Goal: Task Accomplishment & Management: Manage account settings

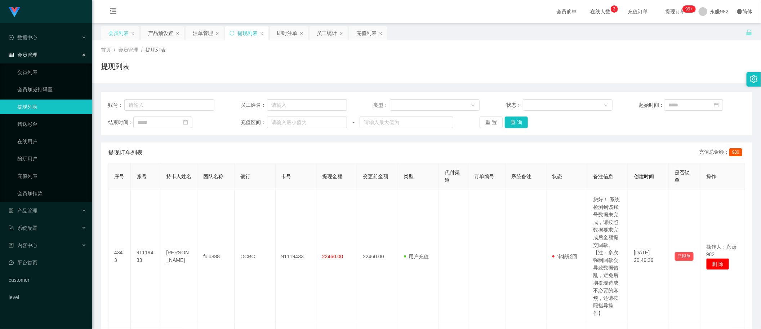
click at [112, 35] on div "会员列表" at bounding box center [118, 33] width 20 height 14
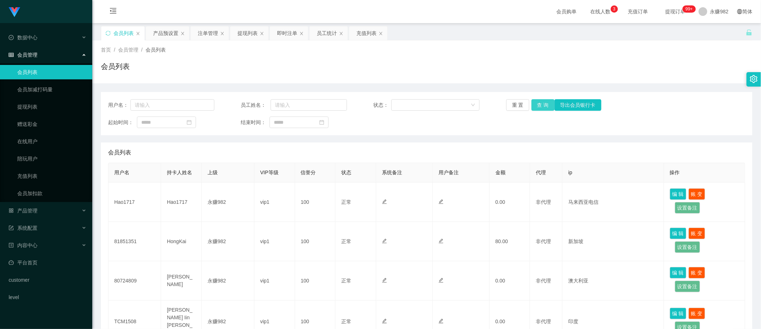
click at [537, 105] on button "查 询" at bounding box center [542, 105] width 23 height 12
click at [539, 106] on button "查 询" at bounding box center [542, 105] width 23 height 12
click at [537, 109] on button "查 询" at bounding box center [542, 105] width 23 height 12
click at [541, 107] on button "查 询" at bounding box center [542, 105] width 23 height 12
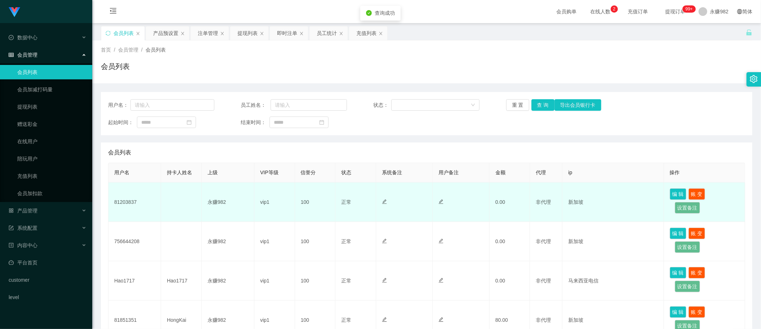
click at [121, 202] on td "81203837" at bounding box center [134, 201] width 53 height 39
copy td "81203837"
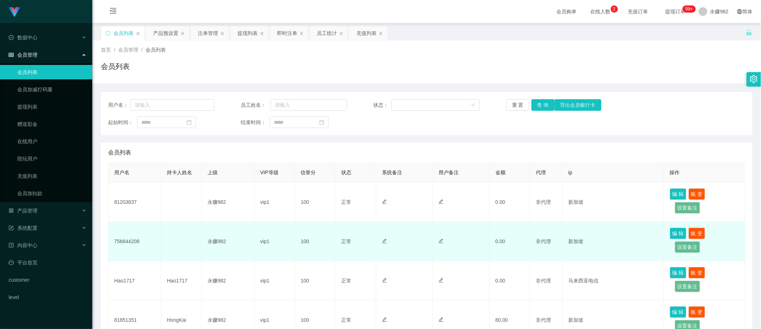
click at [127, 240] on td "756644208" at bounding box center [134, 241] width 53 height 39
copy td "756644208"
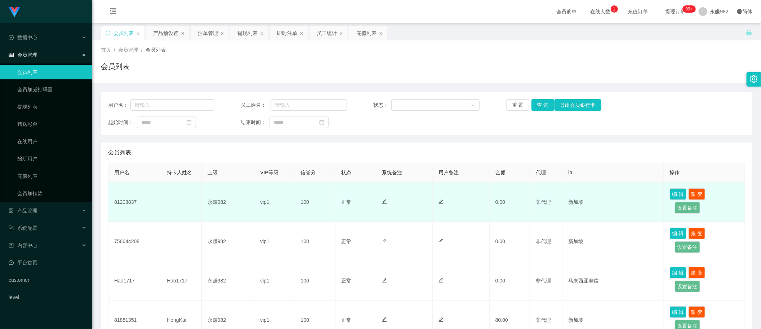
click at [121, 202] on td "81203837" at bounding box center [134, 201] width 53 height 39
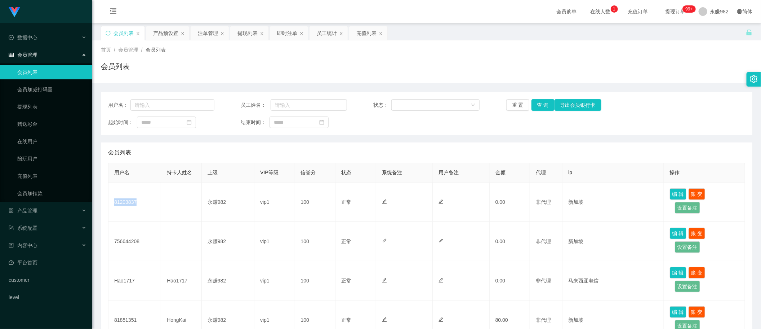
copy td "81203837"
drag, startPoint x: 532, startPoint y: 104, endPoint x: 535, endPoint y: 108, distance: 4.6
click at [532, 104] on button "查 询" at bounding box center [542, 105] width 23 height 12
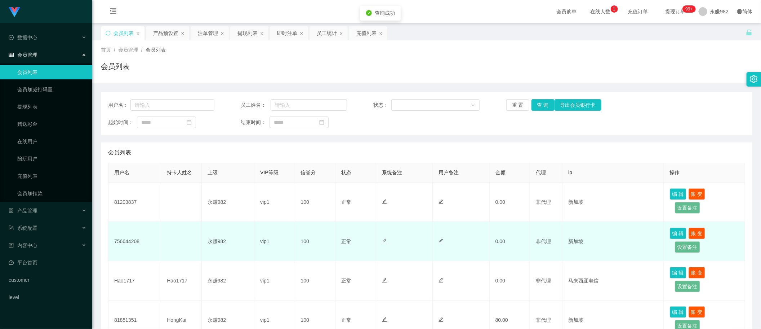
click at [129, 240] on td "756644208" at bounding box center [134, 241] width 53 height 39
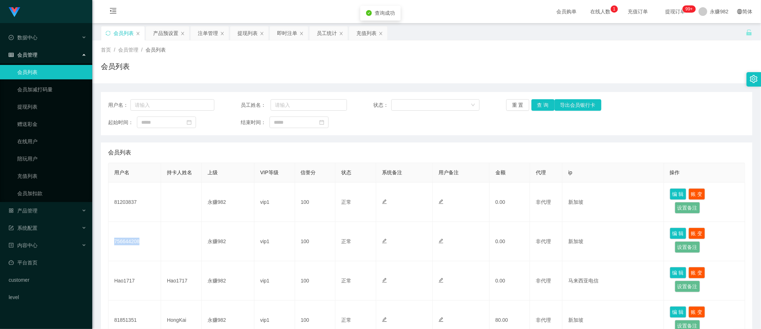
copy td "756644208"
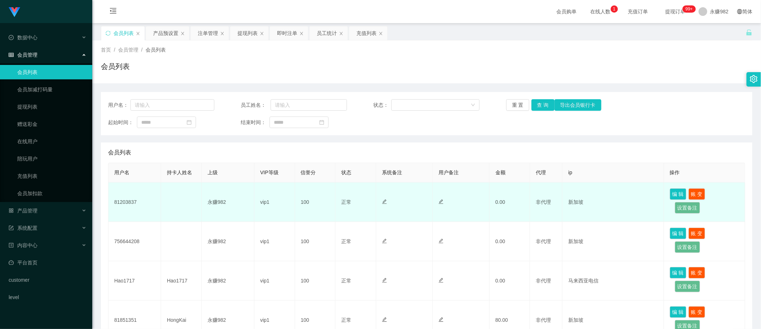
click at [125, 204] on td "81203837" at bounding box center [134, 201] width 53 height 39
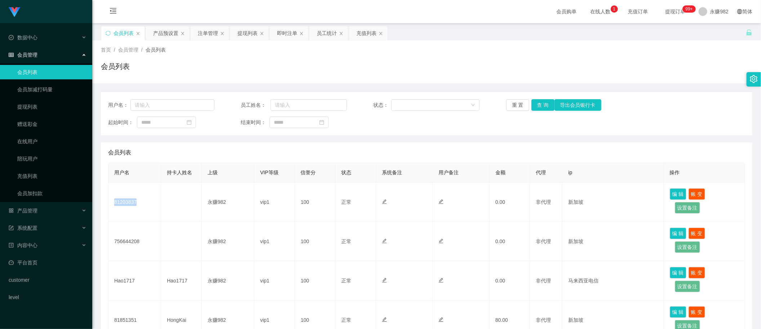
copy td "81203837"
click at [424, 150] on div "会员列表" at bounding box center [426, 152] width 637 height 20
click at [539, 106] on button "查 询" at bounding box center [542, 105] width 23 height 12
click at [539, 104] on button "查 询" at bounding box center [542, 105] width 23 height 12
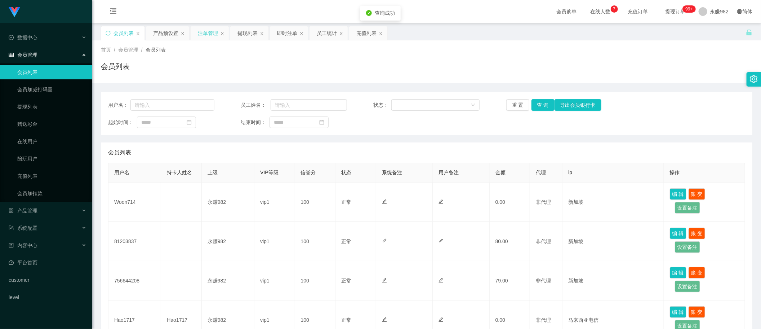
click at [201, 35] on div "注单管理" at bounding box center [208, 33] width 20 height 14
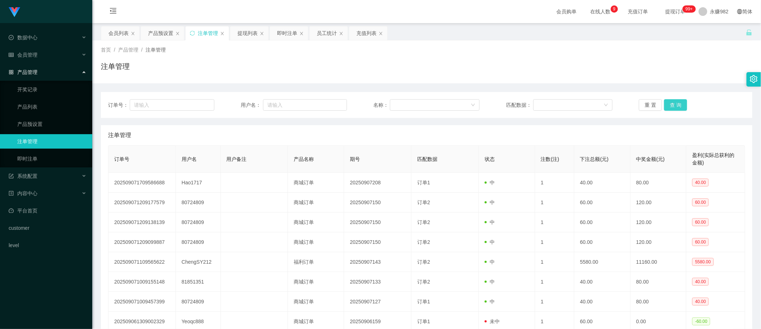
click at [678, 109] on button "查 询" at bounding box center [675, 105] width 23 height 12
click at [677, 104] on button "查 询" at bounding box center [675, 105] width 23 height 12
click at [667, 103] on button "查 询" at bounding box center [675, 105] width 23 height 12
click at [159, 32] on div "产品预设置" at bounding box center [160, 33] width 25 height 14
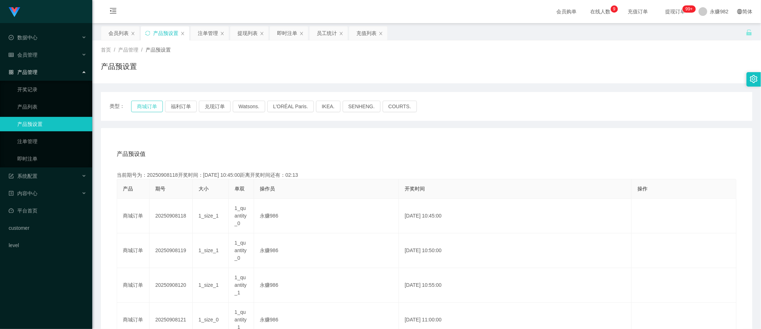
click at [155, 105] on button "商城订单" at bounding box center [147, 107] width 32 height 12
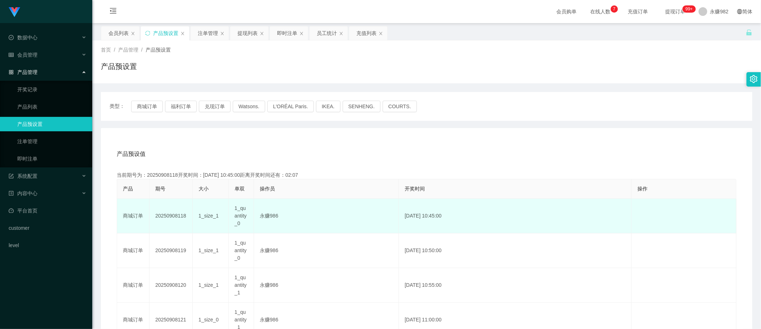
click at [240, 215] on span "1_quantity_0" at bounding box center [241, 215] width 12 height 21
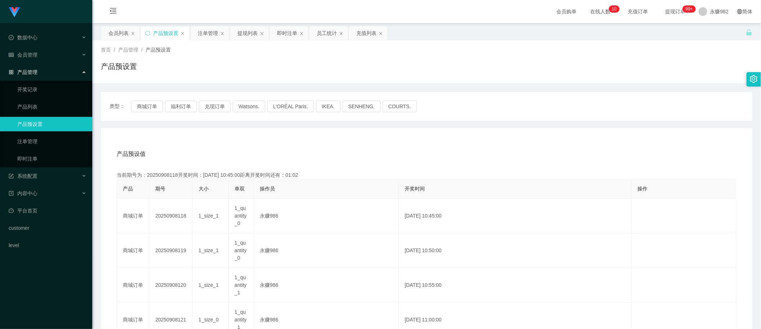
click at [172, 107] on button "福利订单" at bounding box center [181, 107] width 32 height 12
click at [174, 107] on button "福利订单" at bounding box center [181, 107] width 32 height 12
click at [149, 104] on button "商城订单" at bounding box center [147, 107] width 32 height 12
click at [211, 32] on div "注单管理" at bounding box center [208, 33] width 20 height 14
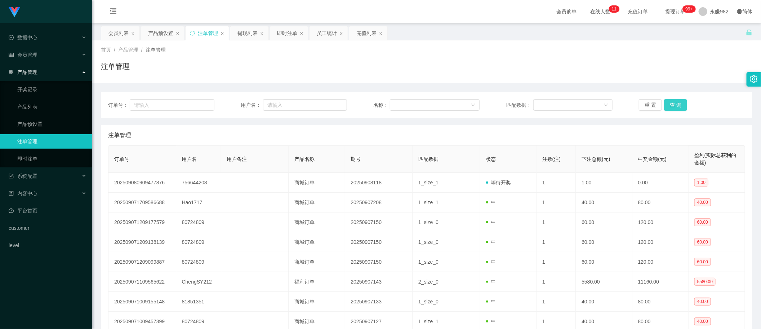
click at [672, 104] on button "查 询" at bounding box center [675, 105] width 23 height 12
click at [672, 104] on div "重 置 查 询" at bounding box center [692, 105] width 106 height 12
click at [672, 104] on button "查 询" at bounding box center [675, 105] width 23 height 12
click at [307, 127] on div "注单管理" at bounding box center [426, 135] width 637 height 20
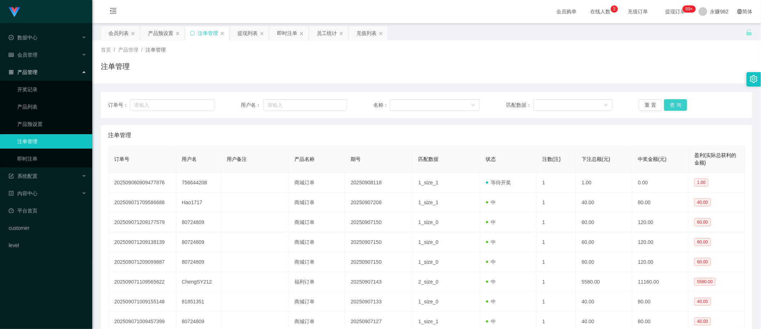
click at [678, 105] on button "查 询" at bounding box center [675, 105] width 23 height 12
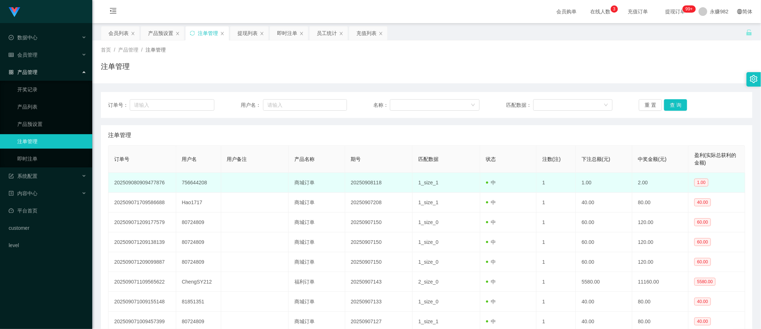
click at [203, 180] on td "756644208" at bounding box center [198, 183] width 45 height 20
copy td "756644208"
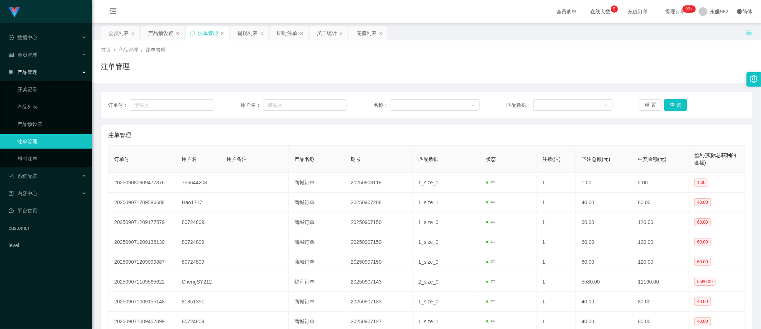
click at [399, 149] on th "期号" at bounding box center [379, 159] width 68 height 27
click at [666, 103] on button "查 询" at bounding box center [675, 105] width 23 height 12
click at [668, 104] on button "查 询" at bounding box center [675, 105] width 23 height 12
click at [668, 104] on div "重 置 查 询" at bounding box center [692, 105] width 106 height 12
click at [668, 104] on button "查 询" at bounding box center [675, 105] width 23 height 12
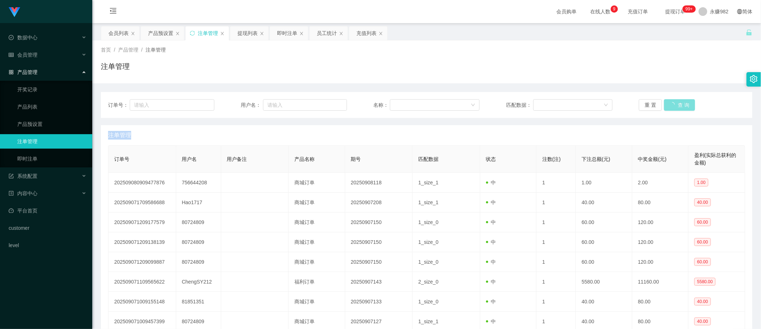
click at [668, 104] on div "重 置 查 询" at bounding box center [692, 105] width 106 height 12
click at [668, 104] on button "查 询" at bounding box center [675, 105] width 23 height 12
drag, startPoint x: 428, startPoint y: 132, endPoint x: 486, endPoint y: 133, distance: 58.7
click at [428, 132] on div "注单管理" at bounding box center [426, 135] width 637 height 20
click at [674, 99] on button "查 询" at bounding box center [675, 105] width 23 height 12
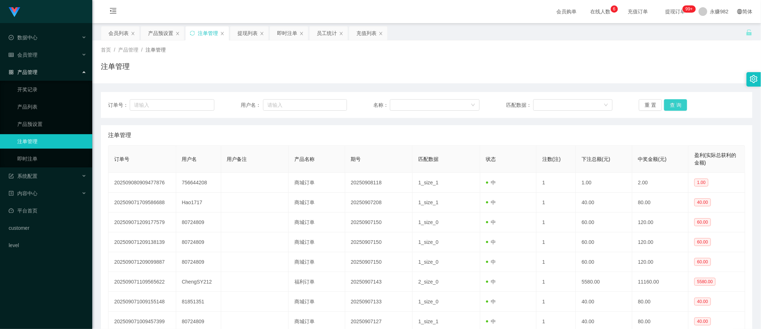
click at [674, 99] on button "查 询" at bounding box center [675, 105] width 23 height 12
click at [158, 35] on div "产品预设置" at bounding box center [160, 33] width 25 height 14
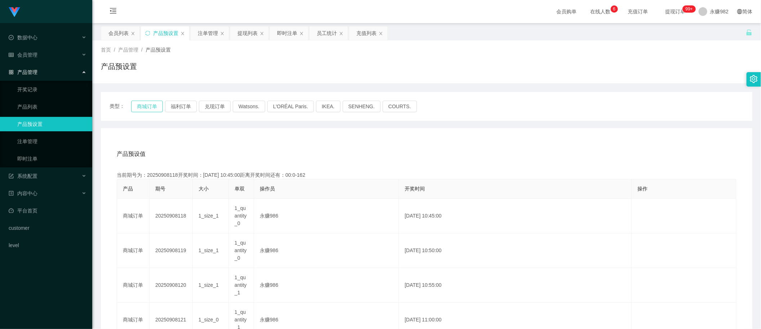
click at [143, 108] on button "商城订单" at bounding box center [147, 107] width 32 height 12
click at [431, 144] on div "产品预设值 添加期号" at bounding box center [427, 154] width 620 height 20
click at [200, 32] on div "注单管理" at bounding box center [208, 33] width 20 height 14
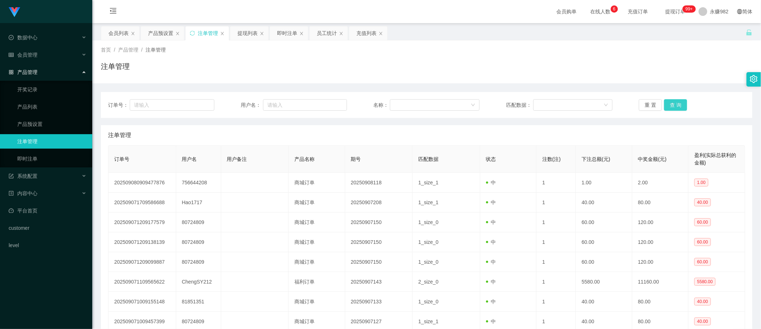
click at [665, 104] on button "查 询" at bounding box center [675, 105] width 23 height 12
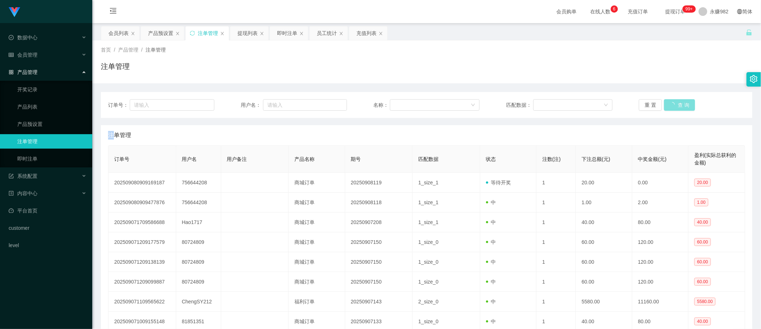
click at [665, 104] on div "重 置 查 询" at bounding box center [692, 105] width 106 height 12
click at [665, 104] on button "查 询" at bounding box center [675, 105] width 23 height 12
click at [665, 104] on div "重 置 查 询" at bounding box center [692, 105] width 106 height 12
click at [668, 104] on button "查 询" at bounding box center [675, 105] width 23 height 12
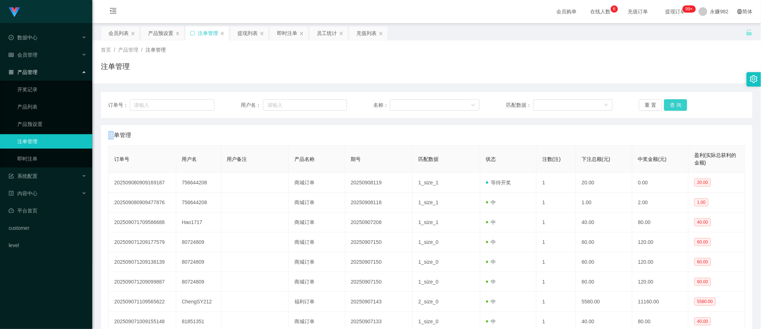
click at [668, 104] on button "查 询" at bounding box center [675, 105] width 23 height 12
click at [668, 104] on div "重 置 查 询" at bounding box center [692, 105] width 106 height 12
click at [668, 104] on button "查 询" at bounding box center [675, 105] width 23 height 12
click at [669, 105] on button "查 询" at bounding box center [675, 105] width 23 height 12
click at [417, 43] on div "首页 / 产品管理 / 注单管理 / 注单管理" at bounding box center [426, 61] width 669 height 43
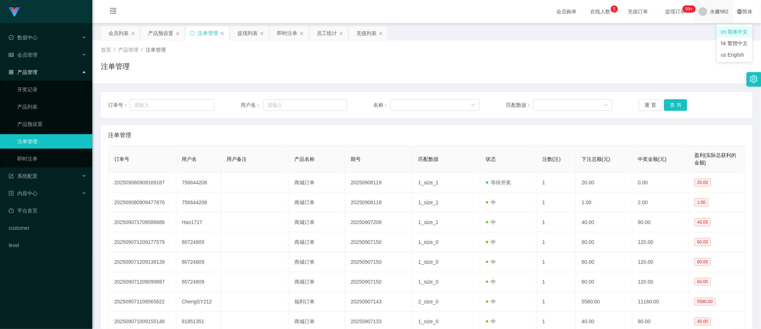
click at [713, 14] on span "永赚982" at bounding box center [719, 11] width 18 height 23
click at [714, 28] on li "退出登录" at bounding box center [715, 32] width 54 height 12
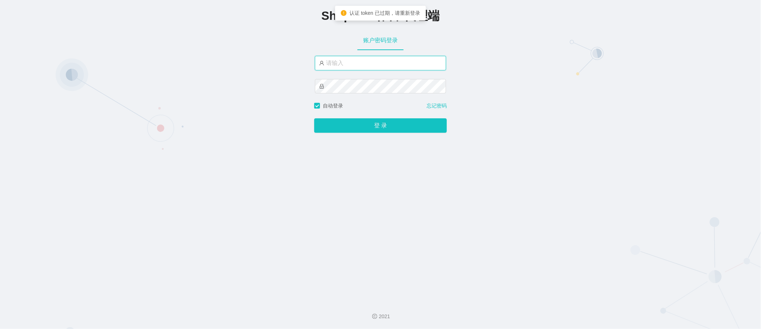
type input "永赚982"
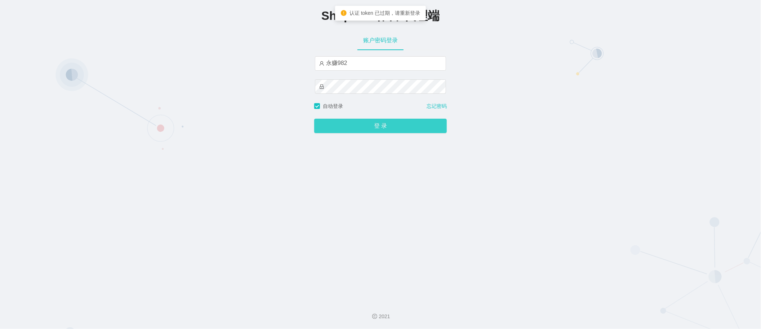
click at [370, 128] on button "登 录" at bounding box center [380, 126] width 133 height 14
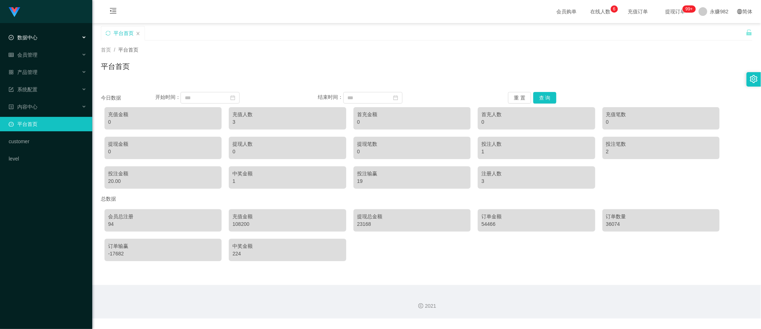
click at [28, 38] on span "数据中心" at bounding box center [23, 38] width 29 height 6
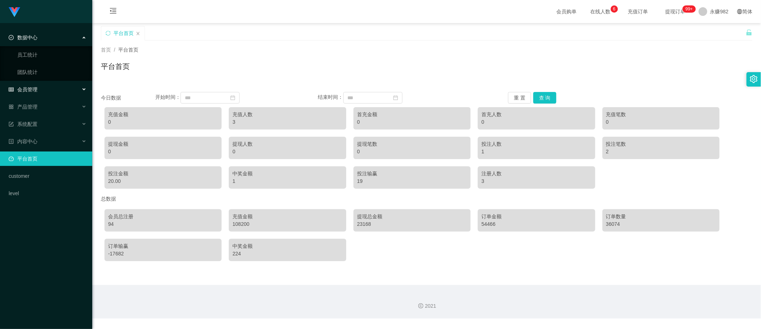
click at [31, 88] on span "会员管理" at bounding box center [23, 89] width 29 height 6
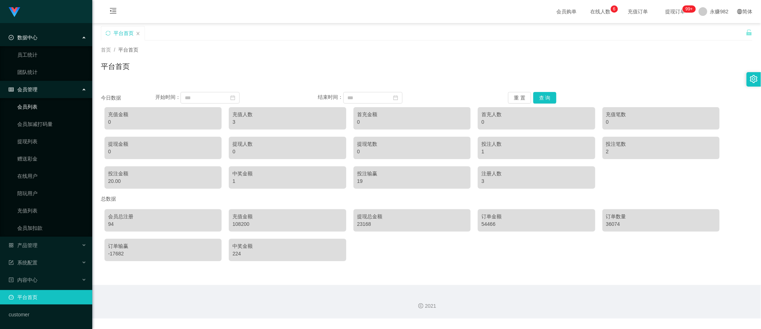
click at [43, 111] on link "会员列表" at bounding box center [51, 106] width 69 height 14
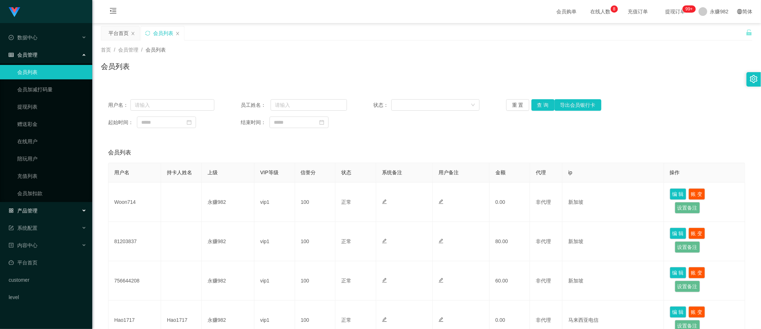
click at [31, 206] on div "产品管理" at bounding box center [46, 210] width 92 height 14
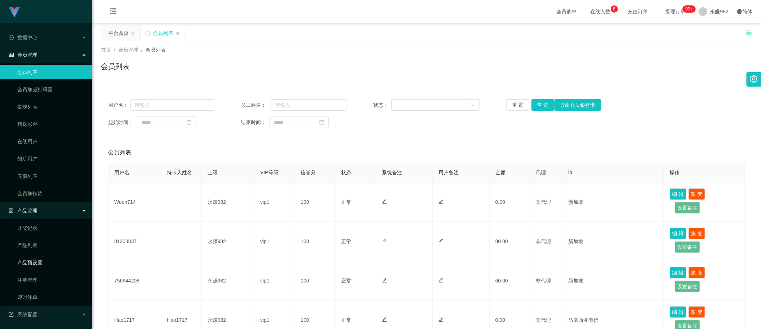
click at [39, 261] on link "产品预设置" at bounding box center [51, 262] width 69 height 14
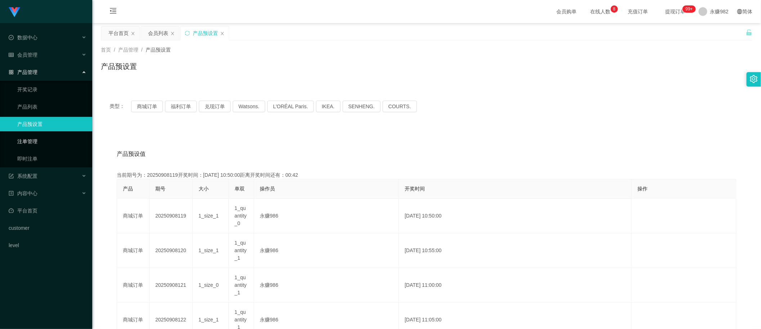
click at [39, 144] on link "注单管理" at bounding box center [51, 141] width 69 height 14
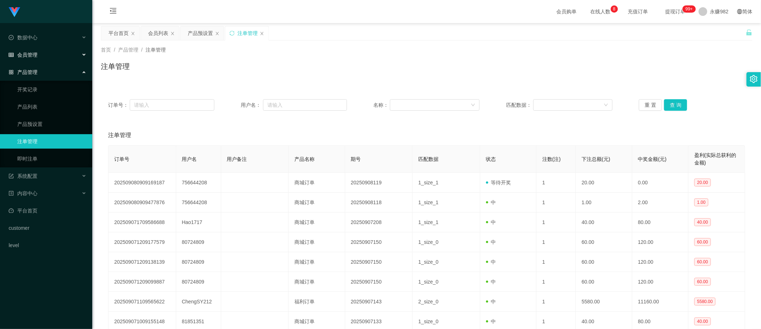
click at [40, 59] on div "会员管理" at bounding box center [46, 55] width 92 height 14
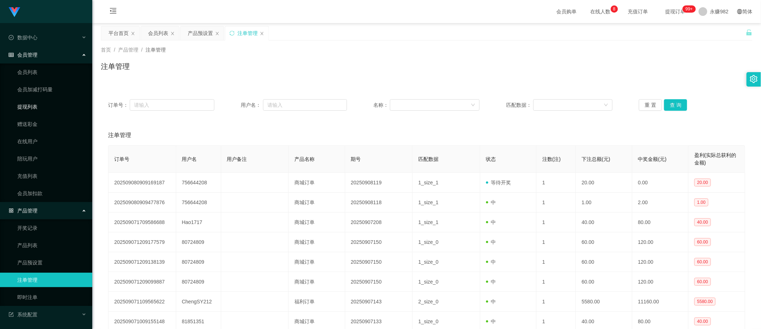
click at [36, 104] on link "提现列表" at bounding box center [51, 106] width 69 height 14
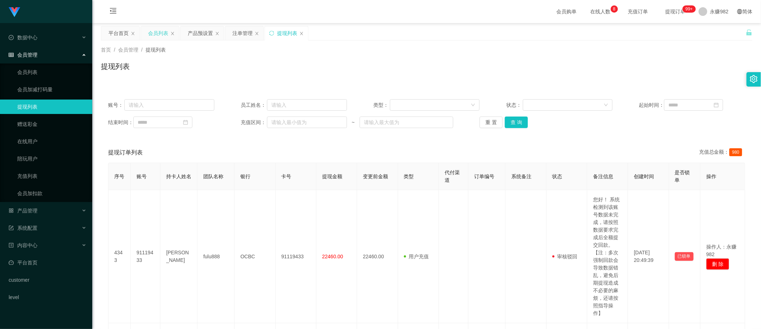
click at [161, 31] on div "会员列表" at bounding box center [158, 33] width 20 height 14
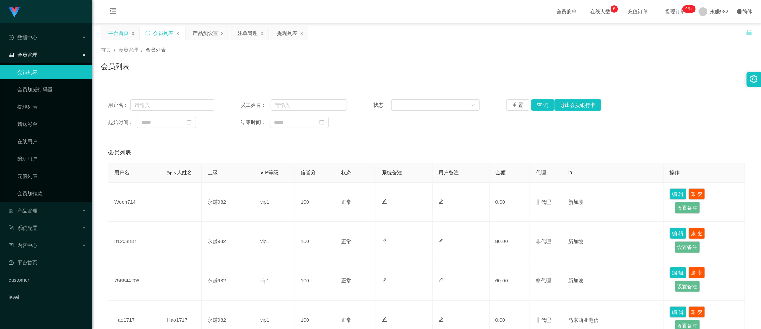
click at [133, 34] on icon "图标: close" at bounding box center [133, 33] width 4 height 4
click at [164, 35] on div "产品预设置" at bounding box center [165, 33] width 25 height 14
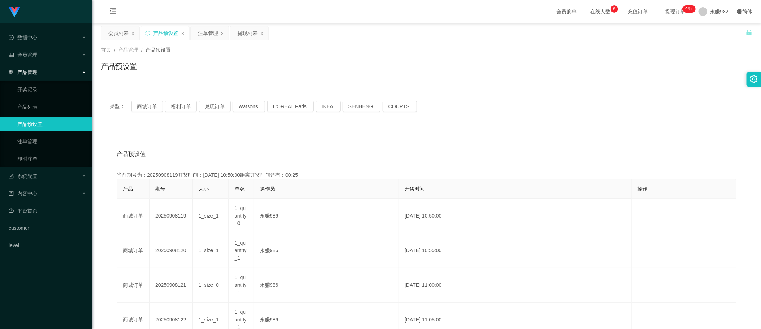
click at [699, 77] on div "产品预设置" at bounding box center [426, 69] width 651 height 17
drag, startPoint x: 358, startPoint y: 142, endPoint x: 351, endPoint y: 140, distance: 7.6
click at [203, 29] on div "注单管理" at bounding box center [208, 33] width 20 height 14
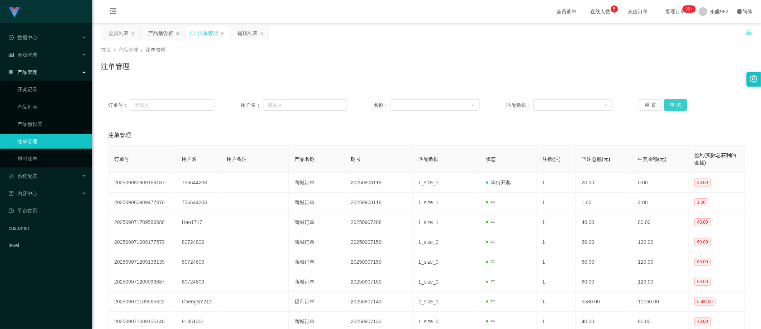
click at [676, 100] on button "查 询" at bounding box center [675, 105] width 23 height 12
click at [676, 100] on div "重 置 查 询" at bounding box center [692, 105] width 106 height 12
click at [676, 100] on button "查 询" at bounding box center [679, 105] width 31 height 12
click at [671, 106] on button "查 询" at bounding box center [675, 105] width 23 height 12
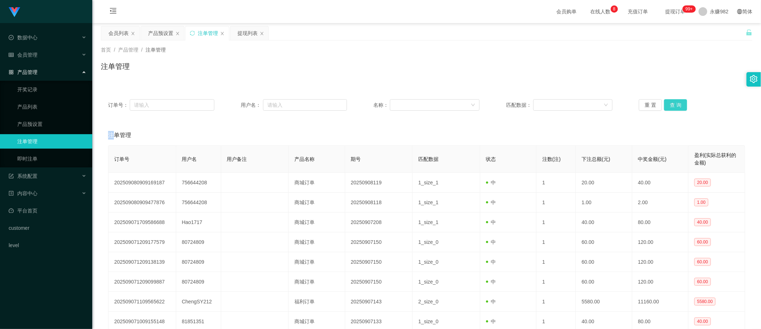
click at [671, 106] on button "查 询" at bounding box center [675, 105] width 23 height 12
click at [435, 139] on div "注单管理" at bounding box center [426, 135] width 637 height 20
click at [679, 104] on button "查 询" at bounding box center [675, 105] width 23 height 12
click at [677, 104] on button "查 询" at bounding box center [675, 105] width 23 height 12
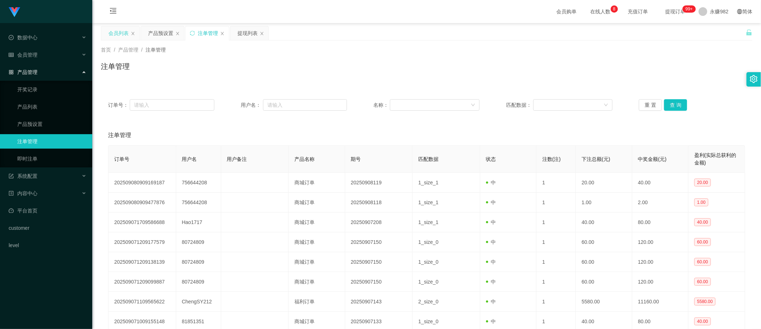
click at [120, 33] on div "会员列表" at bounding box center [118, 33] width 20 height 14
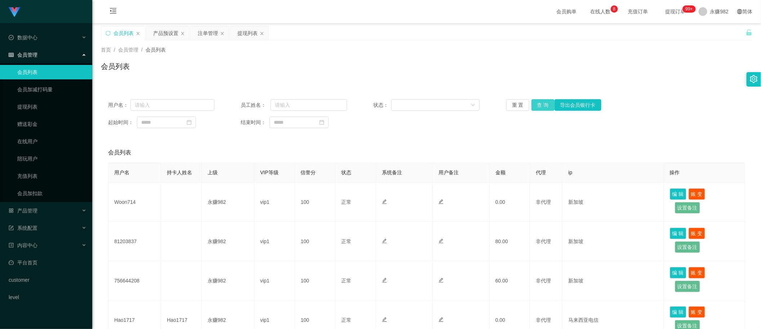
click at [541, 105] on button "查 询" at bounding box center [542, 105] width 23 height 12
click at [200, 30] on div "注单管理" at bounding box center [208, 33] width 20 height 14
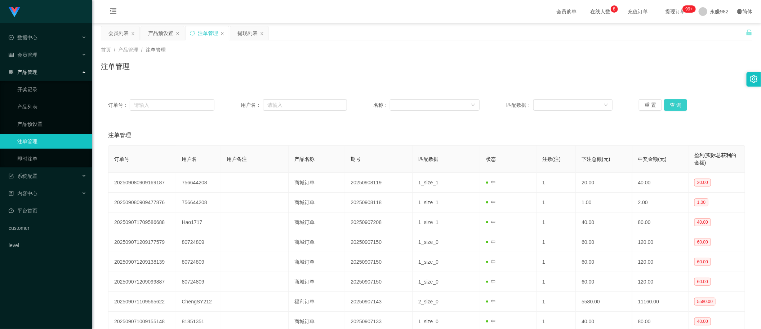
click at [674, 105] on button "查 询" at bounding box center [675, 105] width 23 height 12
click at [164, 27] on div "产品预设置" at bounding box center [160, 33] width 25 height 14
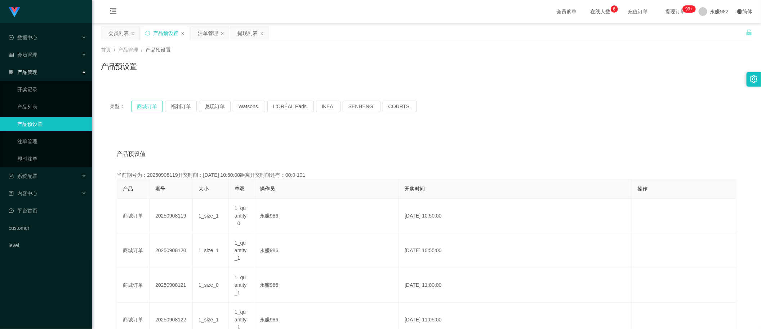
click at [149, 107] on button "商城订单" at bounding box center [147, 107] width 32 height 12
click at [199, 35] on div "注单管理" at bounding box center [208, 33] width 20 height 14
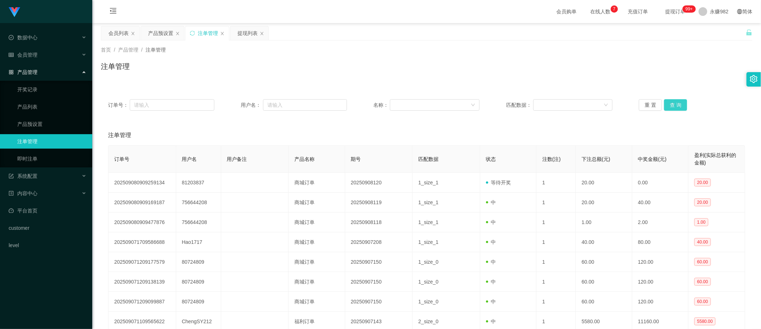
click at [672, 105] on button "查 询" at bounding box center [675, 105] width 23 height 12
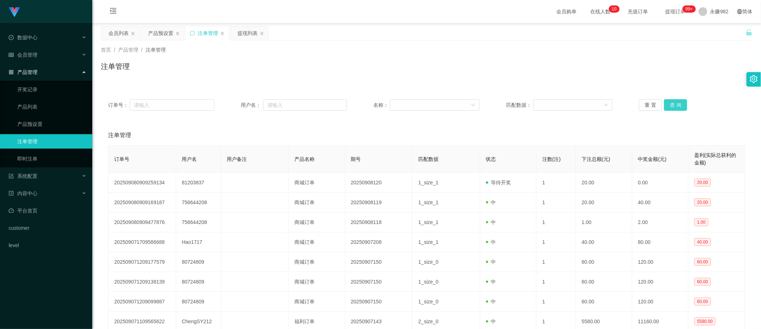
click at [672, 105] on button "查 询" at bounding box center [675, 105] width 23 height 12
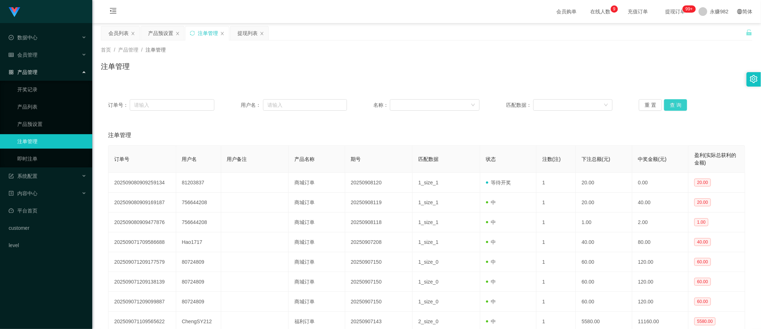
click at [672, 105] on button "查 询" at bounding box center [675, 105] width 23 height 12
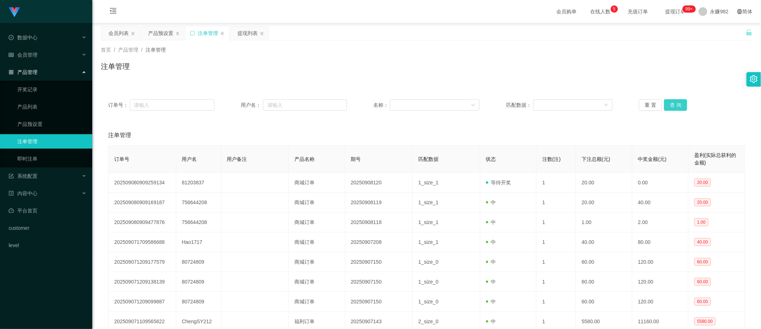
click at [672, 105] on button "查 询" at bounding box center [675, 105] width 23 height 12
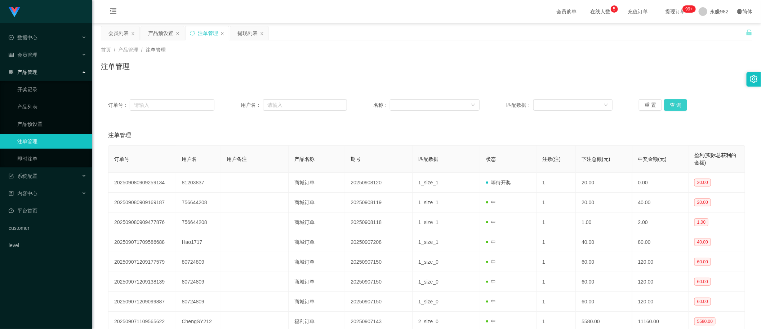
click at [672, 105] on button "查 询" at bounding box center [675, 105] width 23 height 12
click at [676, 103] on button "查 询" at bounding box center [675, 105] width 23 height 12
click at [117, 32] on div "会员列表" at bounding box center [118, 33] width 20 height 14
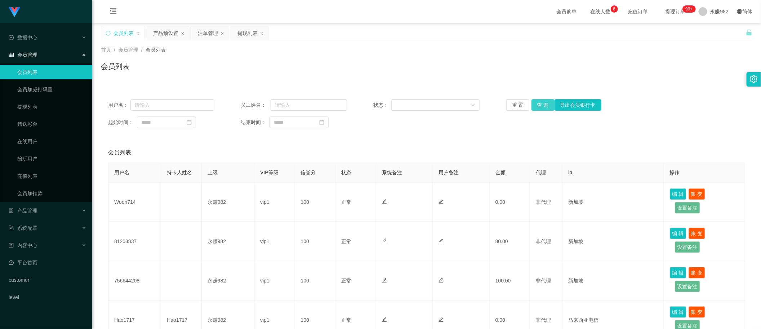
click at [543, 103] on button "查 询" at bounding box center [542, 105] width 23 height 12
click at [536, 107] on button "查 询" at bounding box center [542, 105] width 23 height 12
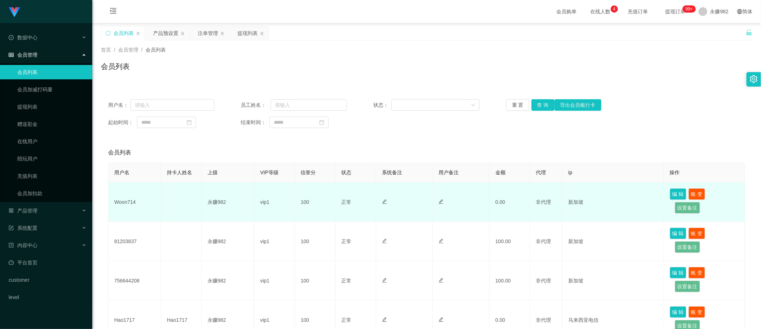
click at [125, 199] on td "Woon714" at bounding box center [134, 201] width 53 height 39
copy td "Woon714"
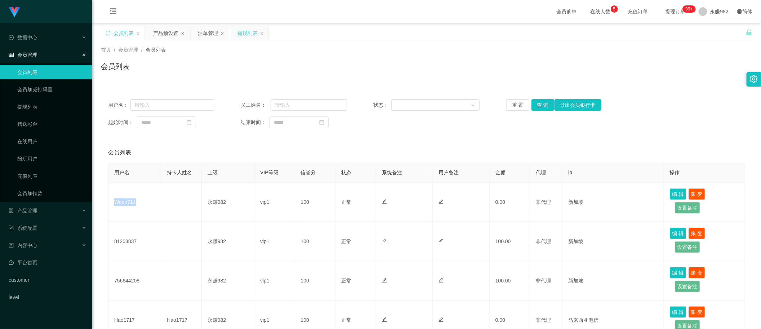
click at [242, 37] on div "提现列表" at bounding box center [247, 33] width 20 height 14
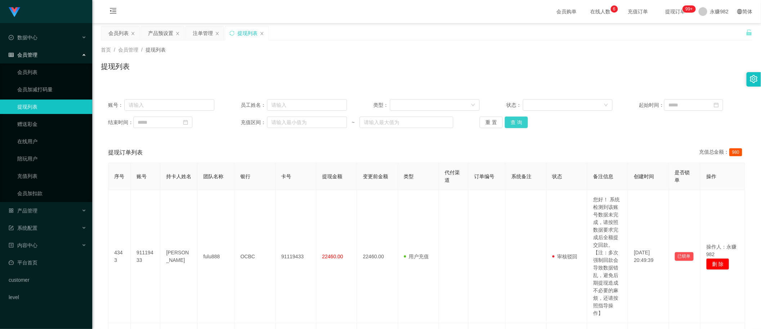
click at [512, 123] on button "查 询" at bounding box center [516, 122] width 23 height 12
click at [506, 121] on button "查 询" at bounding box center [516, 122] width 23 height 12
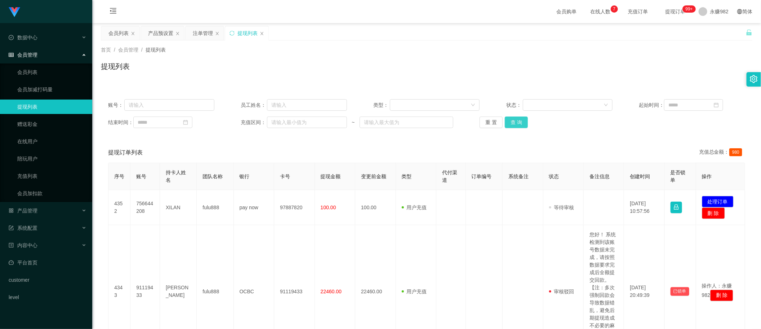
click at [522, 121] on button "查 询" at bounding box center [516, 122] width 23 height 12
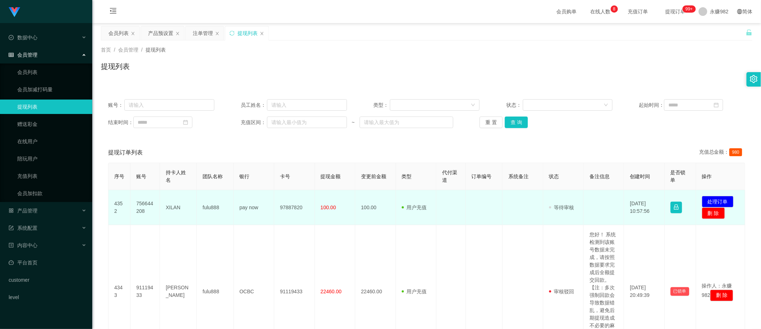
click at [171, 208] on td "XILAN" at bounding box center [178, 207] width 37 height 35
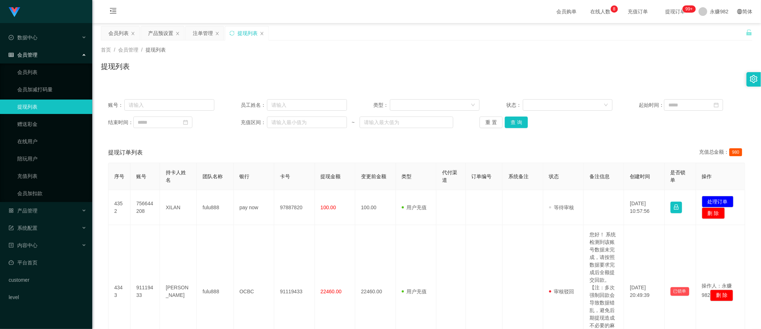
copy td "XILAN"
click at [509, 125] on button "查 询" at bounding box center [516, 122] width 23 height 12
click at [514, 122] on button "查 询" at bounding box center [516, 122] width 23 height 12
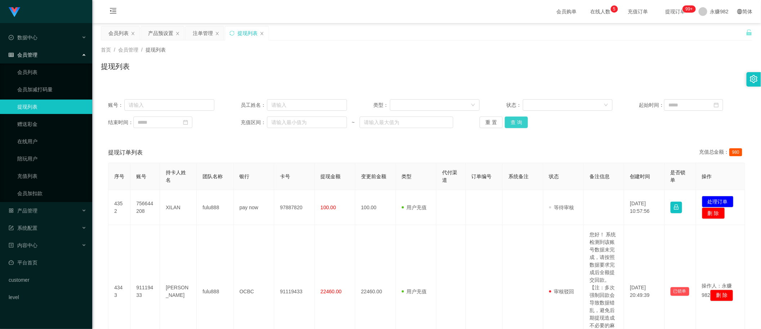
click at [514, 122] on button "查 询" at bounding box center [516, 122] width 23 height 12
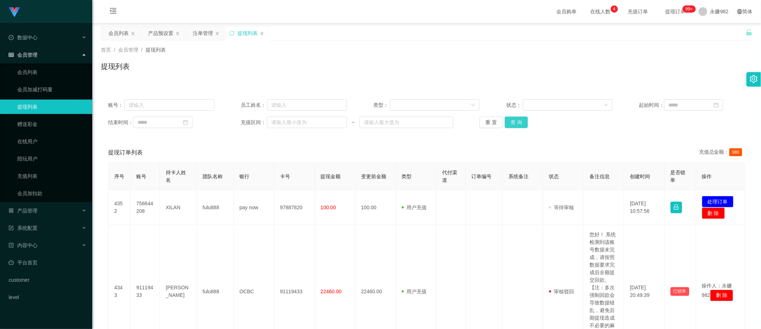
click at [514, 122] on button "查 询" at bounding box center [516, 122] width 23 height 12
click at [517, 123] on button "查 询" at bounding box center [516, 122] width 23 height 12
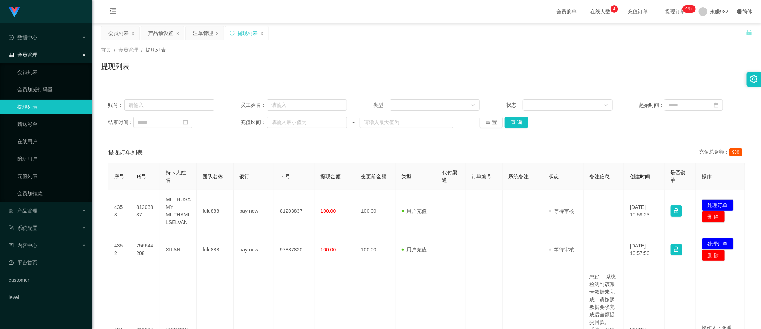
click at [586, 130] on div "账号： 员工姓名： 类型： 状态： 起始时间： 结束时间： 充值区间： ~ 重 置 查 询" at bounding box center [426, 113] width 651 height 43
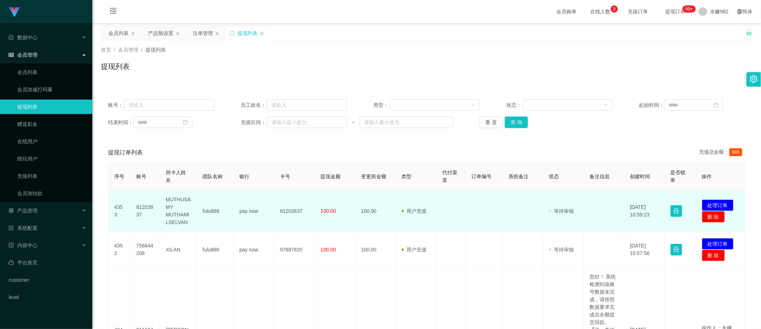
click at [179, 217] on td "MUTHUSAMY MUTHAMILSELVAN" at bounding box center [178, 211] width 37 height 42
copy td "MUTHUSAMY MUTHAMILSELVAN"
click at [290, 211] on td "81203837" at bounding box center [294, 211] width 40 height 42
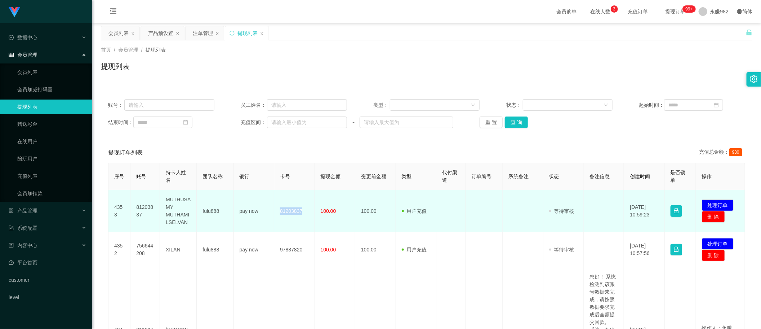
click at [290, 211] on td "81203837" at bounding box center [294, 211] width 40 height 42
copy td "81203837"
click at [183, 204] on td "MUTHUSAMY MUTHAMILSELVAN" at bounding box center [178, 211] width 37 height 42
click at [181, 200] on td "MUTHUSAMY MUTHAMILSELVAN" at bounding box center [178, 211] width 37 height 42
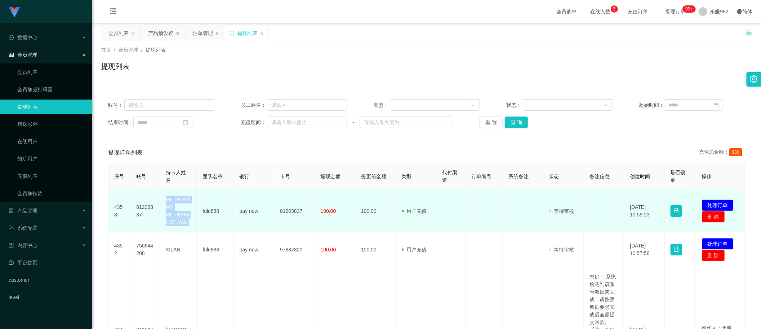
click at [181, 200] on td "MUTHUSAMY MUTHAMILSELVAN" at bounding box center [178, 211] width 37 height 42
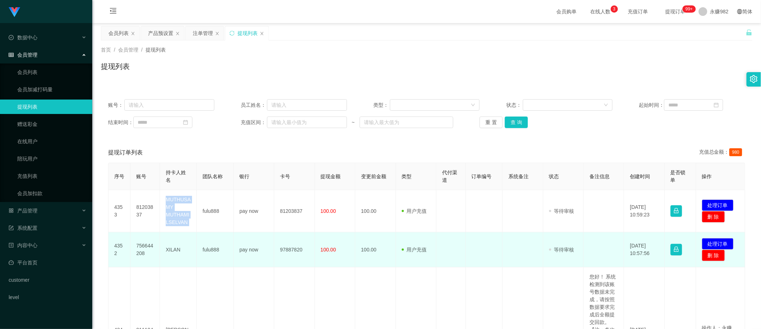
copy td "MUTHUSAMY MUTHAMILSELVAN"
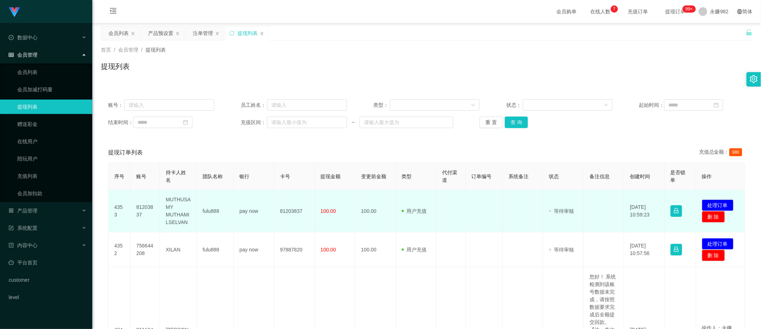
click at [150, 209] on td "81203837" at bounding box center [145, 211] width 30 height 42
click at [148, 209] on td "81203837" at bounding box center [145, 211] width 30 height 42
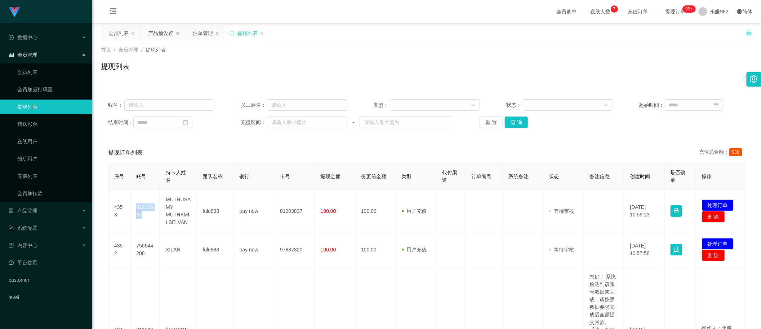
copy td "81203837"
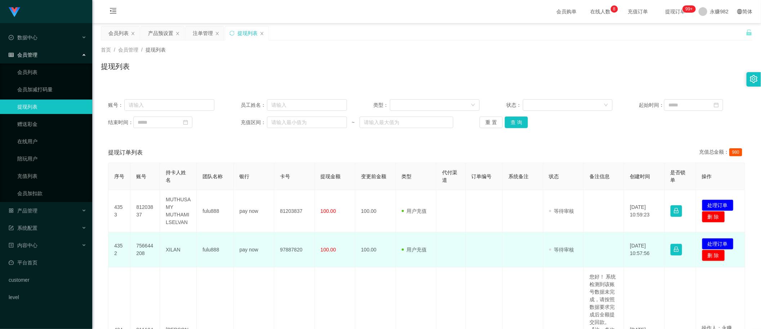
click at [143, 245] on td "756644208" at bounding box center [145, 249] width 30 height 35
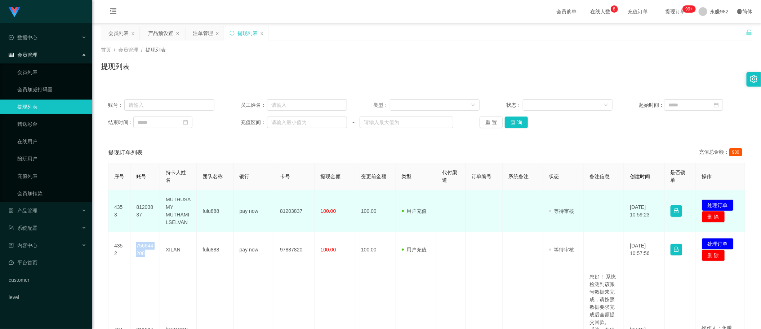
copy td "756644208"
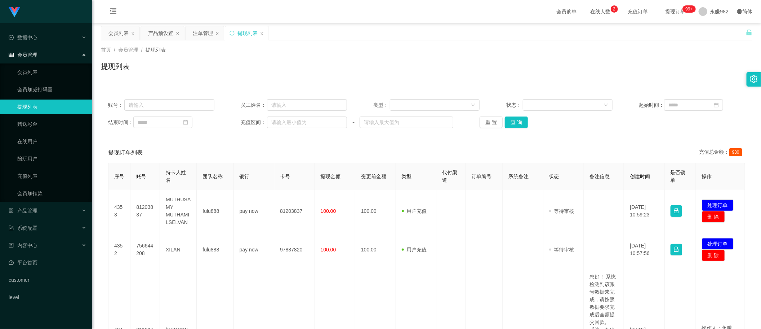
click at [347, 145] on div "提现订单列表 充值总金额： 980" at bounding box center [426, 152] width 637 height 20
click at [518, 125] on button "查 询" at bounding box center [516, 122] width 23 height 12
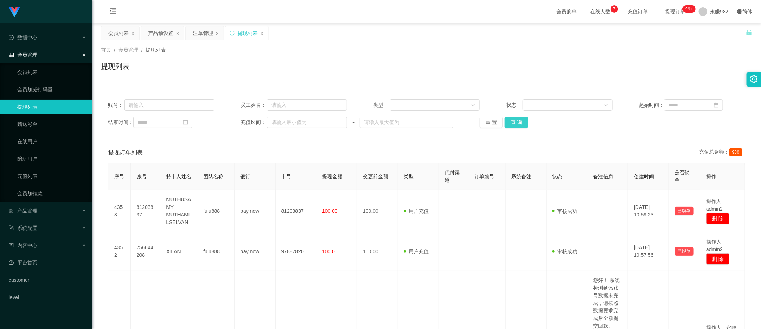
click at [516, 122] on button "查 询" at bounding box center [516, 122] width 23 height 12
click at [163, 31] on div "产品预设置" at bounding box center [160, 33] width 25 height 14
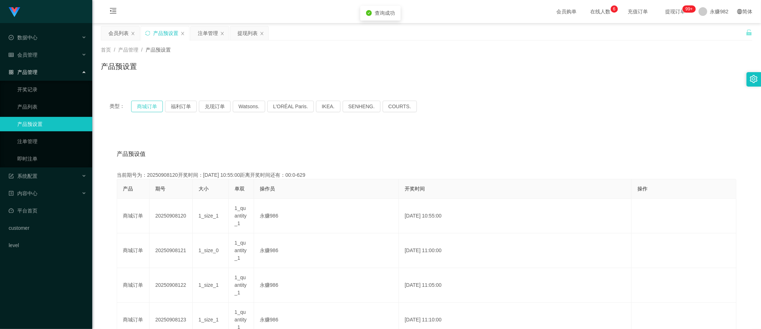
click at [150, 110] on button "商城订单" at bounding box center [147, 107] width 32 height 12
click at [122, 37] on div "会员列表" at bounding box center [118, 33] width 20 height 14
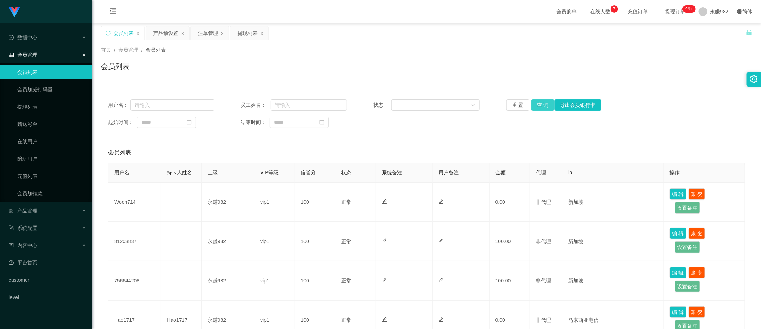
click at [541, 107] on button "查 询" at bounding box center [542, 105] width 23 height 12
click at [358, 76] on div "会员列表" at bounding box center [426, 69] width 651 height 17
click at [271, 57] on div "首页 / 会员管理 / 会员列表 / 会员列表" at bounding box center [426, 61] width 651 height 31
click at [539, 103] on button "查 询" at bounding box center [542, 105] width 23 height 12
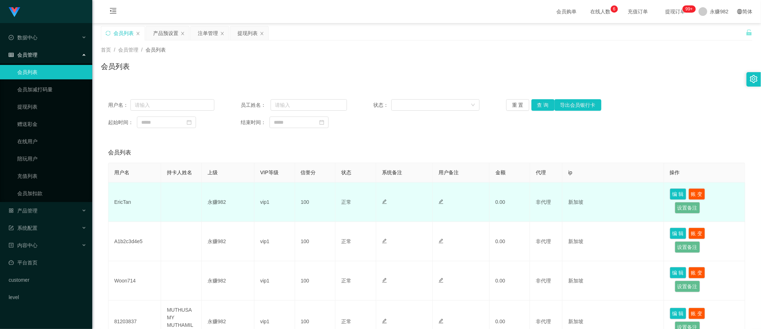
drag, startPoint x: 132, startPoint y: 205, endPoint x: 126, endPoint y: 203, distance: 6.0
click at [132, 205] on td "EricTan" at bounding box center [134, 201] width 53 height 39
click at [117, 200] on td "EricTan" at bounding box center [134, 201] width 53 height 39
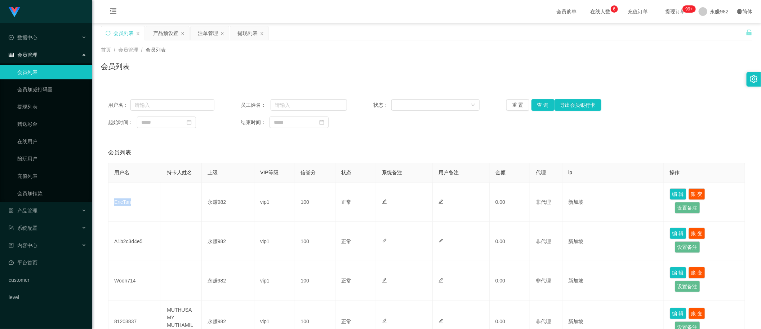
copy td "EricTan"
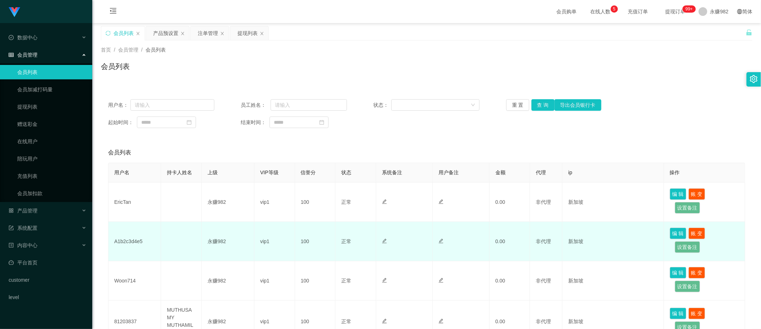
click at [130, 240] on td "A1b2c3d4e5" at bounding box center [134, 241] width 53 height 39
copy td "A1b2c3d4e5"
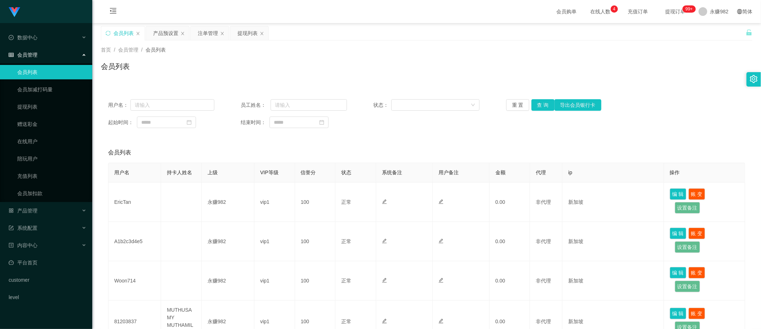
click at [376, 73] on div "会员列表" at bounding box center [426, 69] width 651 height 17
click at [542, 103] on button "查 询" at bounding box center [542, 105] width 23 height 12
click at [540, 100] on button "查 询" at bounding box center [542, 105] width 23 height 12
click at [539, 103] on button "查 询" at bounding box center [542, 105] width 23 height 12
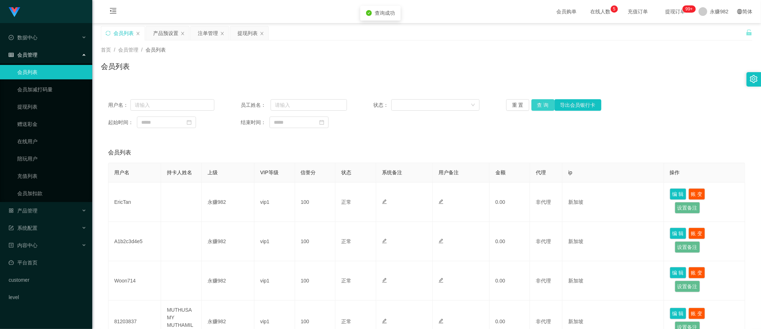
click at [539, 103] on button "查 询" at bounding box center [542, 105] width 23 height 12
click at [166, 34] on div "产品预设置" at bounding box center [165, 33] width 25 height 14
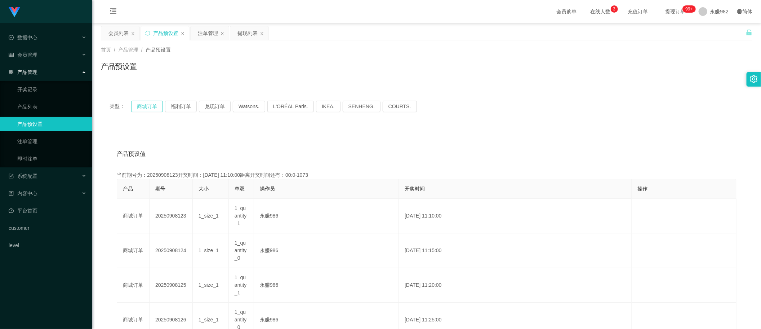
click at [153, 104] on button "商城订单" at bounding box center [147, 107] width 32 height 12
drag, startPoint x: 116, startPoint y: 30, endPoint x: 217, endPoint y: 55, distance: 103.9
click at [116, 31] on div "会员列表" at bounding box center [118, 33] width 20 height 14
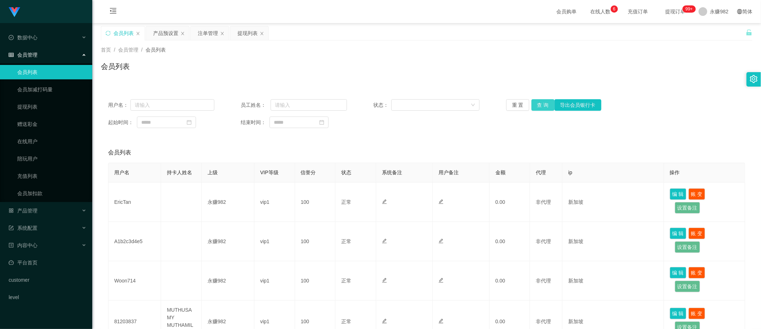
click at [540, 107] on button "查 询" at bounding box center [542, 105] width 23 height 12
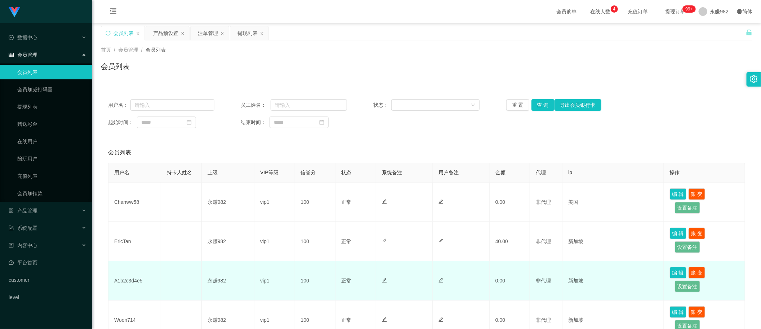
click at [134, 281] on td "A1b2c3d4e5" at bounding box center [134, 280] width 53 height 39
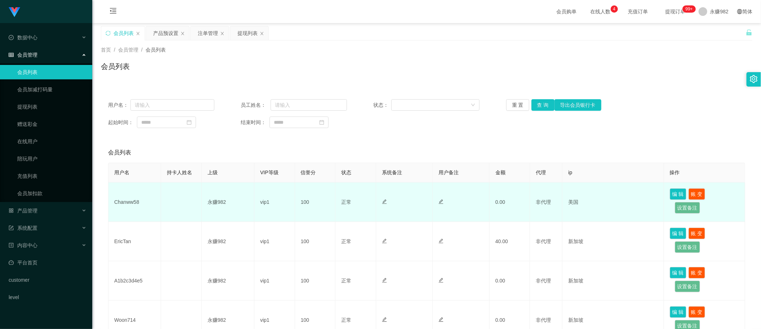
click at [125, 203] on td "Chanww58" at bounding box center [134, 201] width 53 height 39
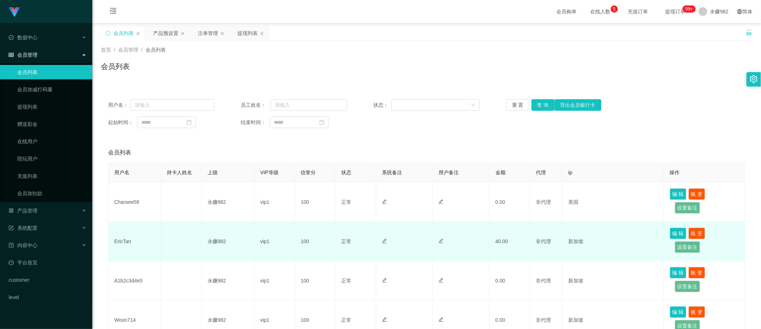
click at [397, 222] on td at bounding box center [404, 241] width 57 height 39
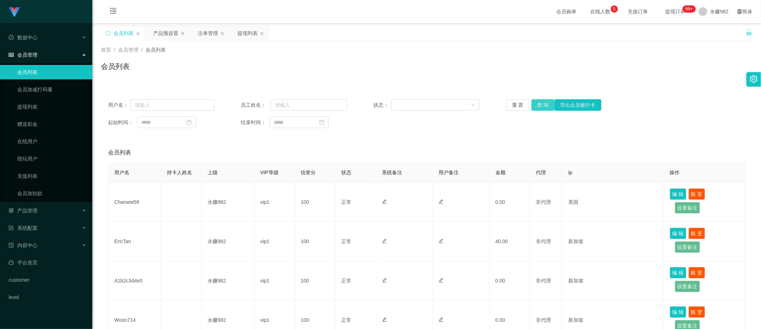
click at [539, 103] on button "查 询" at bounding box center [542, 105] width 23 height 12
click at [208, 34] on div "注单管理" at bounding box center [208, 33] width 20 height 14
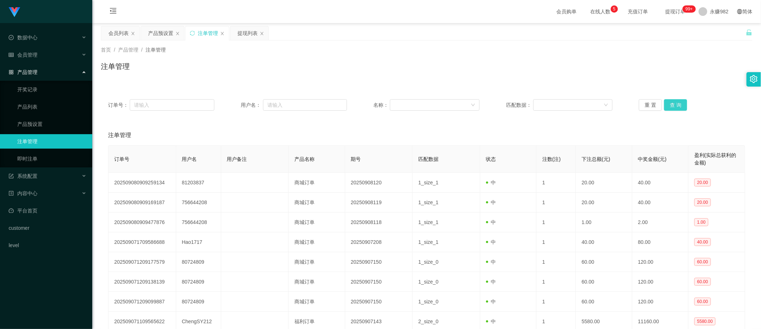
click at [673, 106] on button "查 询" at bounding box center [675, 105] width 23 height 12
click at [667, 105] on button "查 询" at bounding box center [675, 105] width 23 height 12
click at [668, 103] on button "查 询" at bounding box center [675, 105] width 23 height 12
click at [668, 103] on div "重 置 查 询" at bounding box center [692, 105] width 106 height 12
click at [668, 103] on button "查 询" at bounding box center [675, 105] width 23 height 12
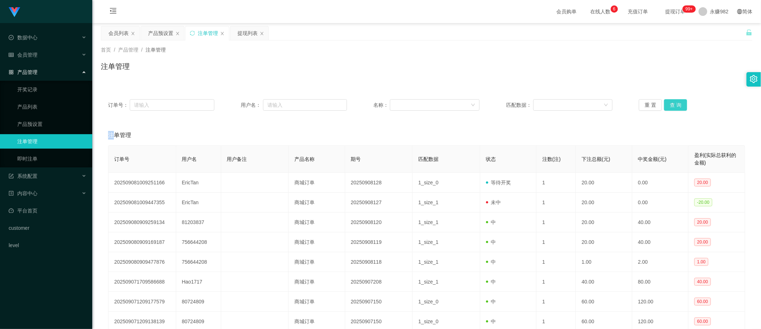
click at [674, 104] on button "查 询" at bounding box center [675, 105] width 23 height 12
click at [676, 105] on button "查 询" at bounding box center [675, 105] width 23 height 12
drag, startPoint x: 125, startPoint y: 35, endPoint x: 135, endPoint y: 40, distance: 11.4
click at [125, 35] on div "会员列表" at bounding box center [118, 33] width 20 height 14
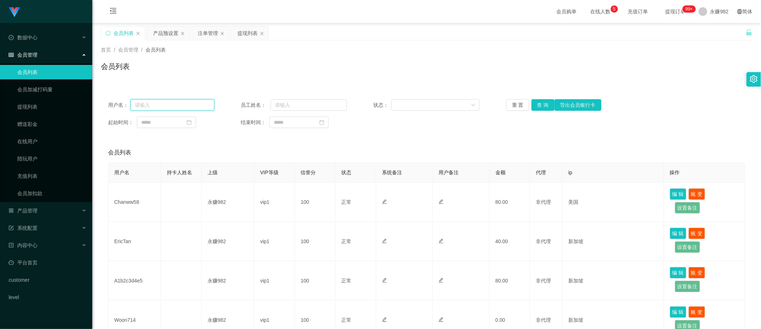
click at [189, 99] on input "text" at bounding box center [172, 105] width 84 height 12
paste input "94692357"
click at [531, 106] on button "查 询" at bounding box center [542, 105] width 23 height 12
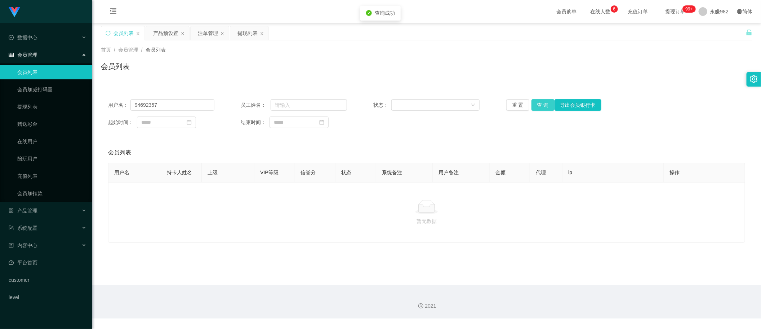
click at [538, 104] on button "查 询" at bounding box center [542, 105] width 23 height 12
click at [184, 105] on input "94692357" at bounding box center [172, 105] width 84 height 12
paste input "Jackwang81"
type input "Jackwang81"
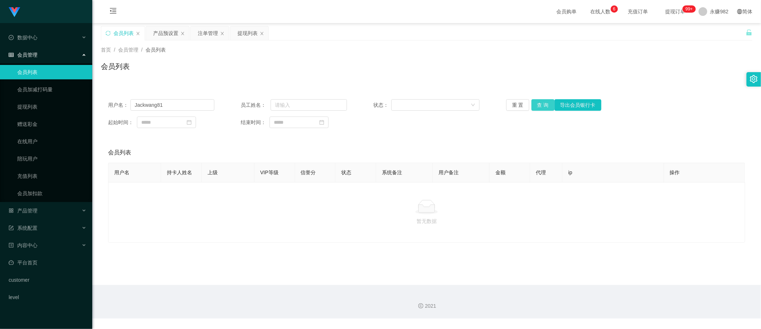
click at [542, 103] on button "查 询" at bounding box center [542, 105] width 23 height 12
click at [184, 107] on input "Jackwang81" at bounding box center [172, 105] width 84 height 12
click at [537, 103] on button "查 询" at bounding box center [542, 105] width 23 height 12
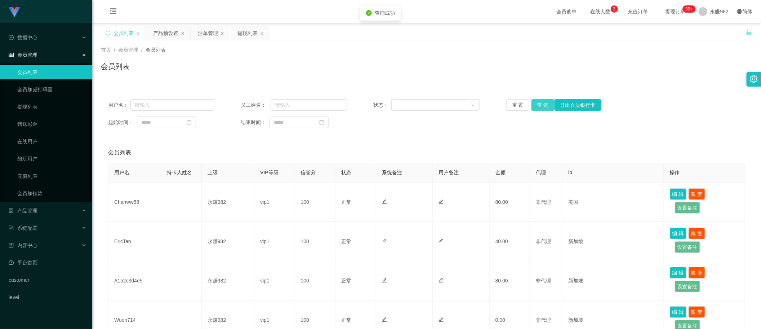
click at [538, 103] on button "查 询" at bounding box center [542, 105] width 23 height 12
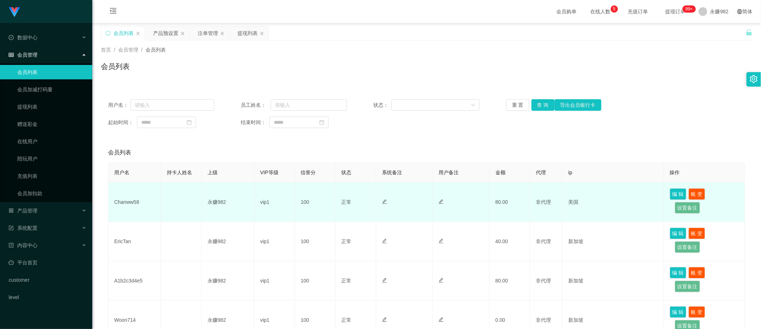
click at [131, 202] on td "Chanww58" at bounding box center [134, 201] width 53 height 39
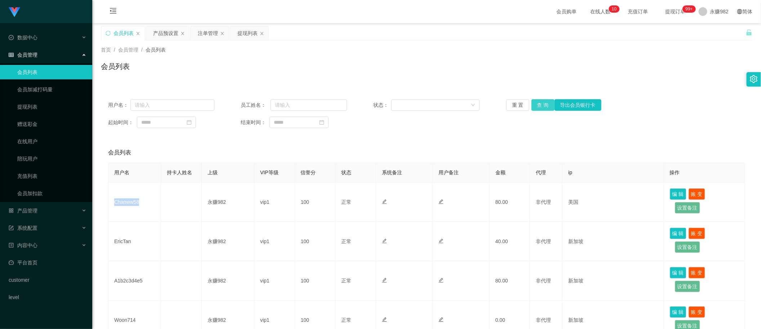
click at [540, 106] on button "查 询" at bounding box center [542, 105] width 23 height 12
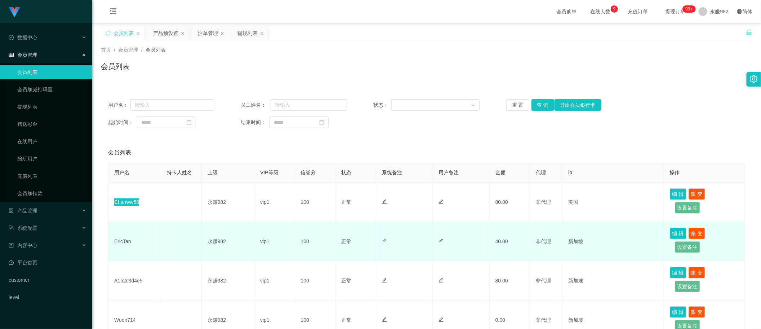
scroll to position [45, 0]
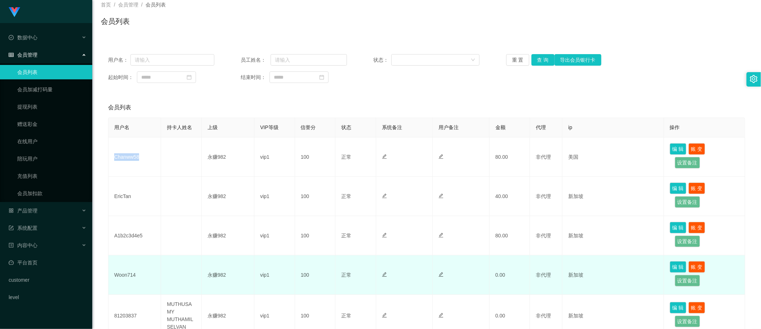
click at [130, 276] on td "Woon714" at bounding box center [134, 274] width 53 height 39
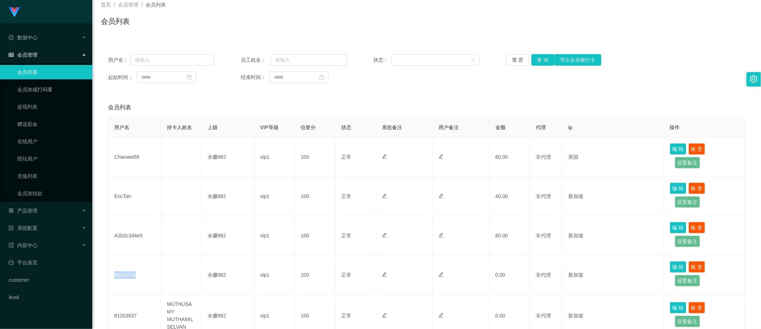
click at [408, 82] on div "起始时间： 结束时间：" at bounding box center [426, 77] width 637 height 12
click at [540, 58] on button "查 询" at bounding box center [542, 60] width 23 height 12
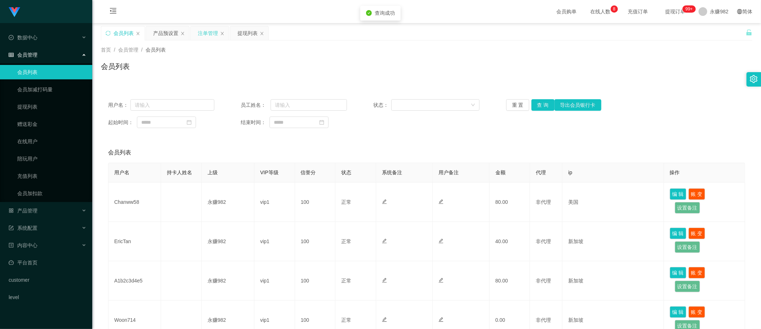
click at [200, 32] on div "注单管理" at bounding box center [208, 33] width 20 height 14
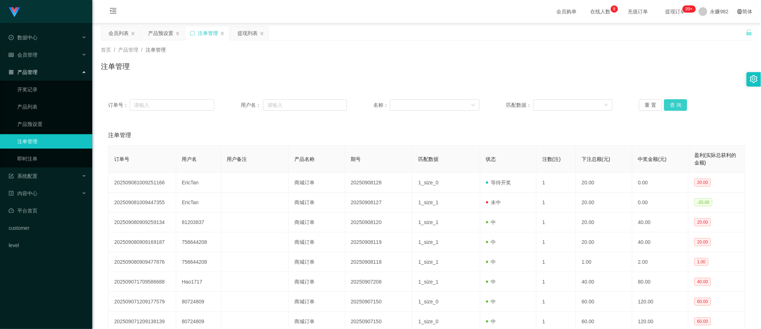
click at [672, 105] on button "查 询" at bounding box center [675, 105] width 23 height 12
click at [672, 105] on div "重 置 查 询" at bounding box center [692, 105] width 106 height 12
click at [675, 103] on button "查 询" at bounding box center [675, 105] width 23 height 12
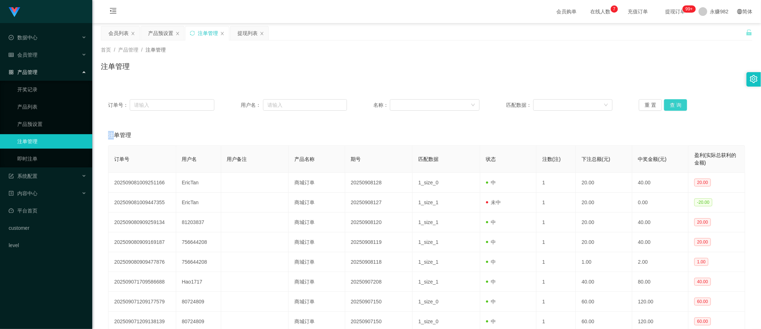
click at [677, 106] on button "查 询" at bounding box center [675, 105] width 23 height 12
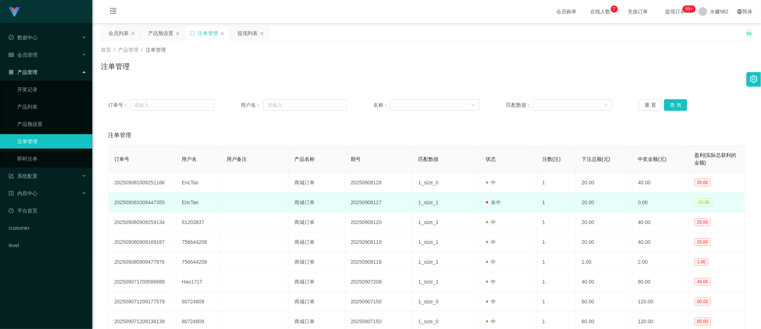
click at [191, 204] on td "EricTan" at bounding box center [198, 202] width 45 height 20
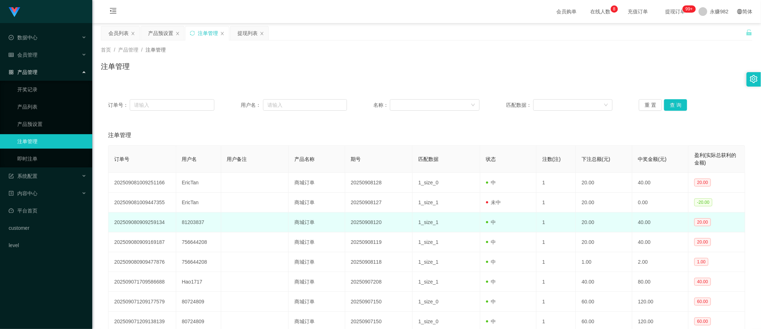
click at [328, 224] on td "商城订单" at bounding box center [317, 222] width 56 height 20
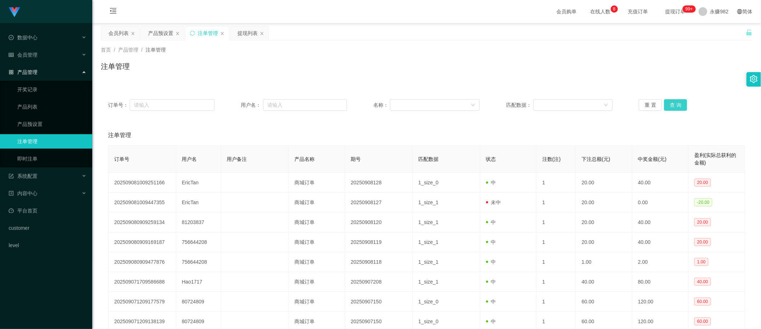
click at [676, 107] on button "查 询" at bounding box center [675, 105] width 23 height 12
click at [674, 101] on button "查 询" at bounding box center [675, 105] width 23 height 12
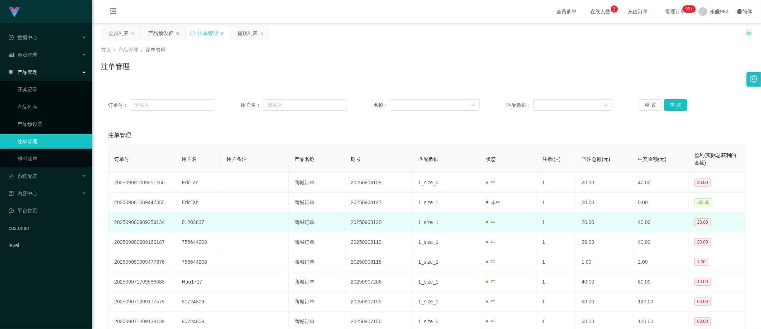
click at [405, 223] on td "20250908120" at bounding box center [379, 222] width 68 height 20
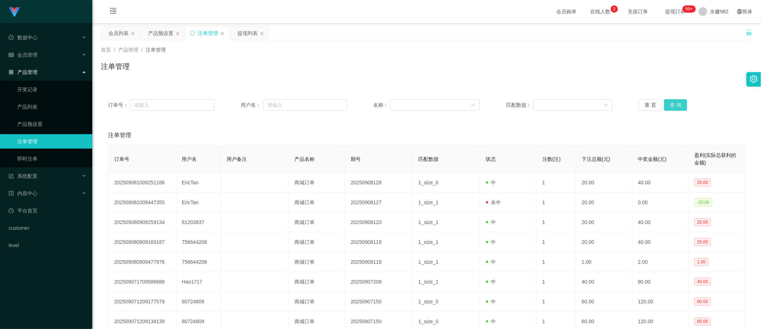
click at [674, 105] on button "查 询" at bounding box center [675, 105] width 23 height 12
click at [674, 105] on div "重 置 查 询" at bounding box center [692, 105] width 106 height 12
click at [672, 108] on button "查 询" at bounding box center [675, 105] width 23 height 12
click at [442, 143] on div "注单管理" at bounding box center [426, 135] width 637 height 20
click at [247, 31] on div "提现列表" at bounding box center [247, 33] width 20 height 14
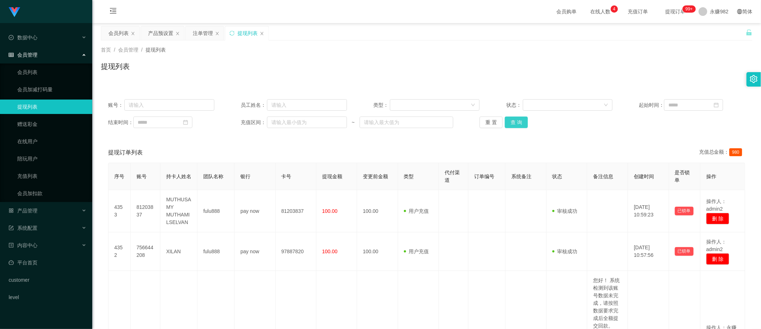
click at [519, 120] on button "查 询" at bounding box center [516, 122] width 23 height 12
click at [206, 33] on div "注单管理" at bounding box center [203, 33] width 20 height 14
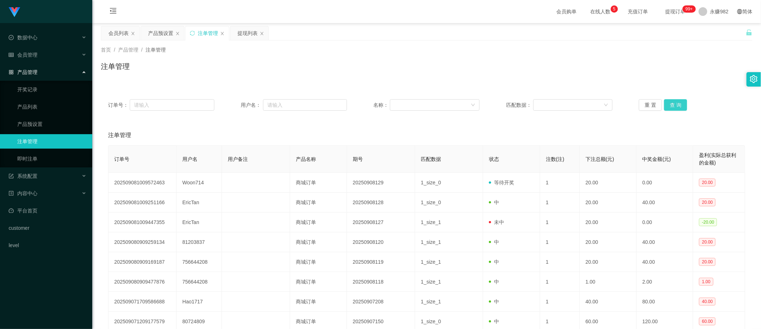
click at [677, 103] on button "查 询" at bounding box center [675, 105] width 23 height 12
click at [355, 126] on div "注单管理" at bounding box center [426, 135] width 637 height 20
click at [669, 102] on button "查 询" at bounding box center [675, 105] width 23 height 12
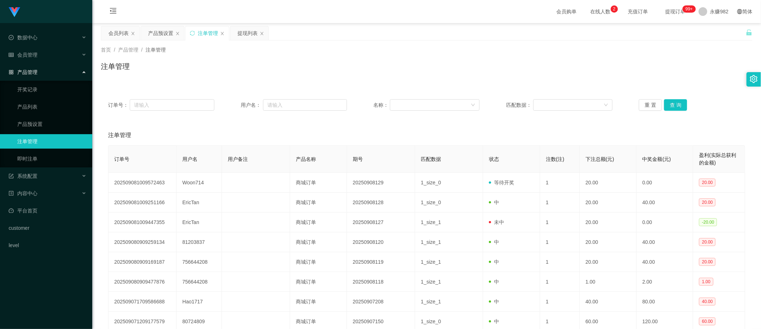
click at [431, 61] on div "注单管理" at bounding box center [426, 69] width 651 height 17
click at [674, 105] on button "查 询" at bounding box center [675, 105] width 23 height 12
click at [674, 105] on div "重 置 查 询" at bounding box center [692, 105] width 106 height 12
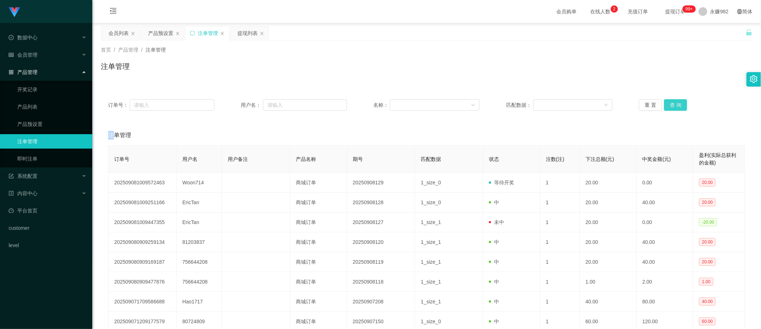
click at [674, 105] on button "查 询" at bounding box center [675, 105] width 23 height 12
click at [674, 105] on div "重 置 查 询" at bounding box center [692, 105] width 106 height 12
click at [674, 105] on button "查 询" at bounding box center [675, 105] width 23 height 12
click at [674, 105] on div "重 置 查 询" at bounding box center [692, 105] width 106 height 12
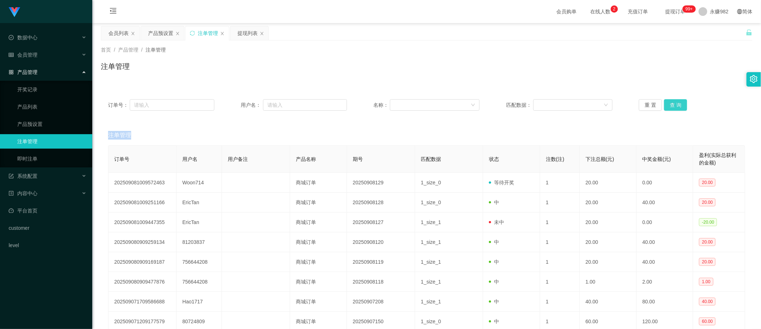
click at [674, 105] on button "查 询" at bounding box center [675, 105] width 23 height 12
click at [674, 105] on button "查 询" at bounding box center [679, 105] width 31 height 12
click at [674, 105] on div "重 置 查 询" at bounding box center [692, 105] width 106 height 12
click at [674, 105] on button "查 询" at bounding box center [675, 105] width 23 height 12
click at [674, 105] on div "重 置 查 询" at bounding box center [692, 105] width 106 height 12
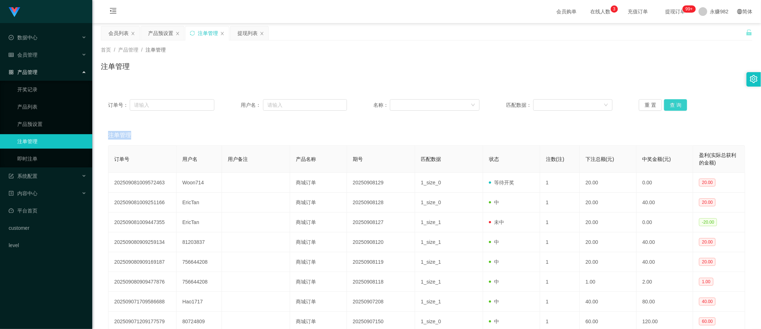
click at [674, 105] on button "查 询" at bounding box center [675, 105] width 23 height 12
click at [674, 105] on div "重 置 查 询" at bounding box center [692, 105] width 106 height 12
click at [674, 105] on button "查 询" at bounding box center [675, 105] width 23 height 12
click at [674, 105] on div "重 置 查 询" at bounding box center [692, 105] width 106 height 12
click at [674, 105] on button "查 询" at bounding box center [675, 105] width 23 height 12
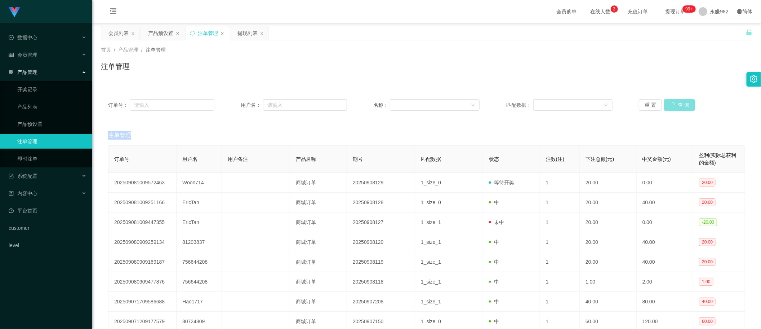
click at [674, 105] on div "重 置 查 询" at bounding box center [692, 105] width 106 height 12
click at [674, 105] on button "查 询" at bounding box center [675, 105] width 23 height 12
click at [674, 105] on div "重 置 查 询" at bounding box center [692, 105] width 106 height 12
click at [674, 105] on button "查 询" at bounding box center [675, 105] width 23 height 12
click at [674, 105] on div "重 置 查 询" at bounding box center [692, 105] width 106 height 12
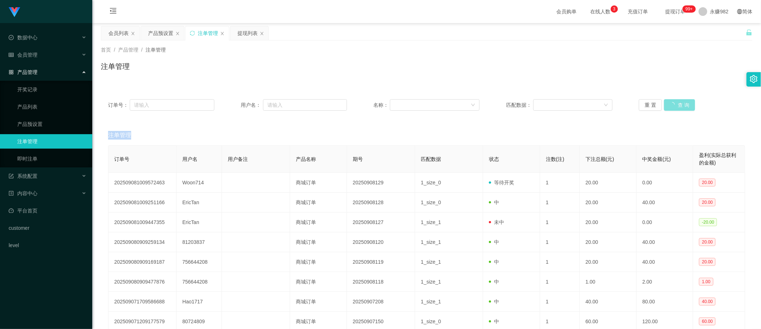
click at [674, 105] on button "查 询" at bounding box center [679, 105] width 31 height 12
click at [674, 105] on div "重 置 查 询" at bounding box center [692, 105] width 106 height 12
click at [674, 105] on button "查 询" at bounding box center [675, 105] width 23 height 12
click at [674, 105] on div "重 置 查 询" at bounding box center [692, 105] width 106 height 12
click at [674, 105] on button "查 询" at bounding box center [675, 105] width 23 height 12
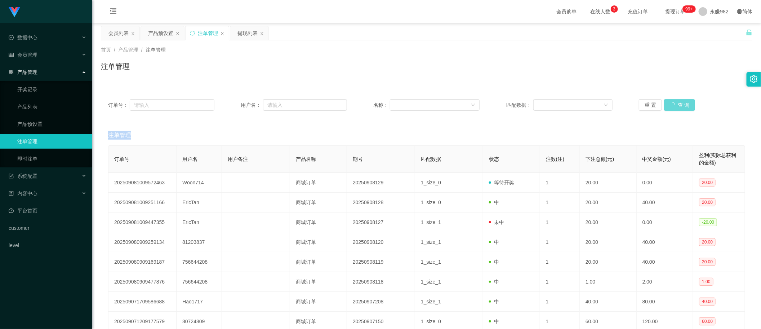
click at [674, 105] on div "重 置 查 询" at bounding box center [692, 105] width 106 height 12
click at [674, 105] on button "查 询" at bounding box center [675, 105] width 23 height 12
click at [674, 105] on div "重 置 查 询" at bounding box center [692, 105] width 106 height 12
click at [674, 105] on button "查 询" at bounding box center [675, 105] width 23 height 12
click at [674, 105] on div "重 置 查 询" at bounding box center [692, 105] width 106 height 12
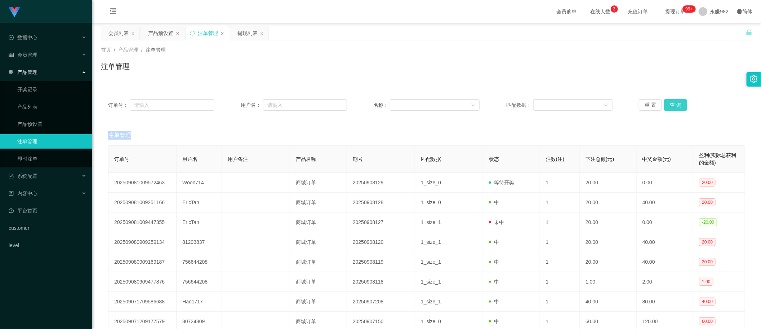
click at [674, 105] on button "查 询" at bounding box center [675, 105] width 23 height 12
click at [674, 105] on div "重 置 查 询" at bounding box center [692, 105] width 106 height 12
click at [674, 105] on button "查 询" at bounding box center [675, 105] width 23 height 12
click at [674, 105] on div "重 置 查 询" at bounding box center [692, 105] width 106 height 12
click at [674, 105] on button "查 询" at bounding box center [675, 105] width 23 height 12
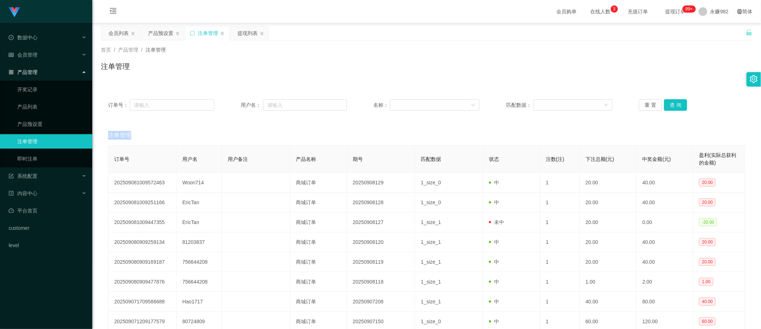
click at [674, 105] on div "重 置 查 询" at bounding box center [692, 105] width 106 height 12
click at [325, 67] on div "注单管理" at bounding box center [426, 69] width 651 height 17
click at [676, 107] on button "查 询" at bounding box center [675, 105] width 23 height 12
click at [237, 34] on div "提现列表" at bounding box center [249, 33] width 38 height 14
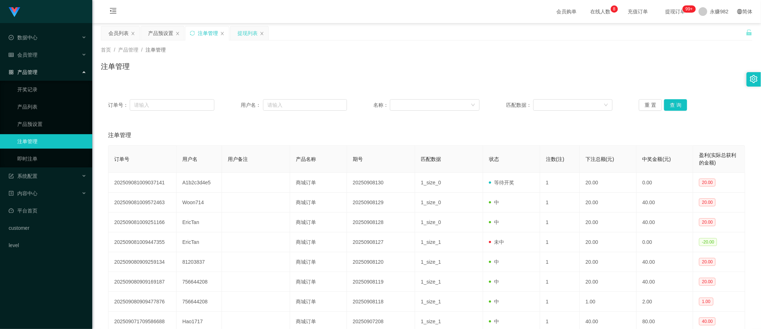
click at [249, 34] on div "提现列表" at bounding box center [247, 33] width 20 height 14
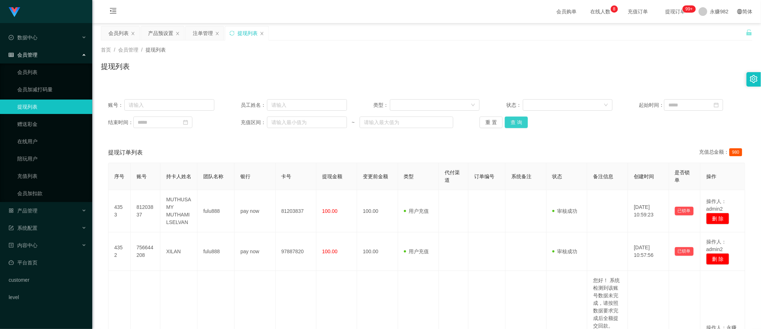
click at [508, 120] on button "查 询" at bounding box center [516, 122] width 23 height 12
click at [509, 122] on button "查 询" at bounding box center [516, 122] width 23 height 12
click at [519, 124] on button "查 询" at bounding box center [516, 122] width 23 height 12
click at [518, 124] on button "查 询" at bounding box center [516, 122] width 23 height 12
click at [355, 74] on div "提现列表" at bounding box center [426, 69] width 651 height 17
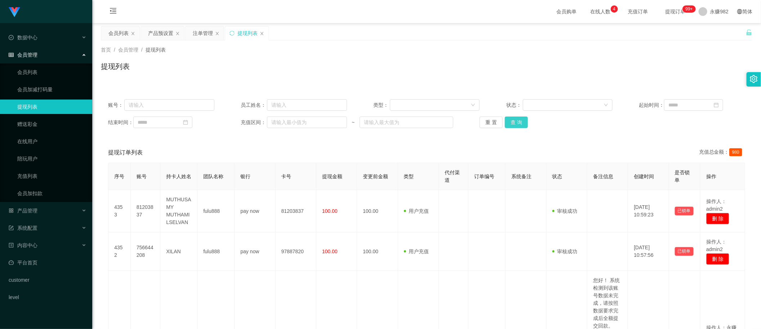
click at [524, 126] on button "查 询" at bounding box center [516, 122] width 23 height 12
click at [392, 81] on div "首页 / 会员管理 / 提现列表 / 提现列表" at bounding box center [426, 61] width 669 height 43
click at [519, 123] on button "查 询" at bounding box center [516, 122] width 23 height 12
drag, startPoint x: 372, startPoint y: 153, endPoint x: 522, endPoint y: 150, distance: 149.6
click at [372, 153] on div "提现订单列表 充值总金额： 980" at bounding box center [426, 152] width 637 height 20
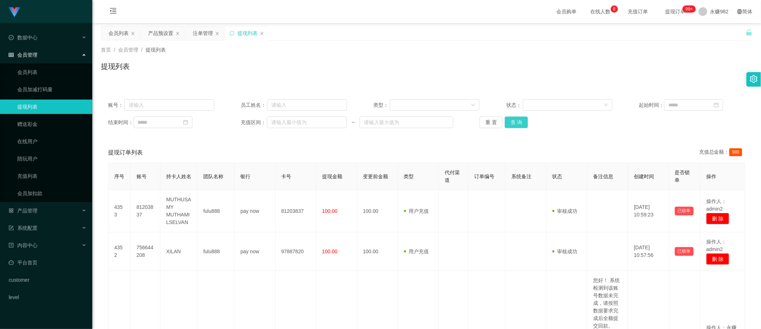
click at [517, 119] on button "查 询" at bounding box center [516, 122] width 23 height 12
click at [204, 29] on div "注单管理" at bounding box center [203, 33] width 20 height 14
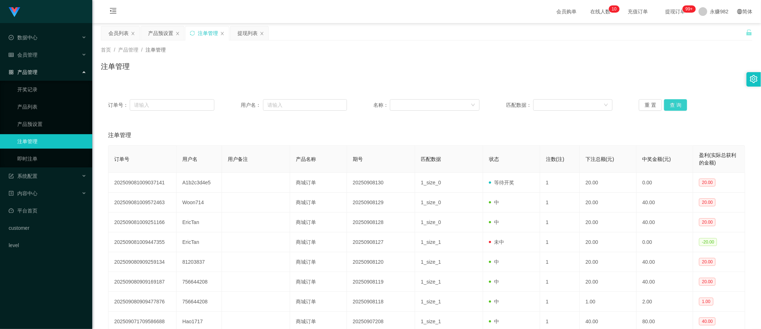
click at [667, 103] on button "查 询" at bounding box center [675, 105] width 23 height 12
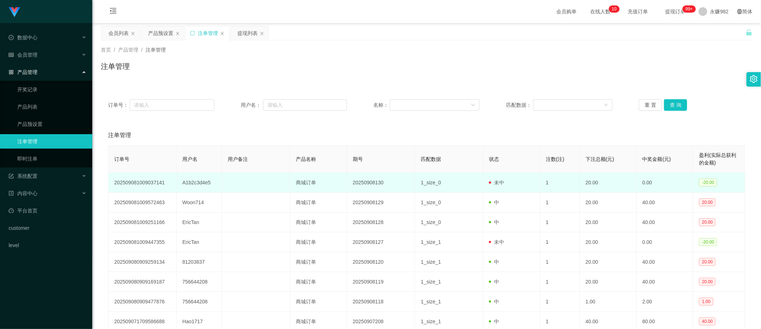
click at [193, 185] on td "A1b2c3d4e5" at bounding box center [199, 183] width 45 height 20
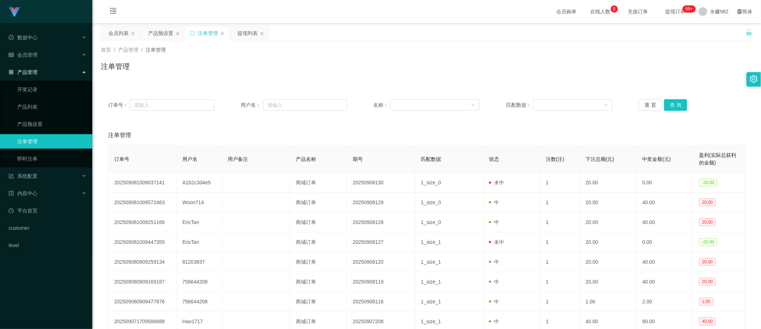
click at [289, 79] on div "首页 / 产品管理 / 注单管理 / 注单管理" at bounding box center [426, 61] width 669 height 43
click at [678, 103] on button "查 询" at bounding box center [675, 105] width 23 height 12
click at [425, 125] on div "注单管理" at bounding box center [426, 135] width 637 height 20
click at [668, 102] on button "查 询" at bounding box center [675, 105] width 23 height 12
drag, startPoint x: 381, startPoint y: 124, endPoint x: 622, endPoint y: 101, distance: 242.4
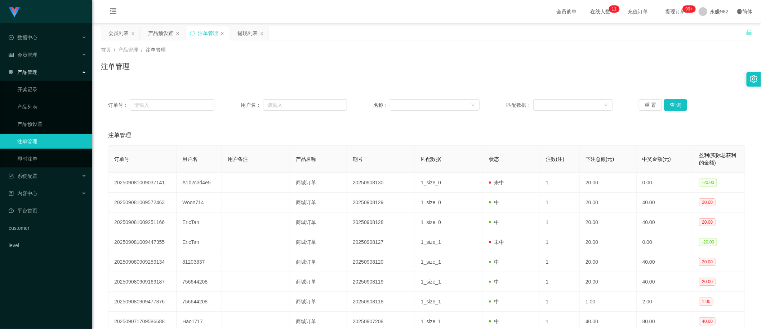
click at [381, 124] on div "订单号： 用户名： 名称： 匹配数据： 重 置 查 询 注单管理 订单号 用户名 用户备注 产品名称 期号 匹配数据 状态 注数(注) 下注总额(元) 中奖金…" at bounding box center [426, 243] width 651 height 302
click at [235, 31] on div "提现列表" at bounding box center [249, 33] width 38 height 14
drag, startPoint x: 244, startPoint y: 31, endPoint x: 325, endPoint y: 56, distance: 84.7
click at [244, 31] on div "提现列表" at bounding box center [247, 33] width 20 height 14
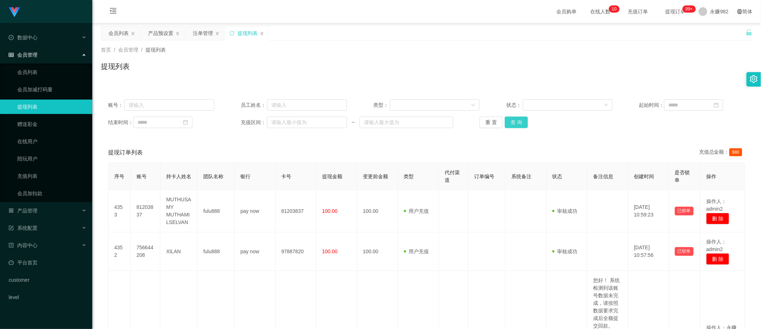
click at [507, 118] on button "查 询" at bounding box center [516, 122] width 23 height 12
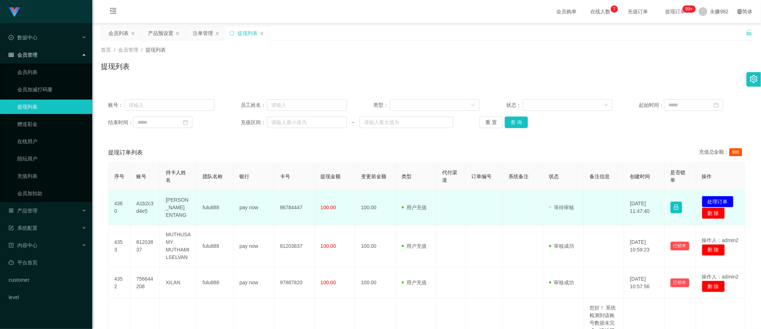
click at [146, 203] on td "A1b2c3d4e5" at bounding box center [145, 207] width 30 height 35
click at [285, 206] on td "86784447" at bounding box center [294, 207] width 40 height 35
click at [143, 205] on td "A1b2c3d4e5" at bounding box center [145, 207] width 30 height 35
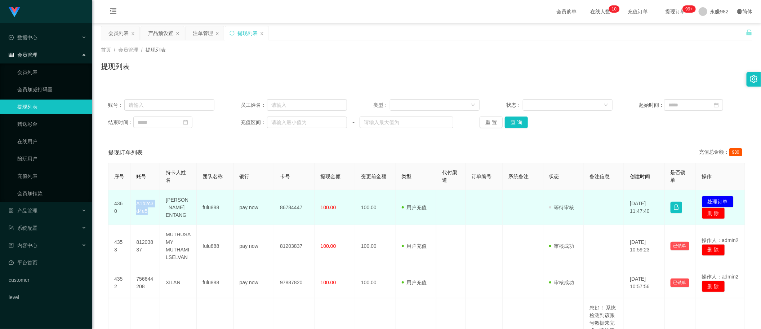
click at [143, 205] on td "A1b2c3d4e5" at bounding box center [145, 207] width 30 height 35
drag, startPoint x: 317, startPoint y: 206, endPoint x: 321, endPoint y: 206, distance: 4.0
click at [317, 206] on td "100.00" at bounding box center [335, 207] width 40 height 35
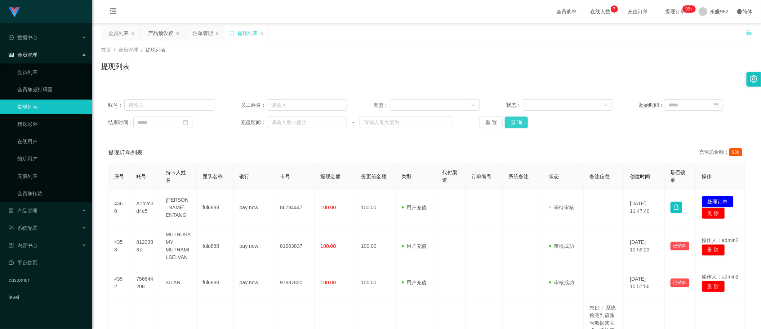
click at [509, 122] on button "查 询" at bounding box center [516, 122] width 23 height 12
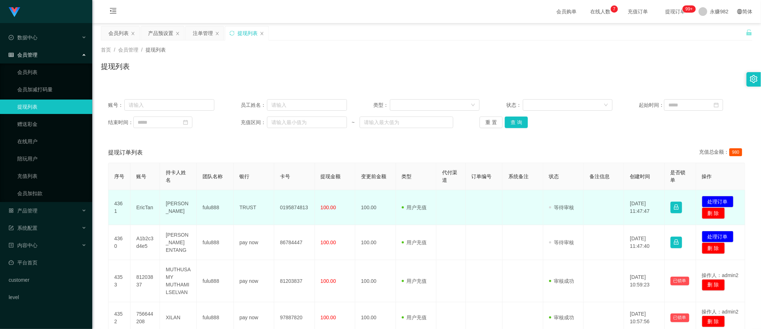
click at [145, 204] on td "EricTan" at bounding box center [145, 207] width 30 height 35
click at [294, 207] on td "0195874813" at bounding box center [294, 207] width 40 height 35
click at [168, 204] on td "Eric TJH" at bounding box center [178, 207] width 37 height 35
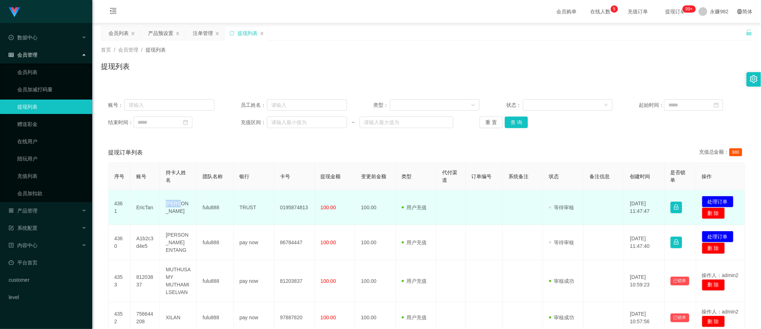
click at [168, 204] on td "Eric TJH" at bounding box center [178, 207] width 37 height 35
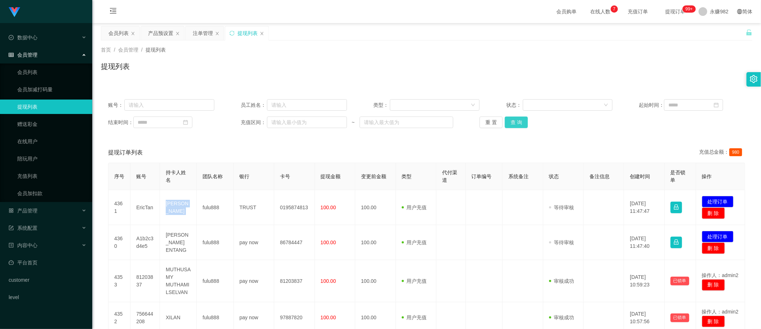
click at [514, 123] on button "查 询" at bounding box center [516, 122] width 23 height 12
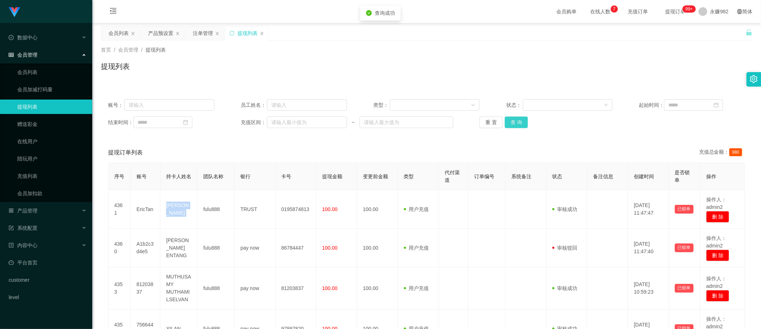
click at [514, 123] on button "查 询" at bounding box center [516, 122] width 23 height 12
click at [568, 147] on div "提现订单列表 充值总金额： 980" at bounding box center [426, 152] width 637 height 20
click at [518, 122] on button "查 询" at bounding box center [516, 122] width 23 height 12
drag, startPoint x: 483, startPoint y: 203, endPoint x: 545, endPoint y: 166, distance: 72.2
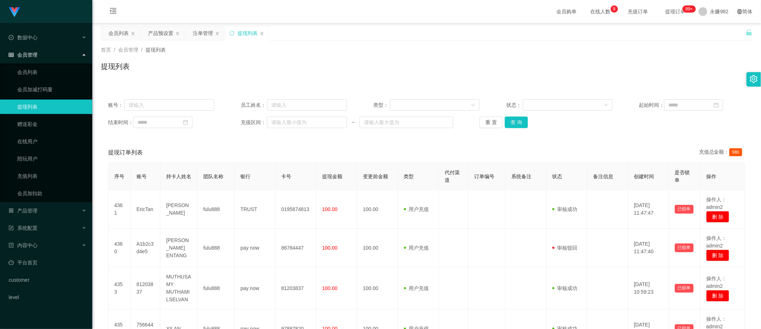
click at [483, 203] on td at bounding box center [486, 209] width 37 height 39
click at [516, 117] on button "查 询" at bounding box center [516, 122] width 23 height 12
click at [333, 71] on div "提现列表" at bounding box center [426, 69] width 651 height 17
click at [512, 121] on button "查 询" at bounding box center [516, 122] width 23 height 12
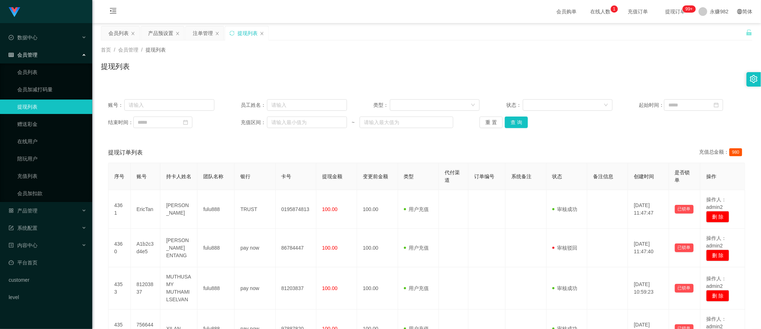
drag, startPoint x: 334, startPoint y: 150, endPoint x: 400, endPoint y: 133, distance: 68.5
click at [334, 150] on div "提现订单列表 充值总金额： 980" at bounding box center [426, 152] width 637 height 20
click at [519, 122] on button "查 询" at bounding box center [516, 122] width 23 height 12
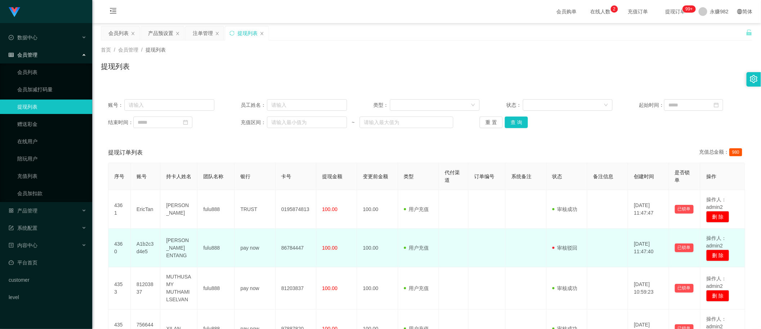
click at [146, 245] on td "A1b2c3d4e5" at bounding box center [146, 247] width 30 height 39
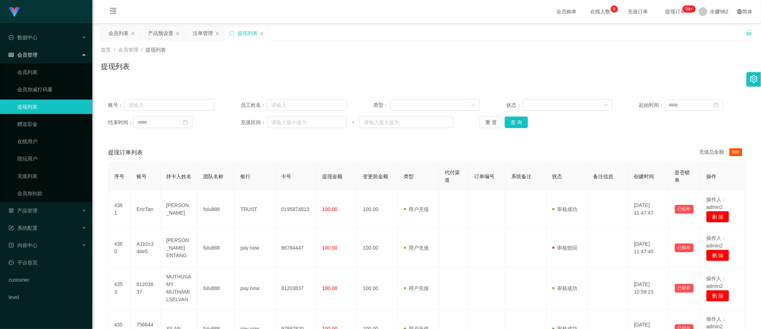
drag, startPoint x: 406, startPoint y: 146, endPoint x: 580, endPoint y: 127, distance: 175.0
click at [407, 146] on div "提现订单列表 充值总金额： 980" at bounding box center [426, 152] width 637 height 20
click at [521, 125] on button "查 询" at bounding box center [516, 122] width 23 height 12
click at [512, 121] on button "查 询" at bounding box center [516, 122] width 23 height 12
click at [646, 61] on div "提现列表" at bounding box center [426, 69] width 651 height 17
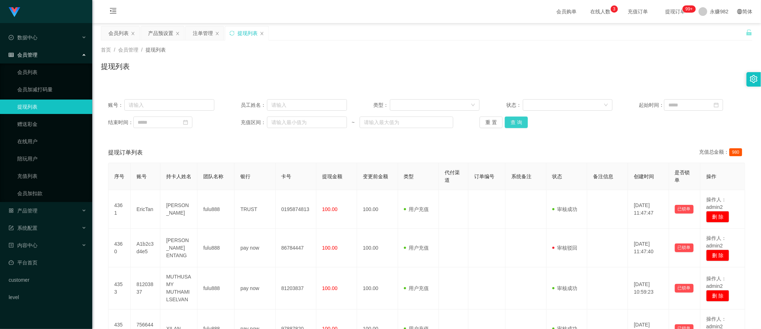
click at [516, 121] on button "查 询" at bounding box center [516, 122] width 23 height 12
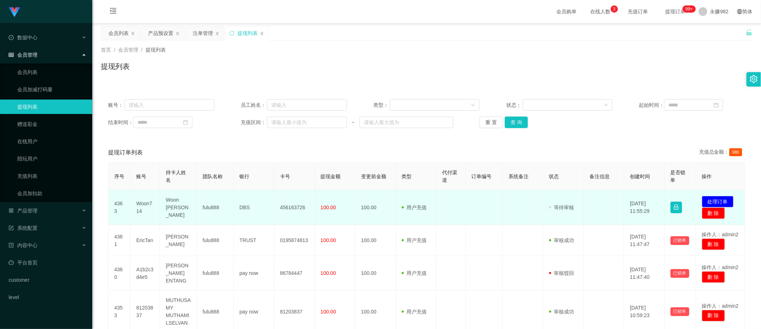
click at [177, 206] on td "Woon Zi Xuan" at bounding box center [178, 207] width 37 height 35
click at [145, 203] on td "Woon714" at bounding box center [145, 207] width 30 height 35
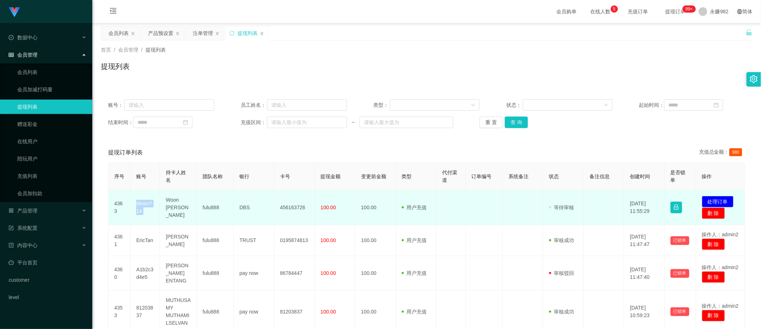
click at [145, 203] on td "Woon714" at bounding box center [145, 207] width 30 height 35
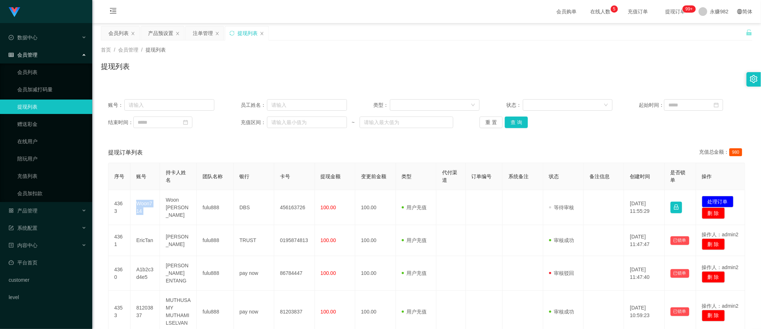
click at [346, 146] on div "提现订单列表 充值总金额： 980" at bounding box center [426, 152] width 637 height 20
click at [519, 124] on button "查 询" at bounding box center [516, 122] width 23 height 12
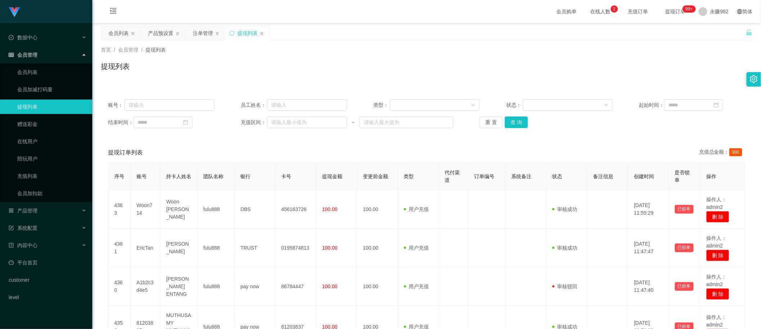
drag, startPoint x: 121, startPoint y: 32, endPoint x: 303, endPoint y: 70, distance: 185.8
click at [121, 32] on div "会员列表" at bounding box center [118, 33] width 20 height 14
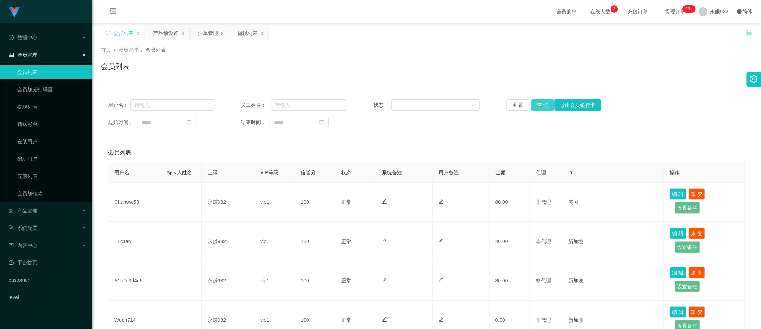
click at [539, 107] on button "查 询" at bounding box center [542, 105] width 23 height 12
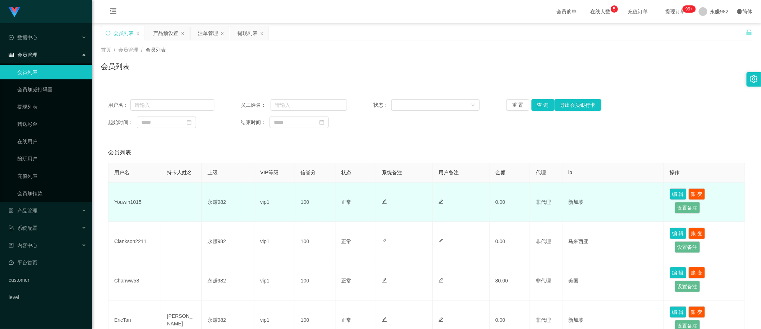
click at [130, 200] on td "Youwin1015" at bounding box center [134, 201] width 53 height 39
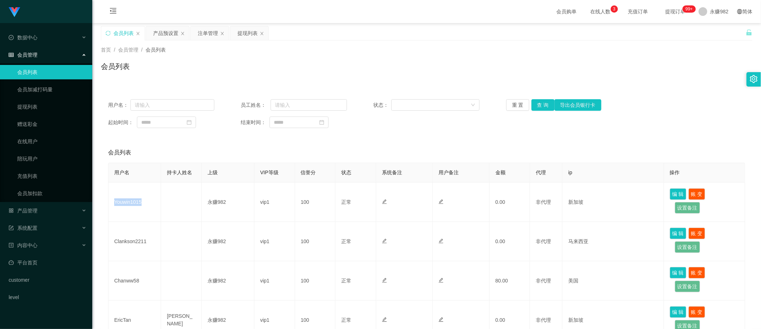
drag, startPoint x: 465, startPoint y: 65, endPoint x: 491, endPoint y: 75, distance: 27.7
click at [465, 65] on div "会员列表" at bounding box center [426, 69] width 651 height 17
click at [543, 105] on button "查 询" at bounding box center [542, 105] width 23 height 12
click at [540, 104] on button "查 询" at bounding box center [542, 105] width 23 height 12
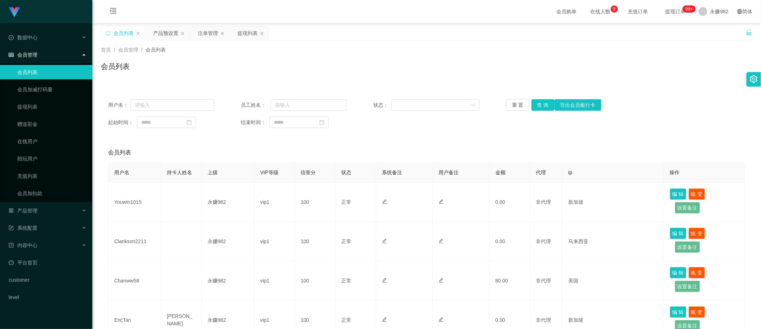
click at [301, 149] on div "会员列表" at bounding box center [426, 152] width 637 height 20
click at [537, 106] on button "查 询" at bounding box center [542, 105] width 23 height 12
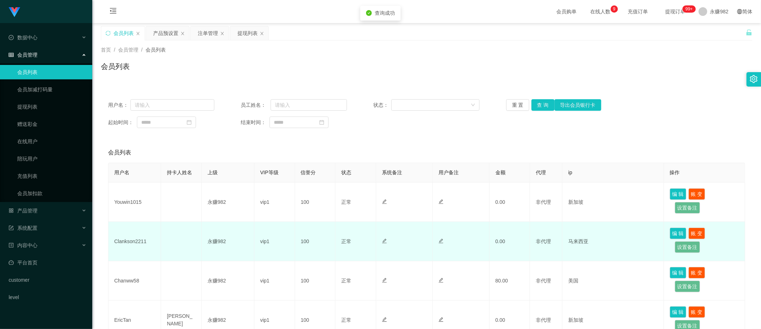
click at [126, 238] on td "Clankson2211" at bounding box center [134, 241] width 53 height 39
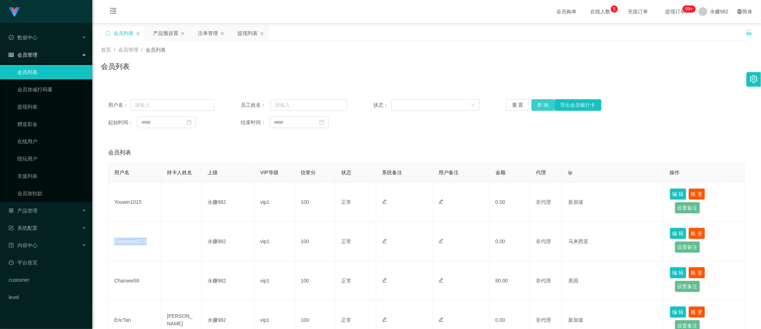
click at [539, 103] on button "查 询" at bounding box center [542, 105] width 23 height 12
click at [385, 146] on div "会员列表" at bounding box center [426, 152] width 637 height 20
click at [539, 104] on button "查 询" at bounding box center [542, 105] width 23 height 12
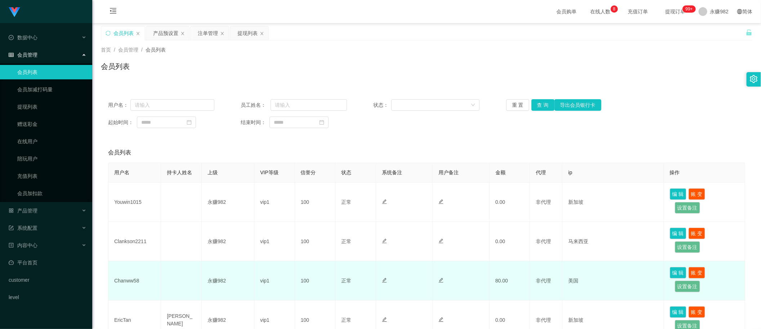
click at [131, 280] on td "Chanww58" at bounding box center [134, 280] width 53 height 39
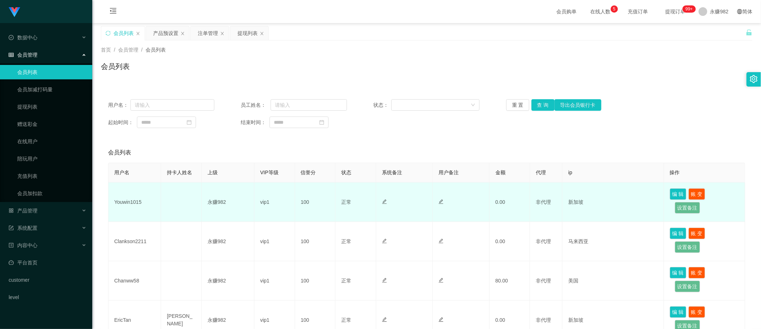
click at [130, 199] on td "Youwin1015" at bounding box center [134, 201] width 53 height 39
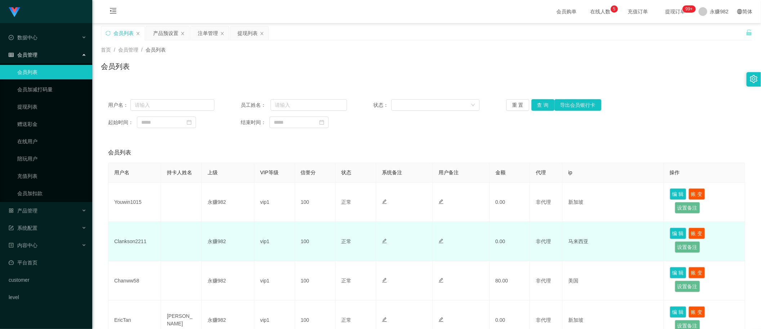
click at [123, 238] on td "Clankson2211" at bounding box center [134, 241] width 53 height 39
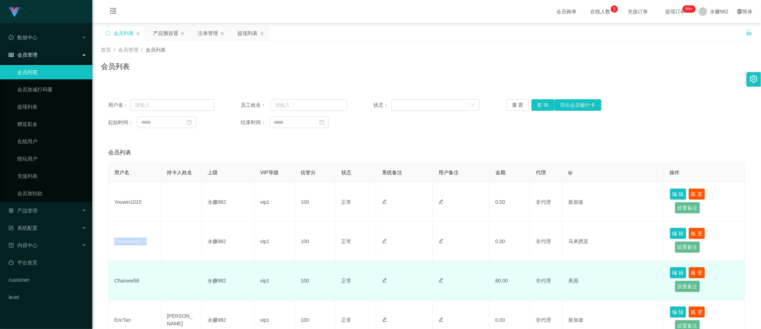
click at [121, 281] on td "Chanww58" at bounding box center [134, 280] width 53 height 39
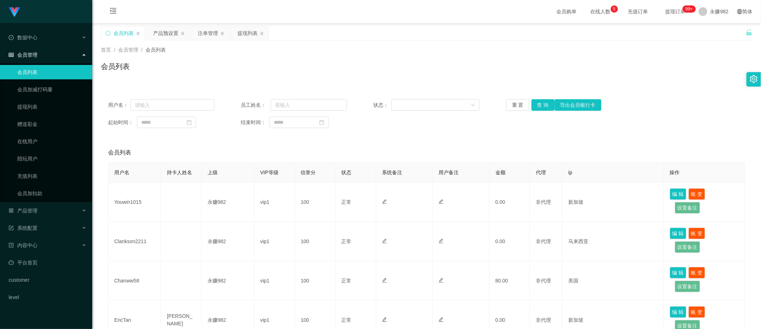
click at [400, 131] on div "用户名： 员工姓名： 状态： 重 置 查 询 导出会员银行卡 起始时间： 结束时间：" at bounding box center [426, 113] width 651 height 43
click at [539, 103] on button "查 询" at bounding box center [542, 105] width 23 height 12
click at [538, 107] on button "查 询" at bounding box center [542, 105] width 23 height 12
click at [538, 105] on button "查 询" at bounding box center [542, 105] width 23 height 12
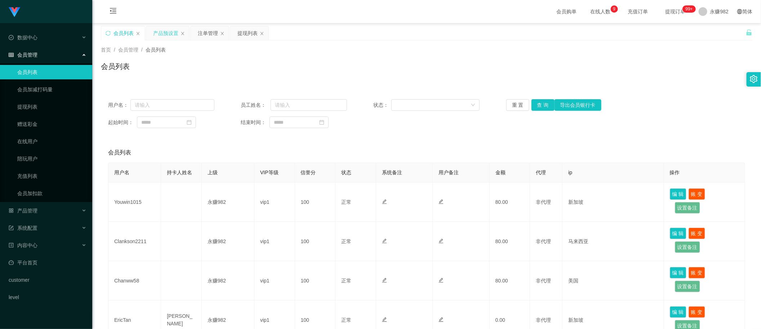
click at [160, 29] on div "产品预设置" at bounding box center [165, 33] width 25 height 14
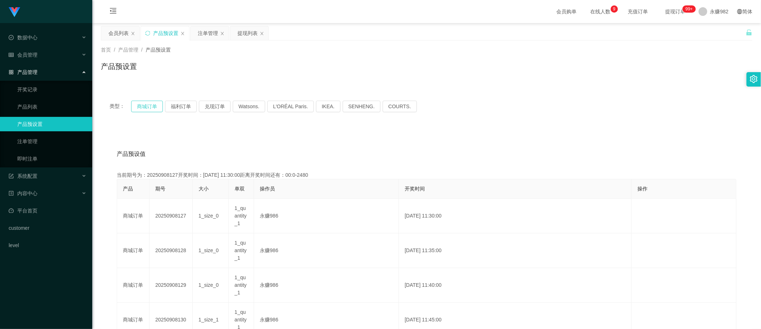
click at [150, 107] on button "商城订单" at bounding box center [147, 107] width 32 height 12
click at [347, 67] on div "产品预设置" at bounding box center [426, 69] width 651 height 17
drag, startPoint x: 211, startPoint y: 32, endPoint x: 247, endPoint y: 37, distance: 37.1
click at [211, 32] on div "注单管理" at bounding box center [208, 33] width 20 height 14
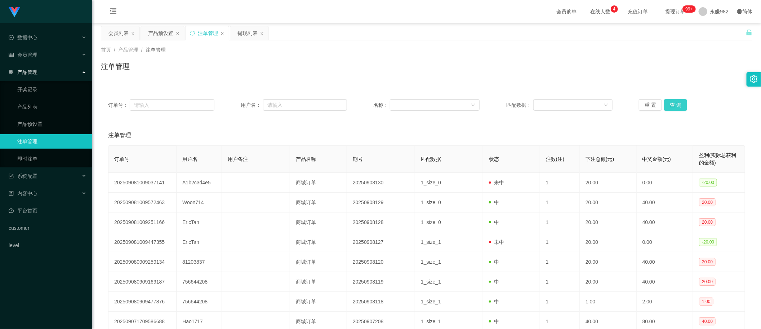
click at [670, 100] on button "查 询" at bounding box center [675, 105] width 23 height 12
click at [277, 139] on div "注单管理" at bounding box center [426, 135] width 637 height 20
click at [670, 105] on button "查 询" at bounding box center [675, 105] width 23 height 12
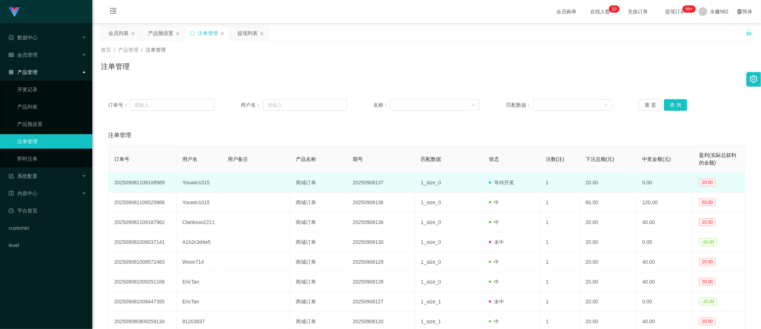
click at [205, 183] on td "Youwin1015" at bounding box center [199, 183] width 45 height 20
click at [199, 184] on td "Youwin1015" at bounding box center [199, 183] width 45 height 20
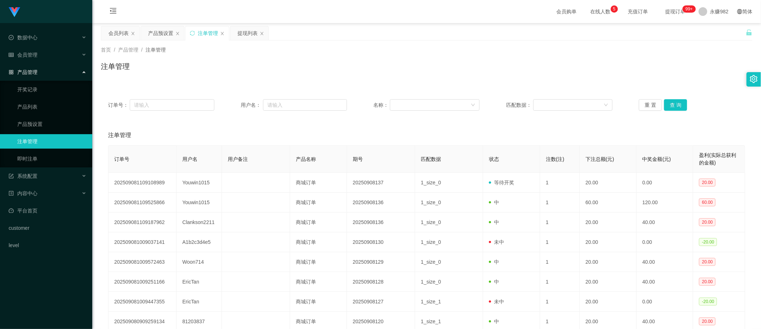
click at [418, 67] on div "注单管理" at bounding box center [426, 69] width 651 height 17
click at [674, 104] on button "查 询" at bounding box center [675, 105] width 23 height 12
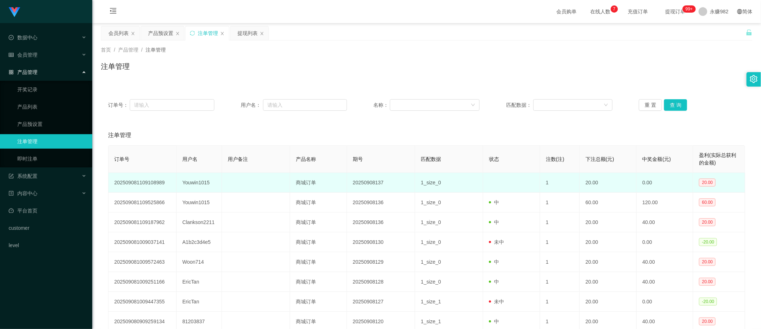
click at [453, 191] on td "1_size_0" at bounding box center [449, 183] width 68 height 20
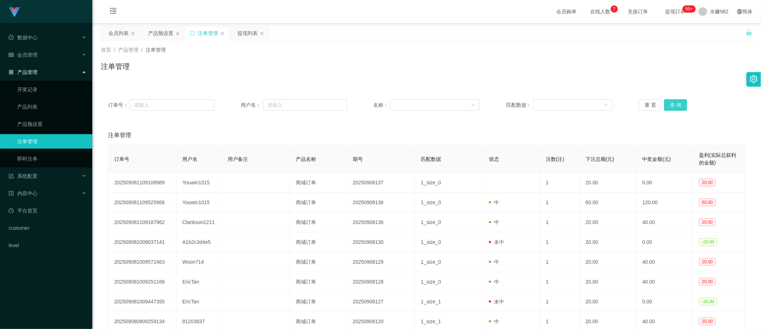
click at [677, 108] on button "查 询" at bounding box center [675, 105] width 23 height 12
click at [677, 108] on div "重 置 查 询" at bounding box center [692, 105] width 106 height 12
click at [677, 108] on button "查 询" at bounding box center [675, 105] width 23 height 12
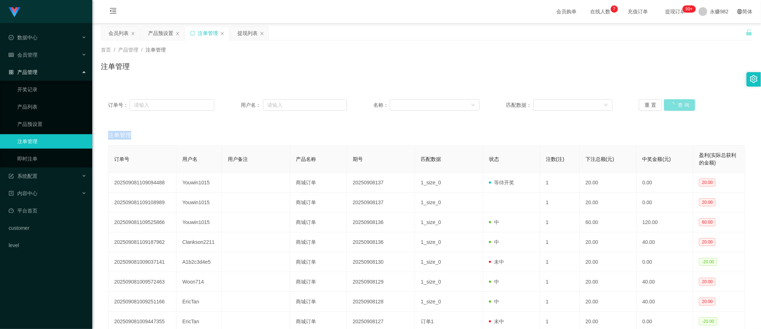
click at [677, 108] on div "重 置 查 询" at bounding box center [692, 105] width 106 height 12
click at [677, 108] on button "查 询" at bounding box center [675, 105] width 23 height 12
click at [677, 108] on div "重 置 查 询" at bounding box center [692, 105] width 106 height 12
click at [677, 108] on button "查 询" at bounding box center [679, 105] width 31 height 12
click at [677, 108] on button "查 询" at bounding box center [675, 105] width 23 height 12
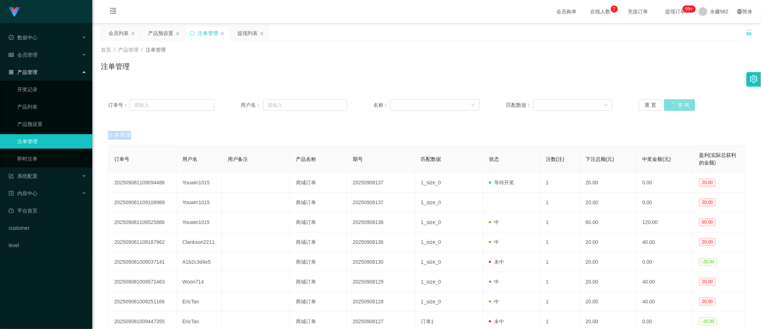
click at [677, 108] on div "重 置 查 询" at bounding box center [692, 105] width 106 height 12
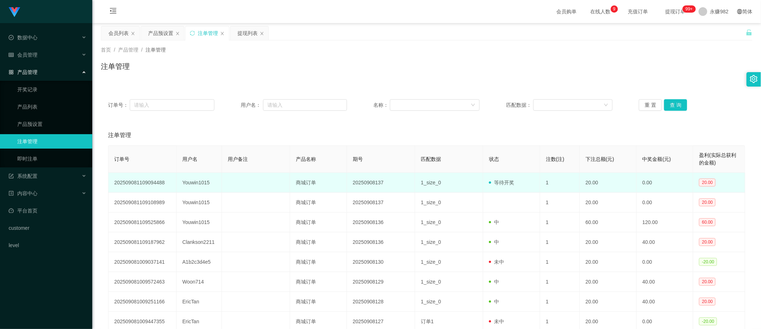
click at [185, 182] on td "Youwin1015" at bounding box center [199, 183] width 45 height 20
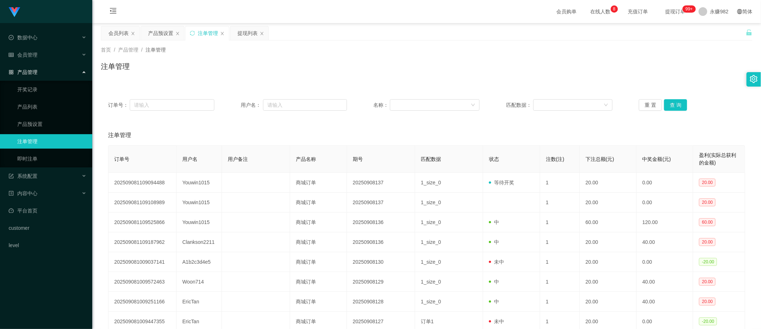
click at [408, 141] on div "注单管理" at bounding box center [426, 135] width 637 height 20
click at [670, 102] on button "查 询" at bounding box center [675, 105] width 23 height 12
click at [670, 102] on div "重 置 查 询" at bounding box center [692, 105] width 106 height 12
click at [671, 102] on button "查 询" at bounding box center [675, 105] width 23 height 12
click at [671, 102] on div "重 置 查 询" at bounding box center [692, 105] width 106 height 12
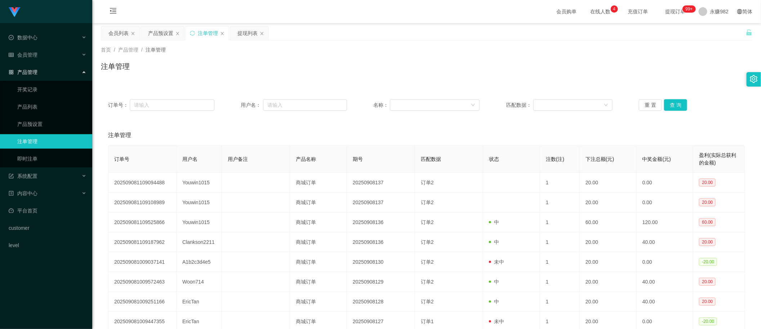
drag, startPoint x: 343, startPoint y: 137, endPoint x: 357, endPoint y: 133, distance: 15.2
click at [343, 137] on div "注单管理" at bounding box center [426, 135] width 637 height 20
click at [669, 102] on button "查 询" at bounding box center [675, 105] width 23 height 12
click at [670, 102] on button "查 询" at bounding box center [675, 105] width 23 height 12
click at [670, 102] on div "重 置 查 询" at bounding box center [692, 105] width 106 height 12
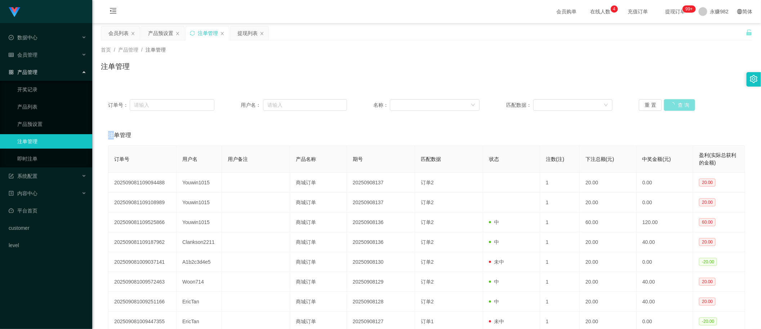
click at [670, 102] on button "查 询" at bounding box center [679, 105] width 31 height 12
click at [670, 102] on div "重 置 查 询" at bounding box center [692, 105] width 106 height 12
click at [670, 102] on button "查 询" at bounding box center [675, 105] width 23 height 12
click at [670, 102] on div "重 置 查 询" at bounding box center [692, 105] width 106 height 12
click at [670, 102] on button "查 询" at bounding box center [675, 105] width 23 height 12
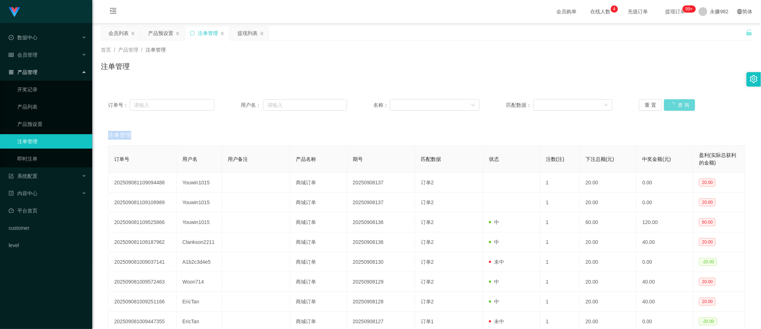
click at [670, 102] on div "重 置 查 询" at bounding box center [692, 105] width 106 height 12
click at [670, 102] on button "查 询" at bounding box center [675, 105] width 23 height 12
click at [671, 104] on button "查 询" at bounding box center [675, 105] width 23 height 12
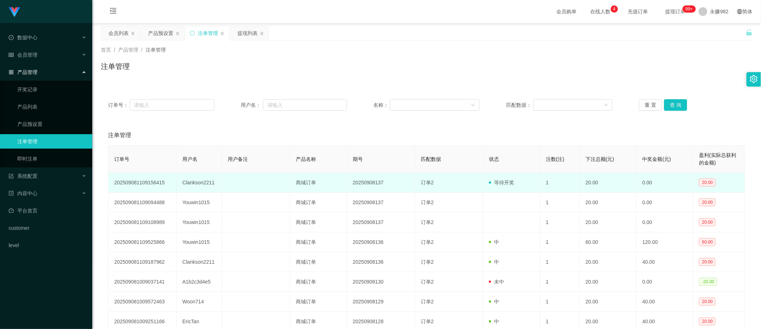
click at [201, 184] on td "Clankson2211" at bounding box center [199, 183] width 45 height 20
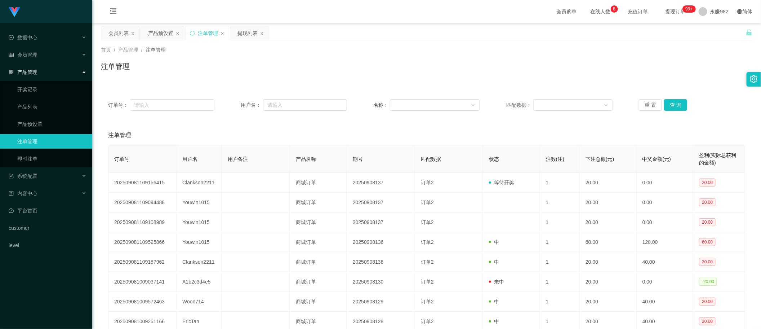
click at [363, 141] on div "注单管理" at bounding box center [426, 135] width 637 height 20
click at [674, 105] on button "查 询" at bounding box center [675, 105] width 23 height 12
click at [670, 104] on button "查 询" at bounding box center [675, 105] width 23 height 12
click at [671, 104] on button "查 询" at bounding box center [675, 105] width 23 height 12
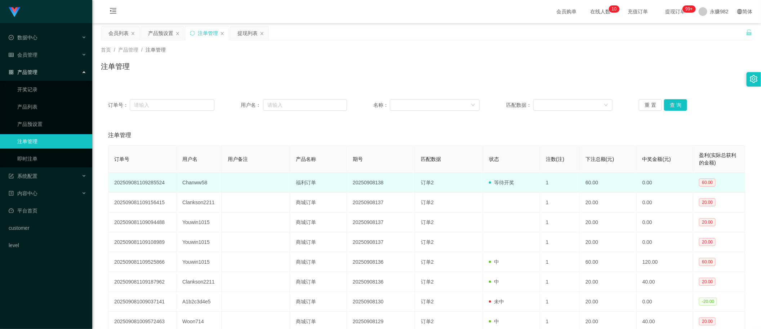
drag, startPoint x: 249, startPoint y: 181, endPoint x: 280, endPoint y: 179, distance: 31.4
click at [249, 181] on td at bounding box center [256, 183] width 68 height 20
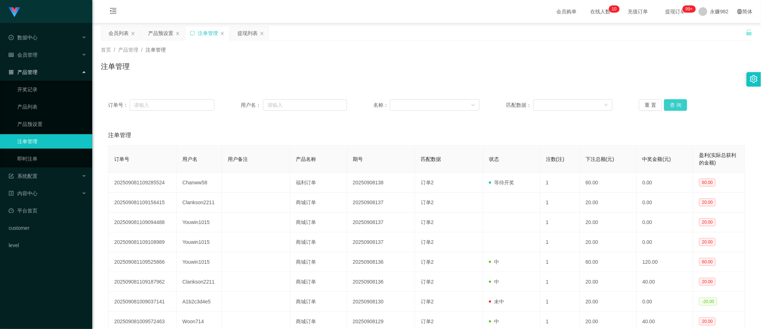
click at [671, 105] on button "查 询" at bounding box center [675, 105] width 23 height 12
click at [671, 105] on div "重 置 查 询" at bounding box center [692, 105] width 106 height 12
click at [671, 105] on button "查 询" at bounding box center [675, 105] width 23 height 12
click at [671, 105] on div "重 置 查 询" at bounding box center [692, 105] width 106 height 12
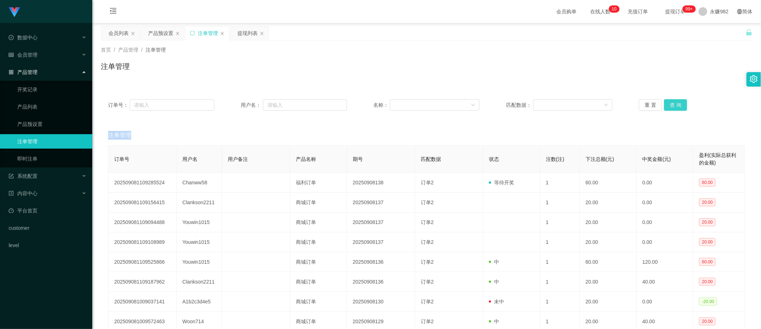
click at [671, 105] on button "查 询" at bounding box center [675, 105] width 23 height 12
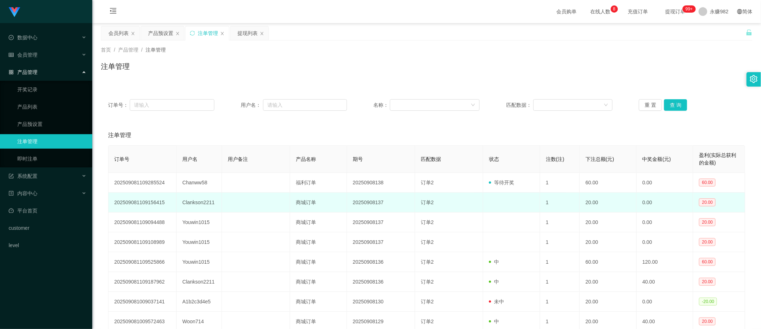
click at [505, 194] on td at bounding box center [511, 202] width 57 height 20
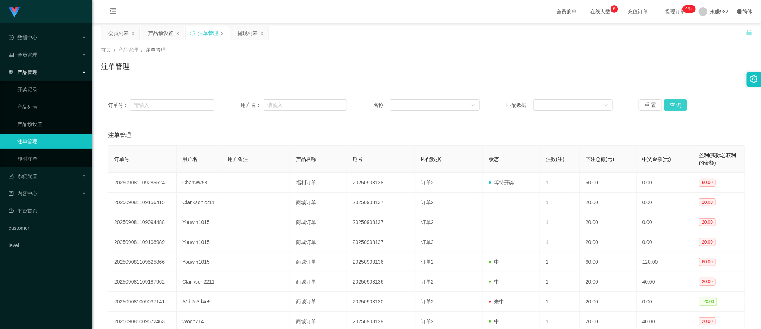
click at [672, 99] on button "查 询" at bounding box center [675, 105] width 23 height 12
click at [668, 105] on button "查 询" at bounding box center [675, 105] width 23 height 12
click at [674, 109] on button "查 询" at bounding box center [675, 105] width 23 height 12
click at [674, 109] on div "重 置 查 询" at bounding box center [692, 105] width 106 height 12
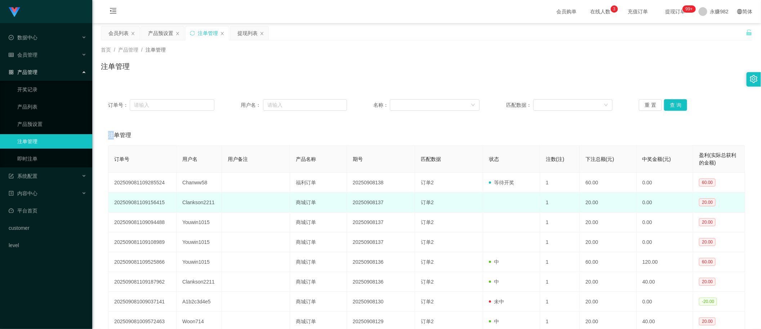
click at [199, 204] on td "Clankson2211" at bounding box center [199, 202] width 45 height 20
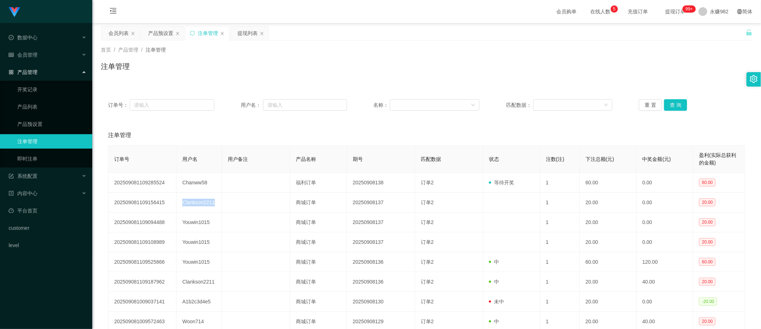
click at [441, 135] on div "注单管理" at bounding box center [426, 135] width 637 height 20
click at [675, 105] on button "查 询" at bounding box center [675, 105] width 23 height 12
click at [675, 105] on button "查 询" at bounding box center [679, 105] width 31 height 12
click at [675, 105] on button "查 询" at bounding box center [675, 105] width 23 height 12
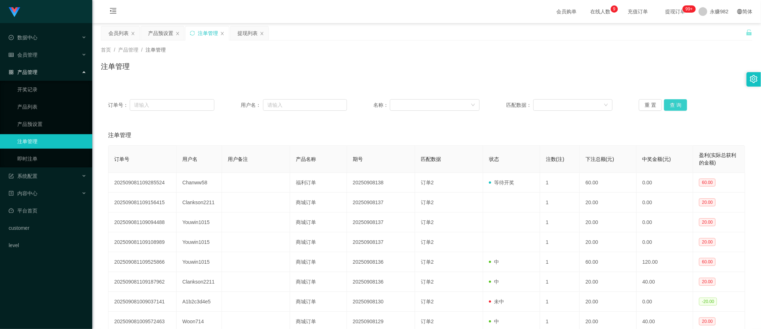
click at [675, 107] on button "查 询" at bounding box center [675, 105] width 23 height 12
click at [675, 107] on div "重 置 查 询" at bounding box center [692, 105] width 106 height 12
click at [675, 107] on button "查 询" at bounding box center [675, 105] width 23 height 12
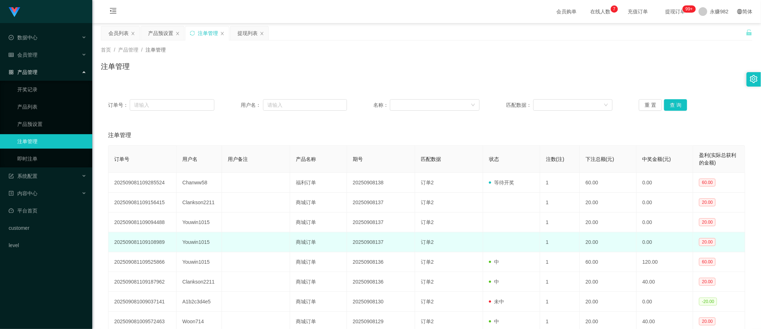
click at [434, 248] on td "订单2" at bounding box center [449, 242] width 68 height 20
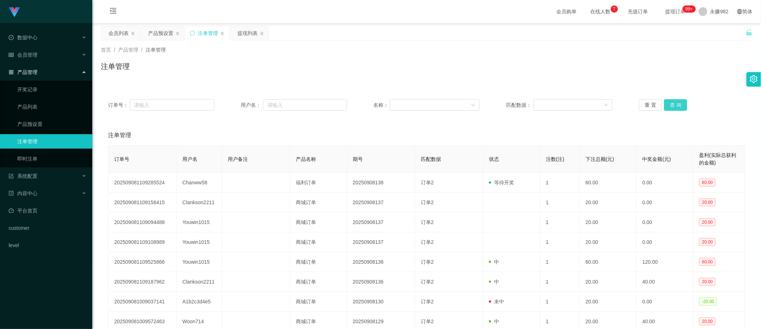
click at [678, 106] on button "查 询" at bounding box center [675, 105] width 23 height 12
click at [678, 106] on div "重 置 查 询" at bounding box center [692, 105] width 106 height 12
click at [298, 129] on div "注单管理" at bounding box center [426, 135] width 637 height 20
click at [673, 104] on button "查 询" at bounding box center [675, 105] width 23 height 12
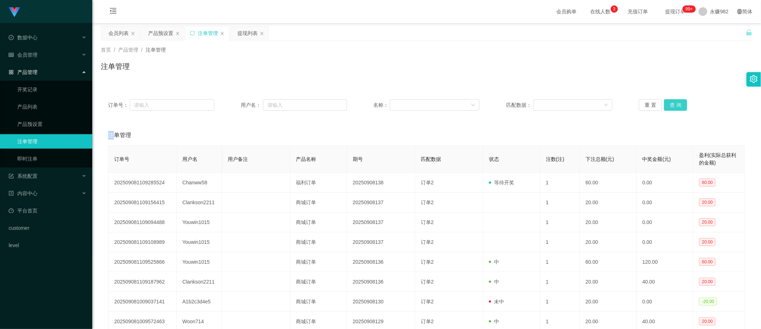
click at [673, 104] on div "重 置 查 询" at bounding box center [692, 105] width 106 height 12
click at [673, 104] on button "查 询" at bounding box center [675, 105] width 23 height 12
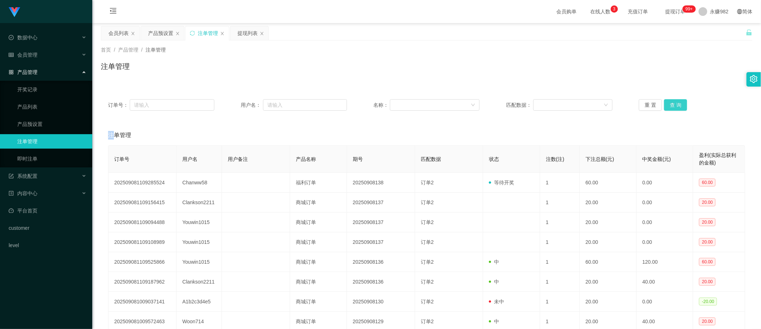
click at [673, 104] on button "查 询" at bounding box center [675, 105] width 23 height 12
click at [673, 104] on div "重 置 查 询" at bounding box center [692, 105] width 106 height 12
click at [673, 104] on button "查 询" at bounding box center [675, 105] width 23 height 12
click at [673, 104] on div "重 置 查 询" at bounding box center [692, 105] width 106 height 12
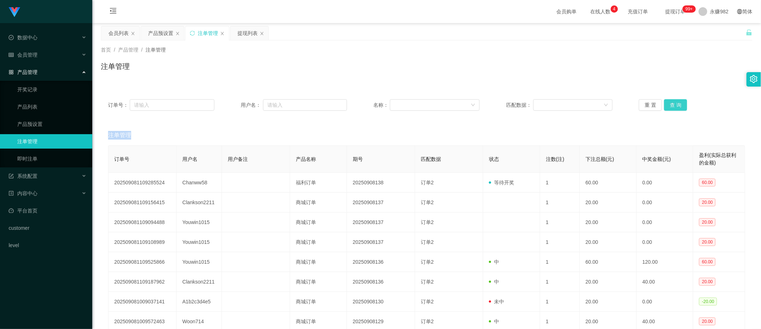
click at [673, 104] on button "查 询" at bounding box center [675, 105] width 23 height 12
click at [673, 104] on div "重 置 查 询" at bounding box center [692, 105] width 106 height 12
click at [673, 104] on button "查 询" at bounding box center [675, 105] width 23 height 12
click at [673, 104] on div "重 置 查 询" at bounding box center [692, 105] width 106 height 12
click at [673, 104] on button "查 询" at bounding box center [675, 105] width 23 height 12
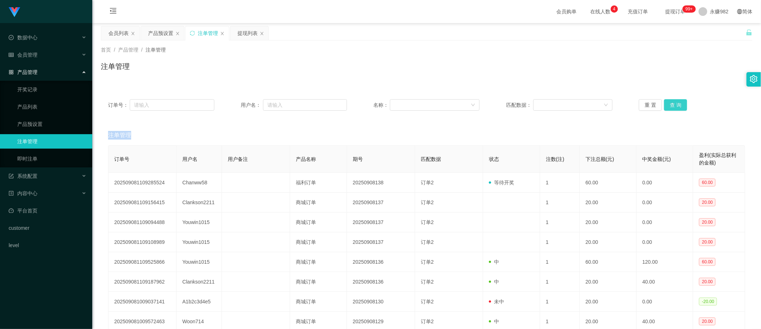
click at [673, 104] on div "重 置 查 询" at bounding box center [692, 105] width 106 height 12
click at [673, 104] on button "查 询" at bounding box center [675, 105] width 23 height 12
click at [673, 104] on div "重 置 查 询" at bounding box center [692, 105] width 106 height 12
click at [673, 104] on button "查 询" at bounding box center [675, 105] width 23 height 12
click at [673, 104] on div "重 置 查 询" at bounding box center [692, 105] width 106 height 12
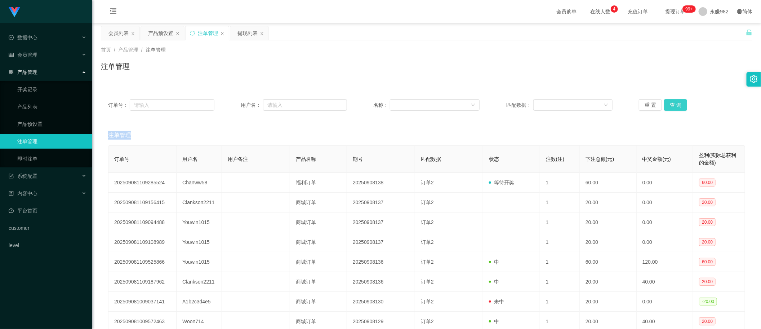
click at [673, 104] on button "查 询" at bounding box center [675, 105] width 23 height 12
click at [673, 104] on div "重 置 查 询" at bounding box center [692, 105] width 106 height 12
click at [673, 104] on button "查 询" at bounding box center [675, 105] width 23 height 12
click at [673, 104] on div "重 置 查 询" at bounding box center [692, 105] width 106 height 12
click at [673, 104] on button "查 询" at bounding box center [675, 105] width 23 height 12
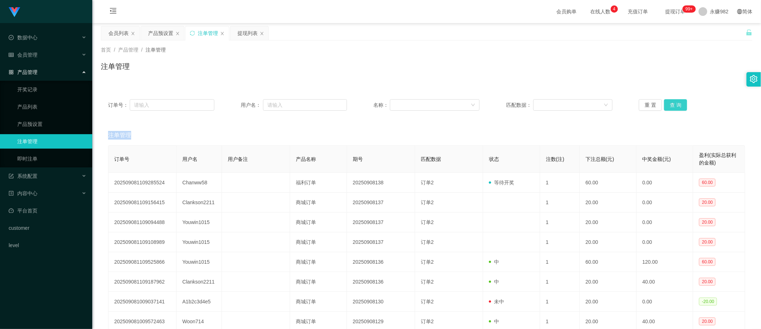
click at [673, 104] on div "重 置 查 询" at bounding box center [692, 105] width 106 height 12
click at [673, 104] on button "查 询" at bounding box center [675, 105] width 23 height 12
click at [673, 104] on div "重 置 查 询" at bounding box center [692, 105] width 106 height 12
click at [673, 104] on button "查 询" at bounding box center [675, 105] width 23 height 12
click at [673, 104] on div "重 置 查 询" at bounding box center [692, 105] width 106 height 12
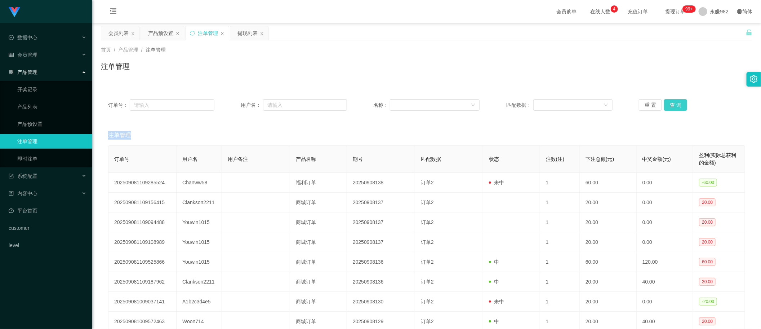
click at [673, 104] on button "查 询" at bounding box center [675, 105] width 23 height 12
click at [673, 104] on div "重 置 查 询" at bounding box center [692, 105] width 106 height 12
click at [673, 104] on button "查 询" at bounding box center [675, 105] width 23 height 12
click at [673, 104] on div "重 置 查 询" at bounding box center [692, 105] width 106 height 12
click at [673, 104] on button "查 询" at bounding box center [675, 105] width 23 height 12
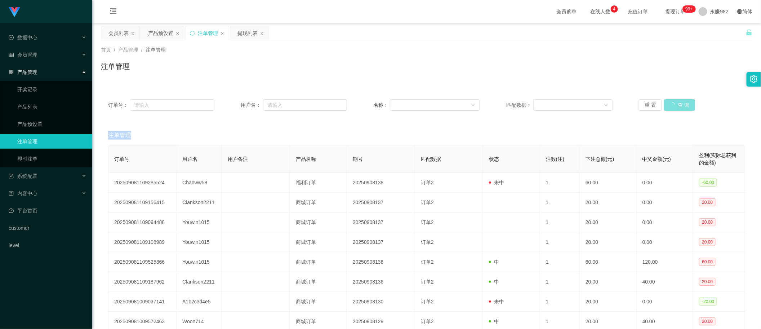
click at [673, 104] on div "重 置 查 询" at bounding box center [692, 105] width 106 height 12
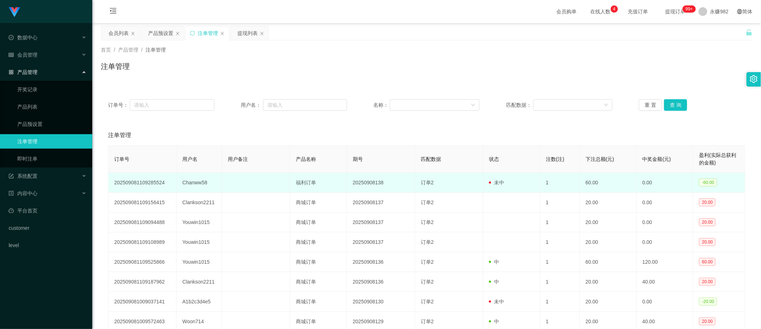
click at [197, 184] on td "Chanww58" at bounding box center [199, 183] width 45 height 20
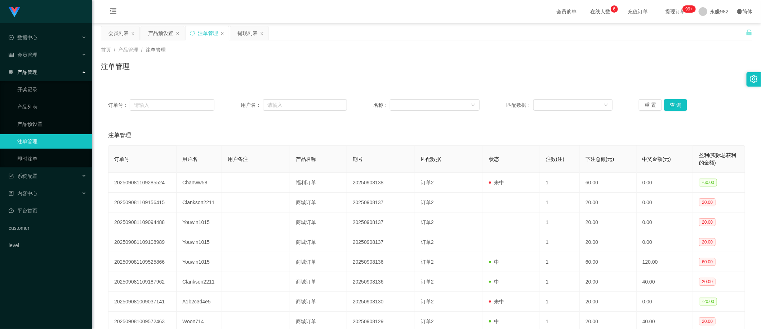
click at [385, 82] on div "首页 / 产品管理 / 注单管理 / 注单管理" at bounding box center [426, 61] width 669 height 43
click at [667, 108] on button "查 询" at bounding box center [675, 105] width 23 height 12
click at [164, 33] on div "产品预设置" at bounding box center [160, 33] width 25 height 14
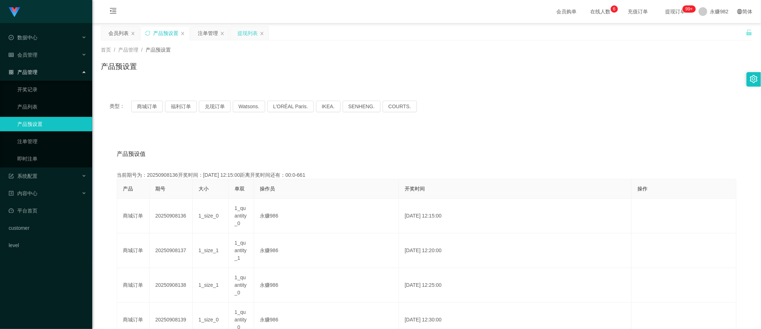
click at [244, 35] on div "提现列表" at bounding box center [247, 33] width 20 height 14
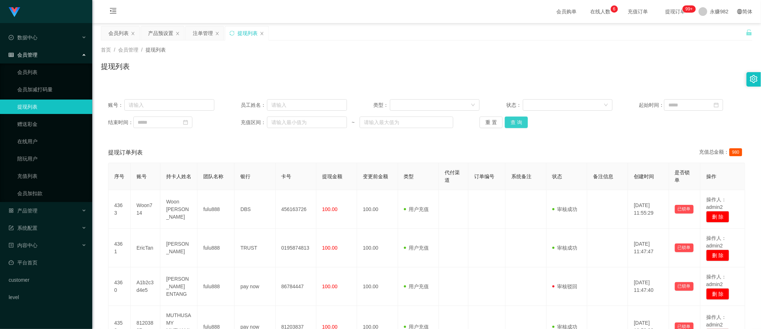
click at [520, 122] on button "查 询" at bounding box center [516, 122] width 23 height 12
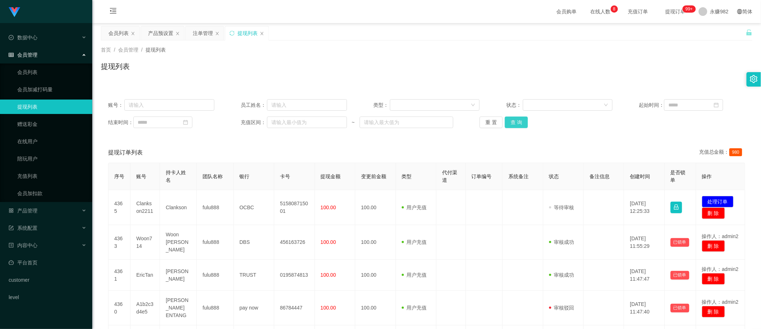
click at [514, 118] on button "查 询" at bounding box center [516, 122] width 23 height 12
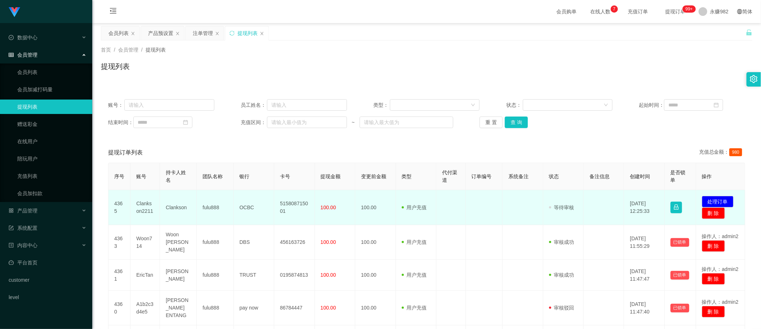
click at [178, 208] on td "Clankson" at bounding box center [178, 207] width 37 height 35
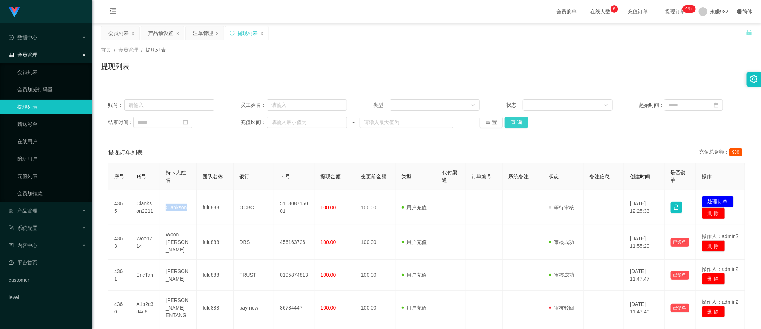
click at [517, 122] on button "查 询" at bounding box center [516, 122] width 23 height 12
click at [510, 119] on button "查 询" at bounding box center [516, 122] width 23 height 12
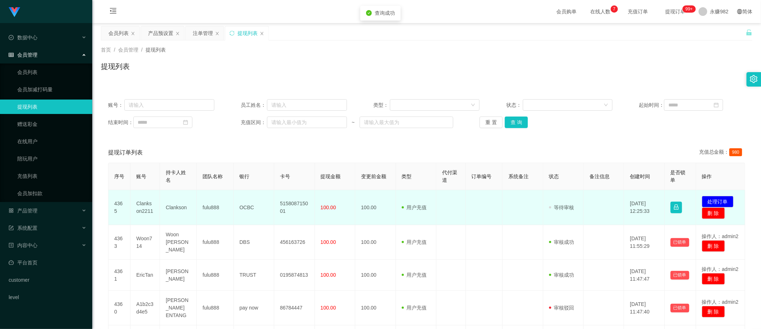
click at [141, 203] on td "Clankson2211" at bounding box center [145, 207] width 30 height 35
click at [357, 200] on td "100.00" at bounding box center [375, 207] width 40 height 35
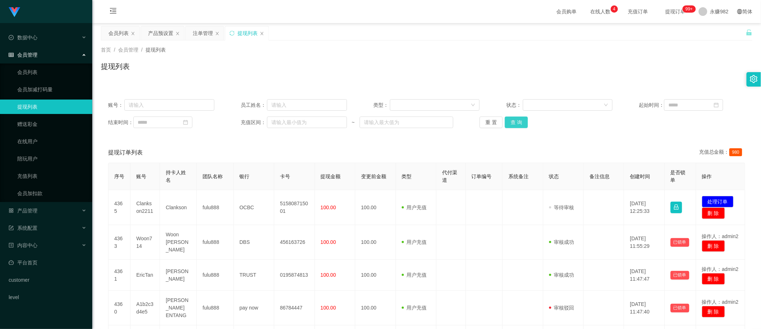
click at [519, 123] on button "查 询" at bounding box center [516, 122] width 23 height 12
click at [470, 153] on div "提现订单列表 充值总金额： 980" at bounding box center [426, 152] width 637 height 20
click at [517, 121] on button "查 询" at bounding box center [516, 122] width 23 height 12
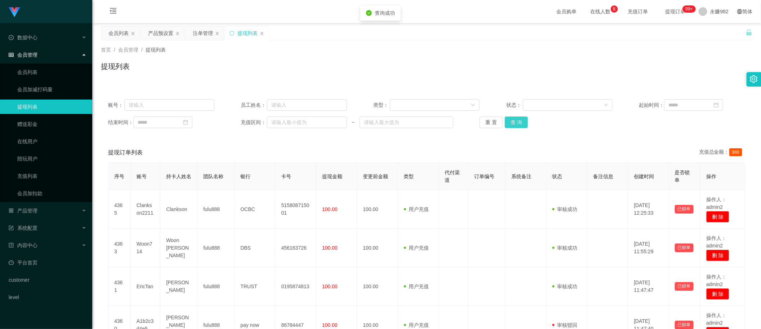
click at [517, 121] on button "查 询" at bounding box center [516, 122] width 23 height 12
click at [519, 125] on button "查 询" at bounding box center [516, 122] width 23 height 12
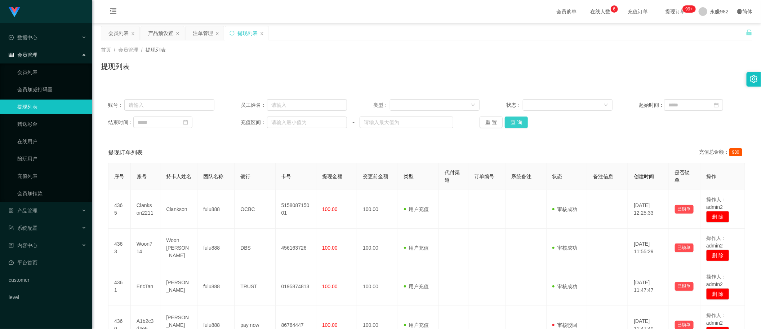
click at [519, 125] on button "查 询" at bounding box center [516, 122] width 23 height 12
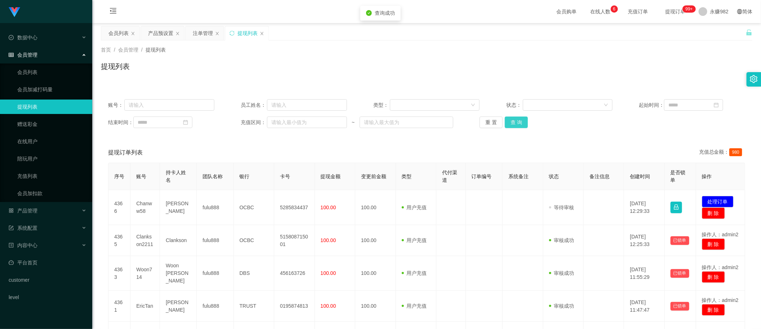
click at [519, 125] on button "查 询" at bounding box center [516, 122] width 23 height 12
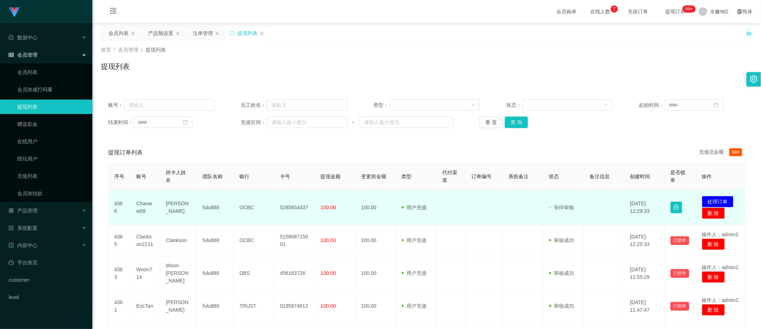
click at [177, 201] on td "Chan Wai Wah" at bounding box center [178, 207] width 37 height 35
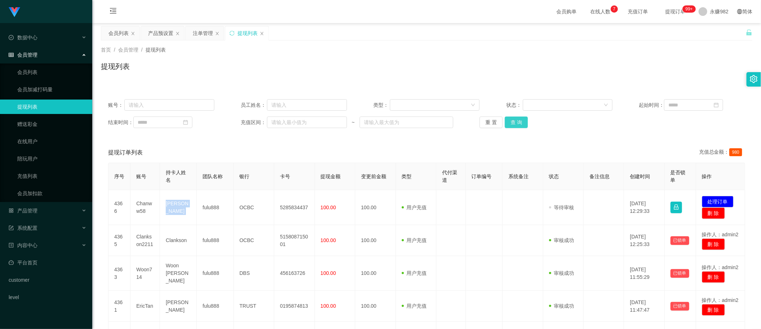
click at [521, 124] on button "查 询" at bounding box center [516, 122] width 23 height 12
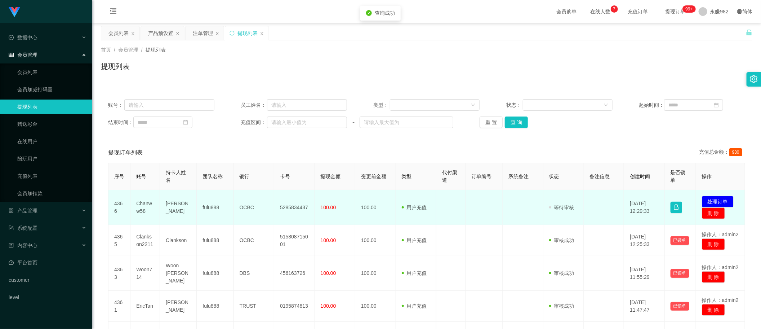
click at [146, 206] on td "Chanww58" at bounding box center [145, 207] width 30 height 35
click at [474, 215] on td at bounding box center [484, 207] width 37 height 35
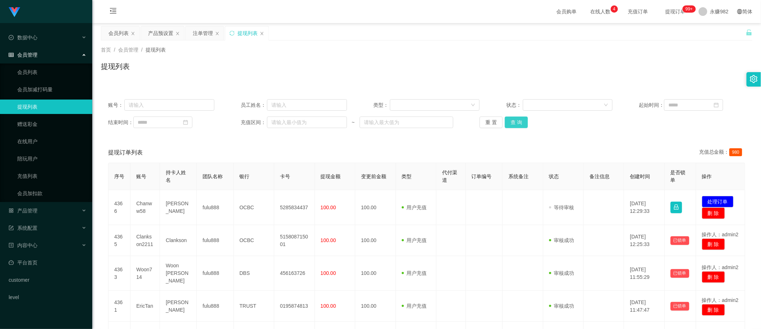
click at [521, 123] on button "查 询" at bounding box center [516, 122] width 23 height 12
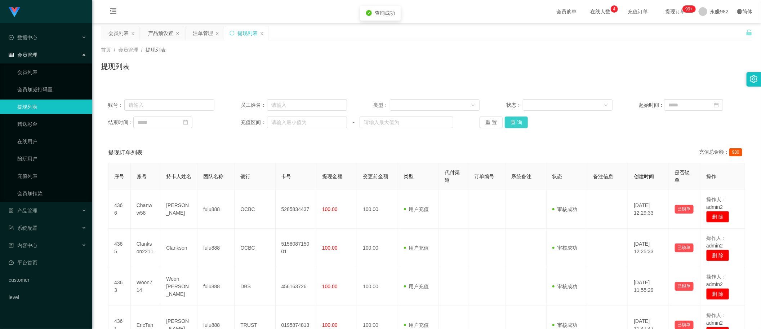
click at [521, 123] on button "查 询" at bounding box center [516, 122] width 23 height 12
click at [398, 62] on div "提现列表" at bounding box center [426, 69] width 651 height 17
click at [514, 119] on button "查 询" at bounding box center [516, 122] width 23 height 12
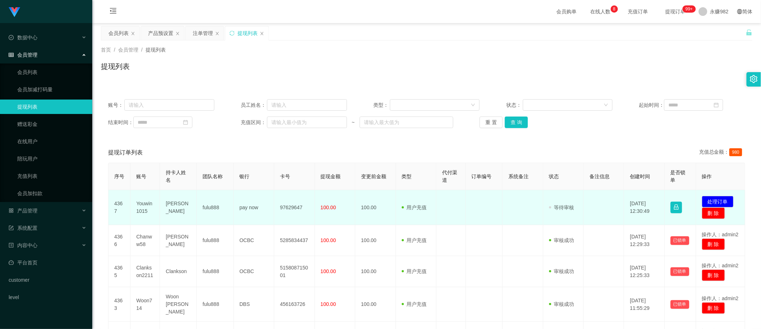
click at [178, 205] on td "Chong Yok Fern" at bounding box center [178, 207] width 37 height 35
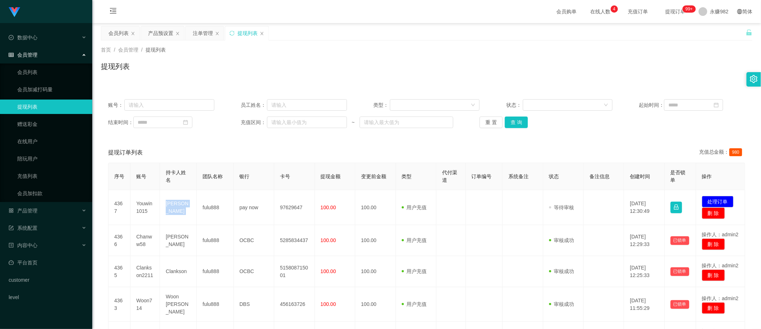
click at [510, 125] on button "查 询" at bounding box center [516, 122] width 23 height 12
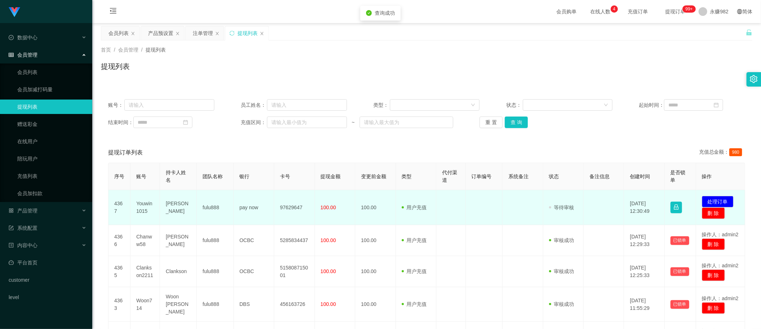
click at [143, 205] on td "Youwin1015" at bounding box center [145, 207] width 30 height 35
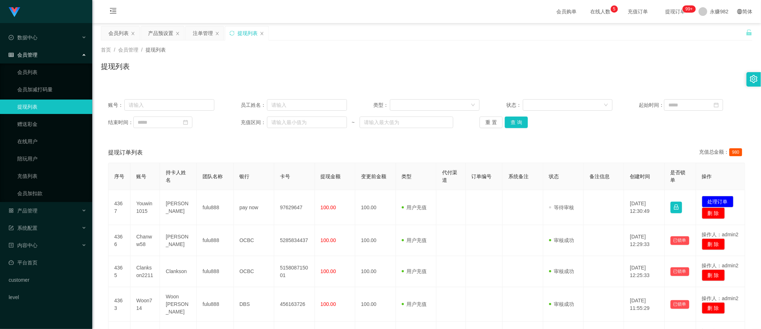
click at [517, 123] on button "查 询" at bounding box center [516, 122] width 23 height 12
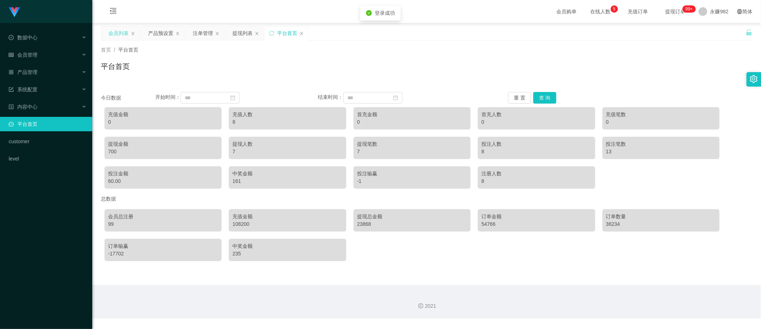
click at [114, 31] on div "会员列表" at bounding box center [118, 33] width 20 height 14
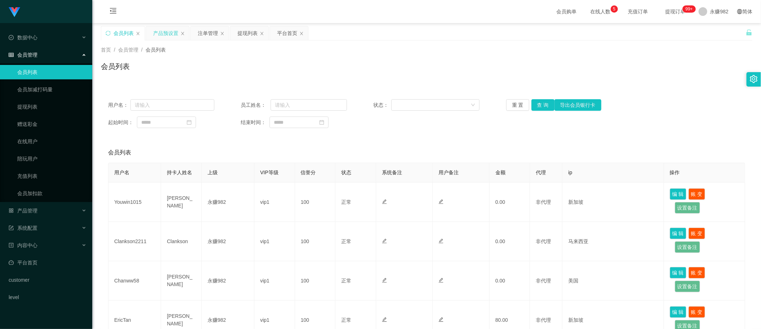
click at [172, 37] on div "产品预设置" at bounding box center [165, 33] width 25 height 14
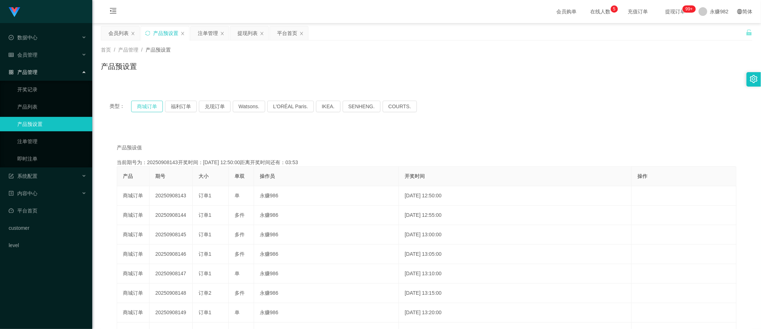
click at [147, 103] on button "商城订单" at bounding box center [147, 107] width 32 height 12
click at [220, 145] on div "产品预设值 添加期号" at bounding box center [427, 148] width 620 height 8
click at [367, 61] on div "产品预设置" at bounding box center [426, 69] width 651 height 17
click at [211, 38] on div "注单管理" at bounding box center [208, 33] width 20 height 14
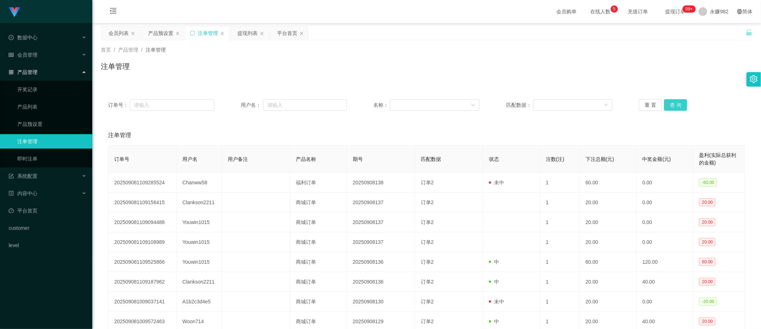
click at [667, 103] on button "查 询" at bounding box center [675, 105] width 23 height 12
click at [675, 103] on button "查 询" at bounding box center [675, 105] width 23 height 12
click at [113, 33] on div "会员列表" at bounding box center [118, 33] width 20 height 14
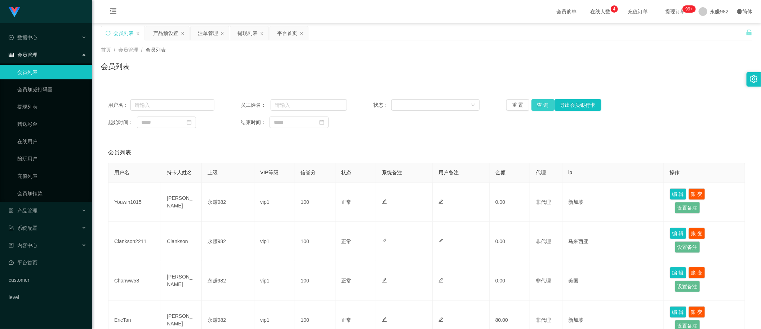
click at [538, 104] on button "查 询" at bounding box center [542, 105] width 23 height 12
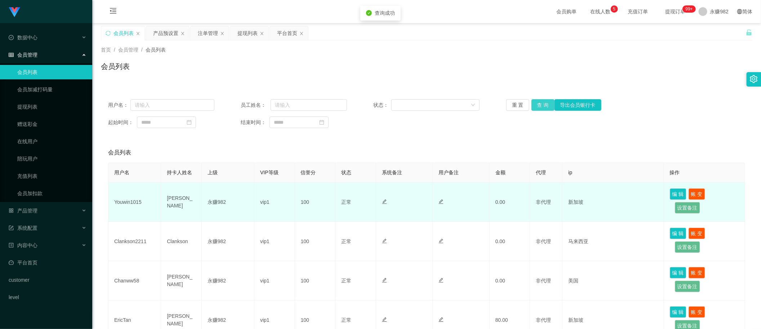
scroll to position [90, 0]
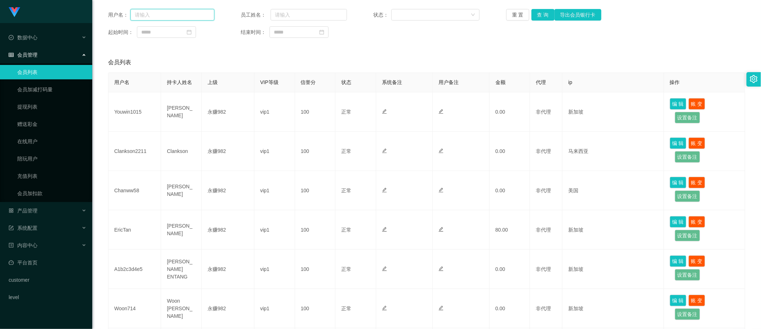
click at [158, 20] on input "text" at bounding box center [172, 15] width 84 height 12
paste input "Clankson2211"
click at [538, 15] on button "查 询" at bounding box center [542, 15] width 23 height 12
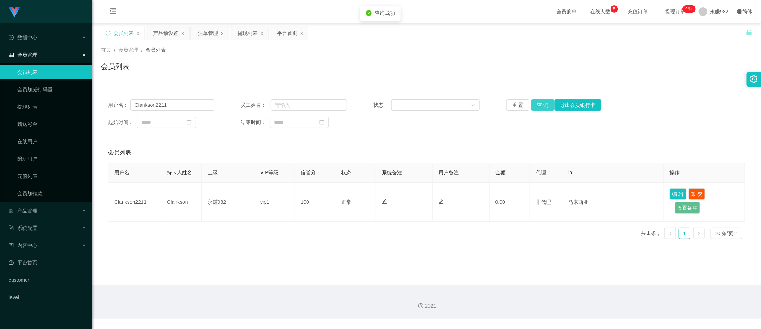
scroll to position [0, 0]
click at [186, 110] on input "Clankson2211" at bounding box center [172, 105] width 84 height 12
paste input "81203837"
click at [538, 103] on button "查 询" at bounding box center [542, 105] width 23 height 12
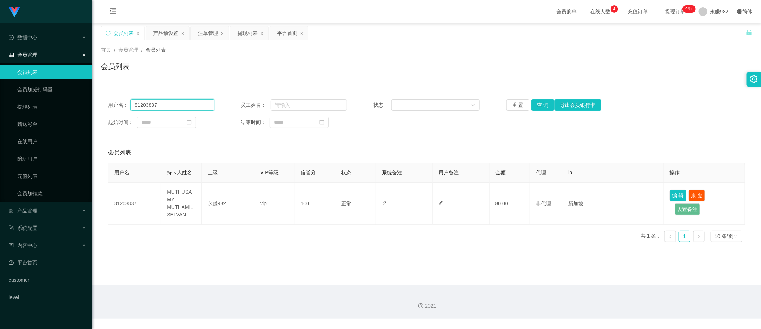
click at [182, 107] on input "81203837" at bounding box center [172, 105] width 84 height 12
paste input "Youwin1015"
click at [545, 106] on button "查 询" at bounding box center [542, 105] width 23 height 12
click at [167, 107] on input "Youwin1015" at bounding box center [172, 105] width 84 height 12
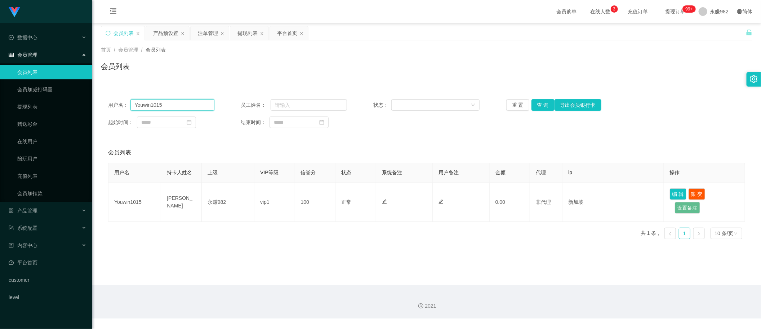
click at [167, 107] on input "Youwin1015" at bounding box center [172, 105] width 84 height 12
paste input "756644208"
click at [539, 103] on button "查 询" at bounding box center [542, 105] width 23 height 12
click at [187, 104] on input "756644208" at bounding box center [172, 105] width 84 height 12
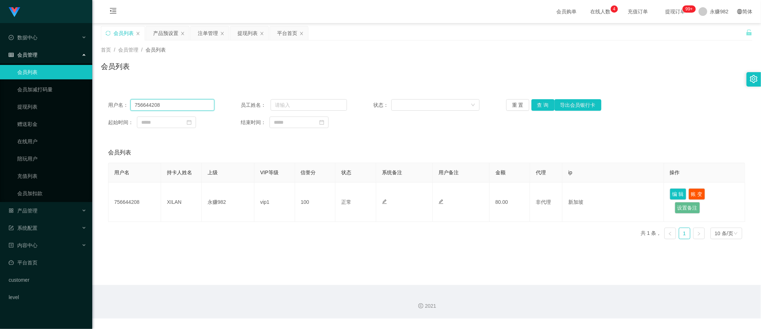
paste input "EricTan"
type input "EricTan"
click at [541, 105] on button "查 询" at bounding box center [542, 105] width 23 height 12
click at [161, 103] on input "EricTan" at bounding box center [172, 105] width 84 height 12
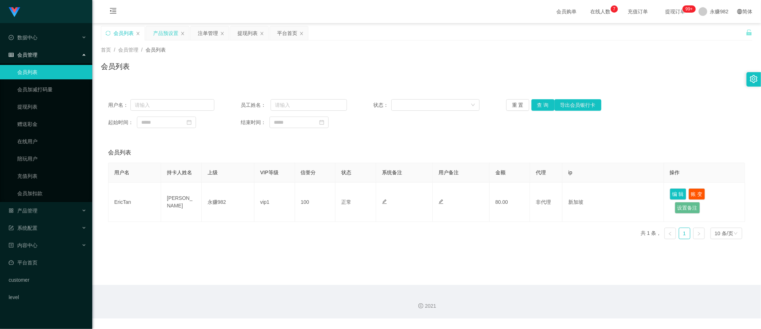
click at [169, 39] on div "产品预设置" at bounding box center [165, 33] width 25 height 14
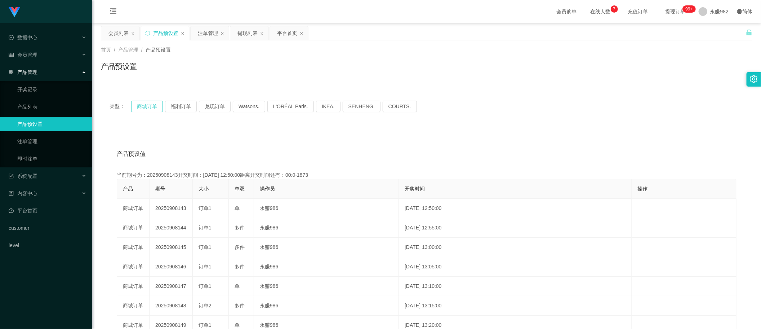
click at [152, 106] on button "商城订单" at bounding box center [147, 107] width 32 height 12
click at [177, 107] on button "福利订单" at bounding box center [181, 107] width 32 height 12
click at [177, 106] on button "福利订单" at bounding box center [181, 107] width 32 height 12
click at [355, 128] on div "产品预设值 添加期号 当前期号为：20250908150开奖时间：2025-09-08 13:25:00距离开奖时间还有：02:37 产品 期号 大小 单双 …" at bounding box center [426, 276] width 651 height 297
click at [138, 105] on button "商城订单" at bounding box center [147, 107] width 32 height 12
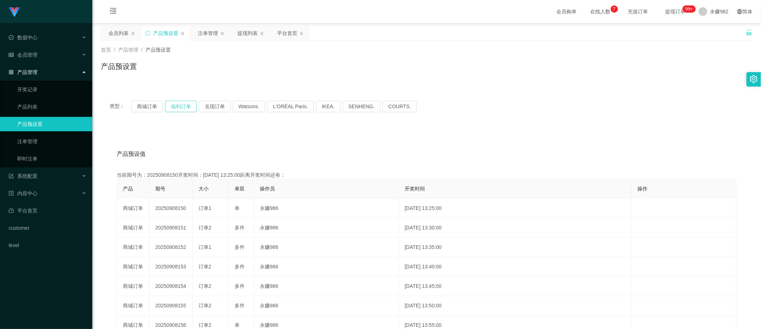
click at [182, 106] on button "福利订单" at bounding box center [181, 107] width 32 height 12
click at [207, 35] on div "注单管理" at bounding box center [208, 33] width 20 height 14
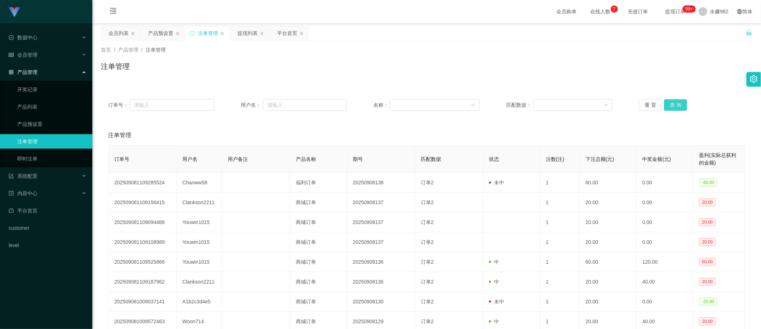
click at [676, 105] on button "查 询" at bounding box center [675, 105] width 23 height 12
click at [443, 62] on div "注单管理" at bounding box center [426, 69] width 651 height 17
click at [673, 103] on button "查 询" at bounding box center [675, 105] width 23 height 12
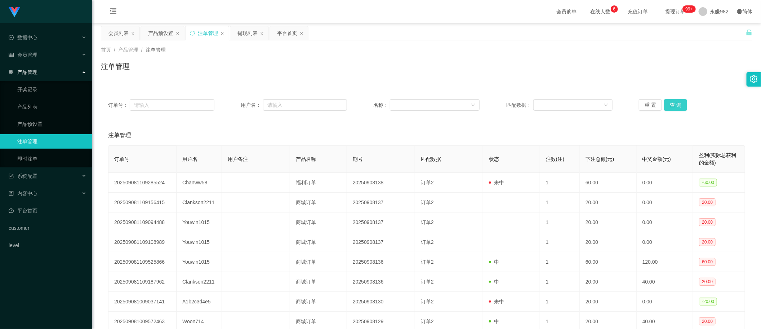
click at [673, 103] on button "查 询" at bounding box center [675, 105] width 23 height 12
click at [671, 103] on button "查 询" at bounding box center [675, 105] width 23 height 12
click at [677, 103] on button "查 询" at bounding box center [675, 105] width 23 height 12
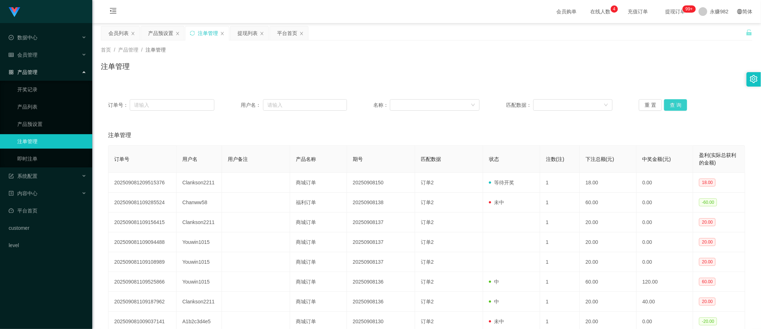
click at [672, 108] on button "查 询" at bounding box center [675, 105] width 23 height 12
click at [674, 104] on button "查 询" at bounding box center [675, 105] width 23 height 12
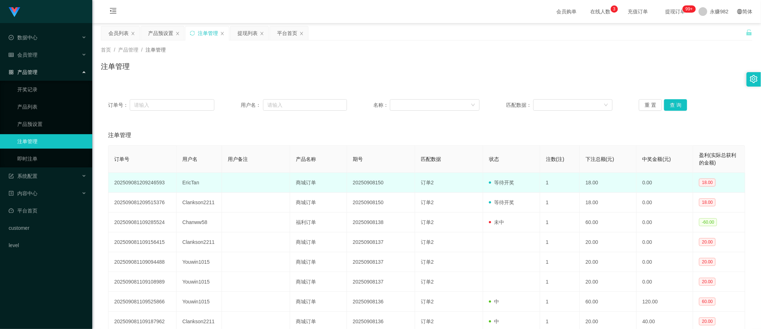
drag, startPoint x: 394, startPoint y: 195, endPoint x: 436, endPoint y: 184, distance: 43.2
click at [394, 195] on td "20250908150" at bounding box center [381, 202] width 68 height 20
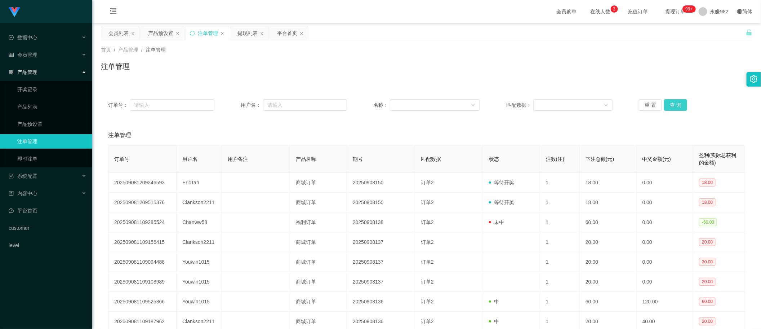
click at [674, 100] on button "查 询" at bounding box center [675, 105] width 23 height 12
click at [671, 103] on button "查 询" at bounding box center [675, 105] width 23 height 12
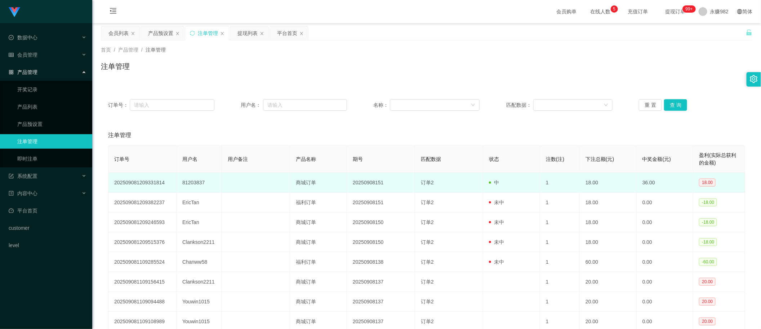
click at [199, 183] on td "81203837" at bounding box center [199, 183] width 45 height 20
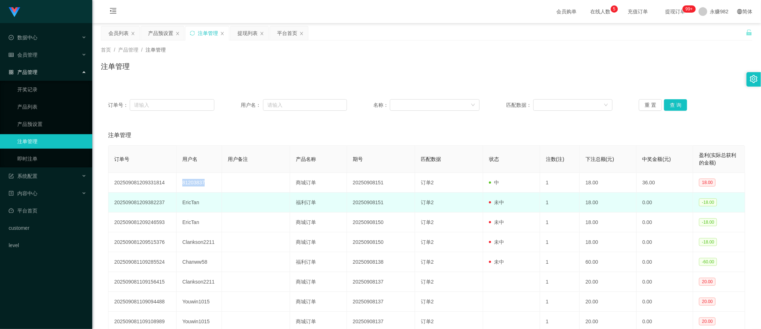
copy td "81203837"
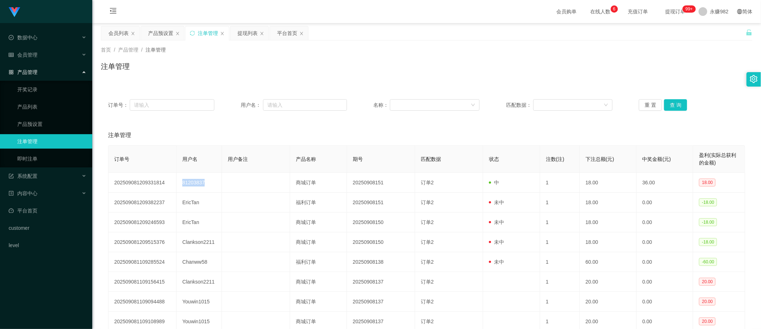
click at [376, 138] on div "注单管理" at bounding box center [426, 135] width 637 height 20
click at [682, 107] on button "查 询" at bounding box center [675, 105] width 23 height 12
click at [679, 104] on button "查 询" at bounding box center [675, 105] width 23 height 12
click at [123, 31] on div "会员列表" at bounding box center [118, 33] width 20 height 14
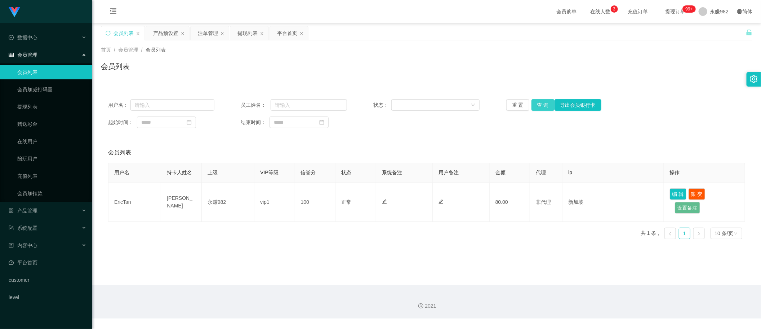
click at [541, 106] on button "查 询" at bounding box center [542, 105] width 23 height 12
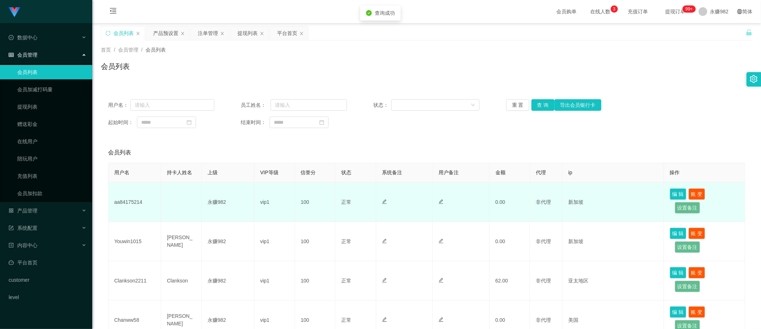
click at [134, 199] on td "aa84175214" at bounding box center [134, 201] width 53 height 39
copy td "aa84175214"
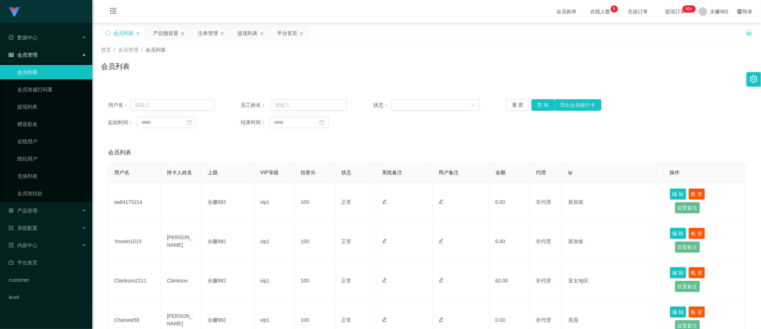
click at [385, 151] on div "会员列表" at bounding box center [426, 152] width 637 height 20
click at [536, 108] on button "查 询" at bounding box center [542, 105] width 23 height 12
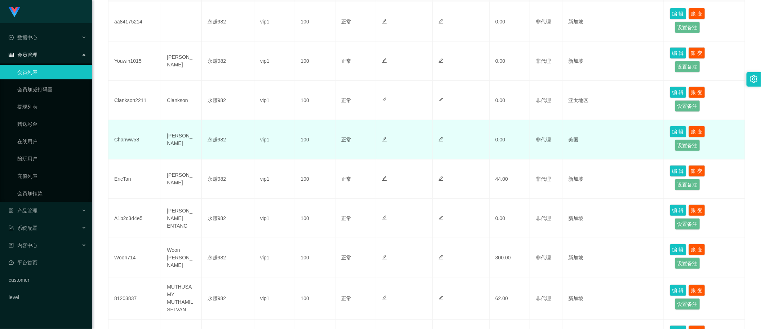
scroll to position [225, 0]
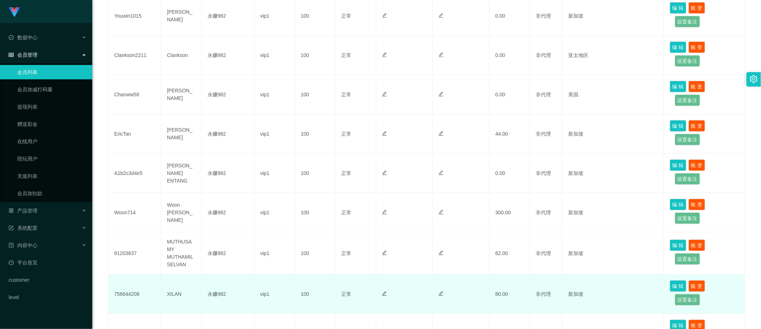
click at [129, 291] on td "756644208" at bounding box center [134, 293] width 53 height 39
copy td "756644208"
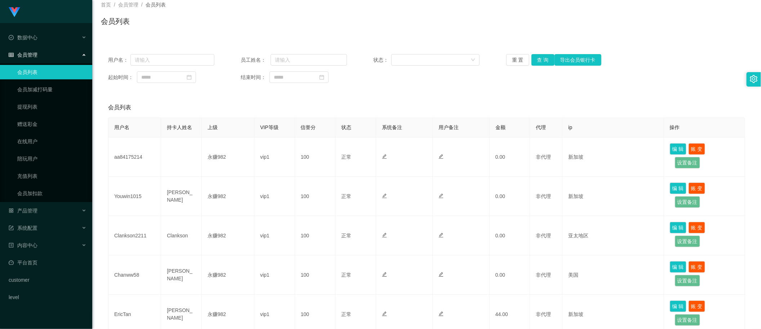
scroll to position [0, 0]
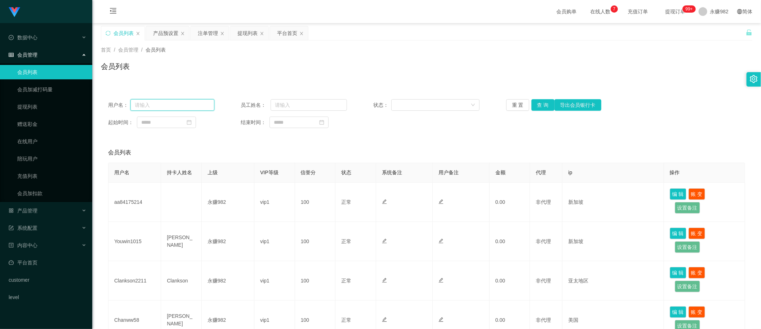
click at [153, 106] on input "text" at bounding box center [172, 105] width 84 height 12
paste input "756644208"
type input "756644208"
drag, startPoint x: 544, startPoint y: 103, endPoint x: 540, endPoint y: 105, distance: 5.0
click at [543, 103] on button "查 询" at bounding box center [542, 105] width 23 height 12
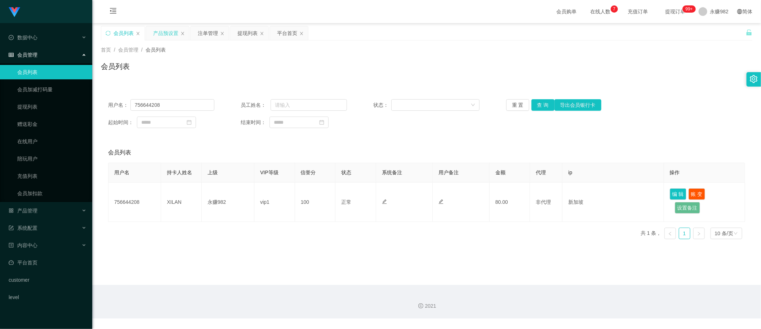
click at [160, 39] on div "产品预设置" at bounding box center [165, 33] width 25 height 14
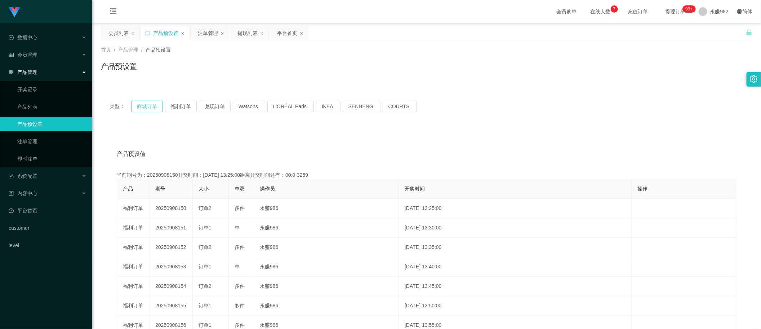
click at [134, 106] on button "商城订单" at bounding box center [147, 107] width 32 height 12
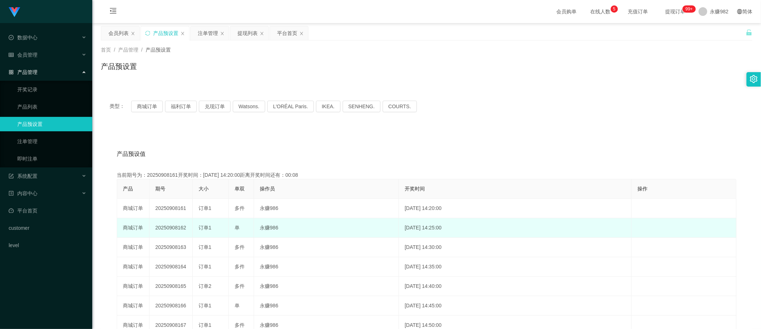
click at [539, 220] on td "2025-09-08 14:25:00" at bounding box center [515, 227] width 233 height 19
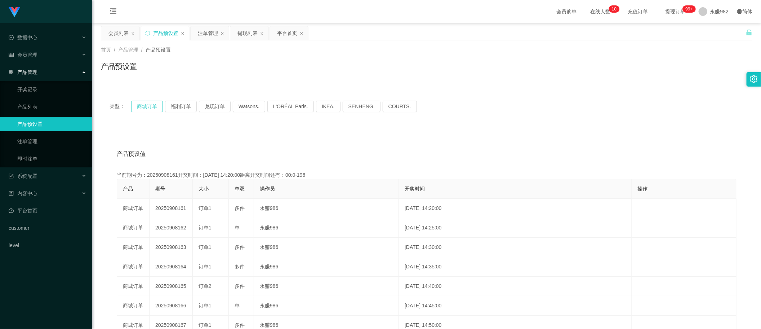
click at [138, 107] on button "商城订单" at bounding box center [147, 107] width 32 height 12
click at [121, 37] on div "会员列表" at bounding box center [118, 33] width 20 height 14
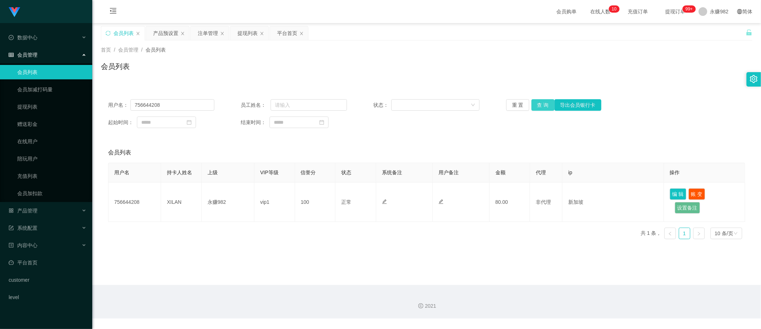
click at [538, 103] on button "查 询" at bounding box center [542, 105] width 23 height 12
click at [183, 103] on input "756644208" at bounding box center [172, 105] width 84 height 12
click at [543, 106] on button "查 询" at bounding box center [542, 105] width 23 height 12
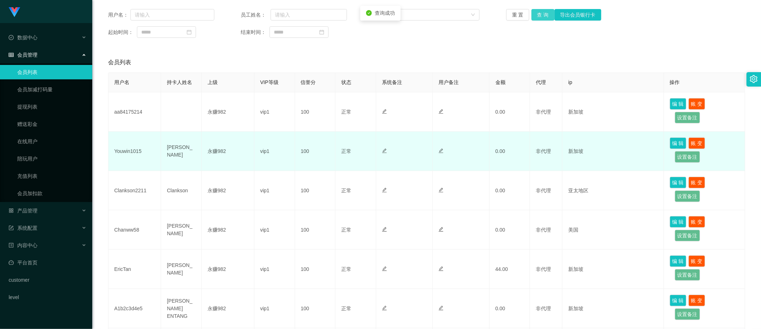
scroll to position [180, 0]
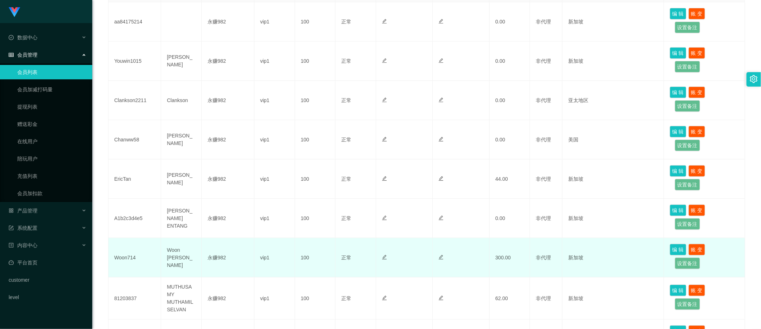
click at [178, 258] on td "Woon Zi Xuan" at bounding box center [181, 257] width 41 height 39
click at [178, 257] on td "Woon Zi Xuan" at bounding box center [181, 257] width 41 height 39
click at [124, 255] on td "Woon714" at bounding box center [134, 257] width 53 height 39
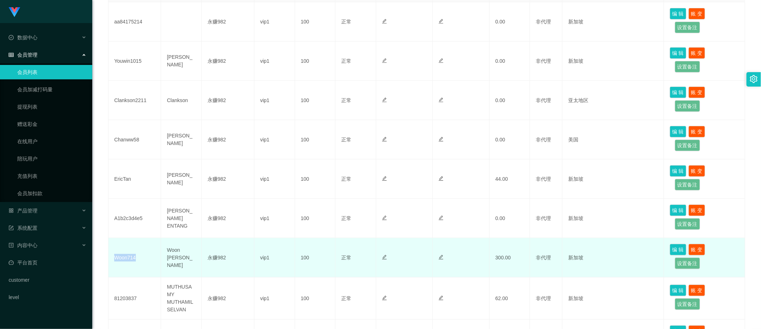
click at [124, 255] on td "Woon714" at bounding box center [134, 257] width 53 height 39
copy td "Woon714"
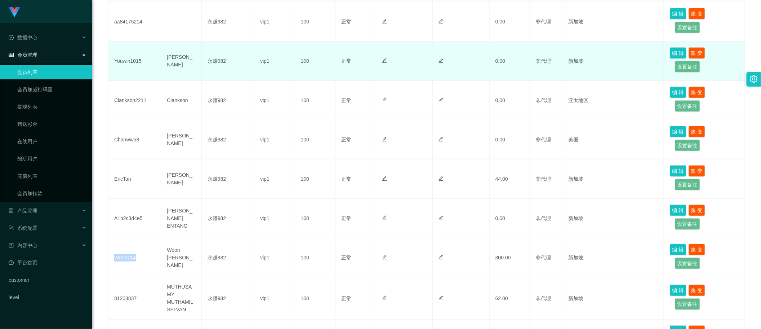
scroll to position [0, 0]
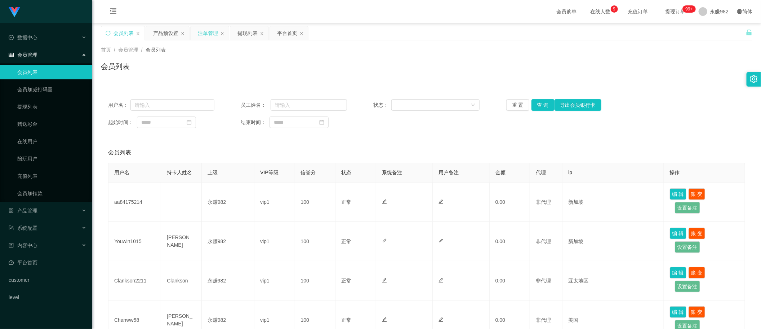
click at [203, 35] on div "注单管理" at bounding box center [208, 33] width 20 height 14
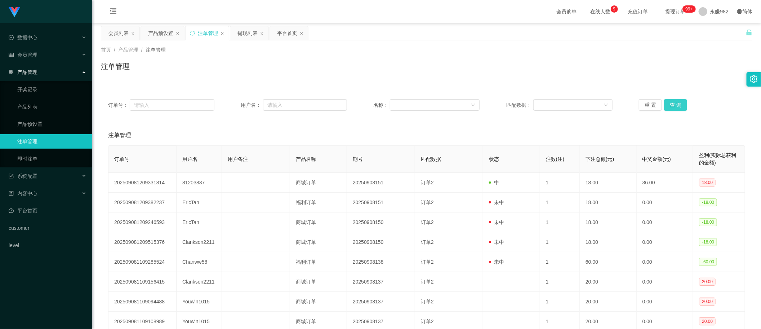
click at [672, 104] on button "查 询" at bounding box center [675, 105] width 23 height 12
click at [437, 115] on div "订单号： 用户名： 名称： 匹配数据： 重 置 查 询" at bounding box center [426, 105] width 651 height 26
click at [666, 105] on button "查 询" at bounding box center [675, 105] width 23 height 12
